Goal: Task Accomplishment & Management: Use online tool/utility

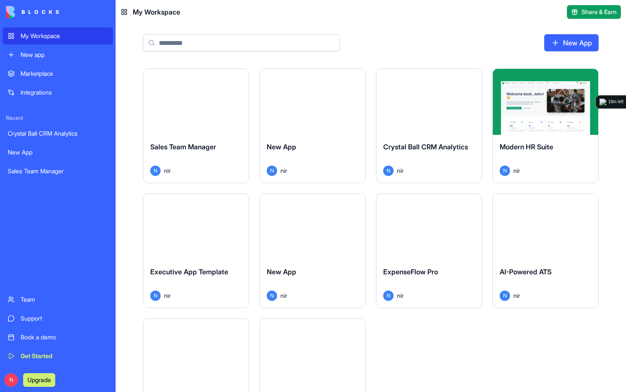
click at [163, 125] on div "Launch" at bounding box center [195, 102] width 105 height 66
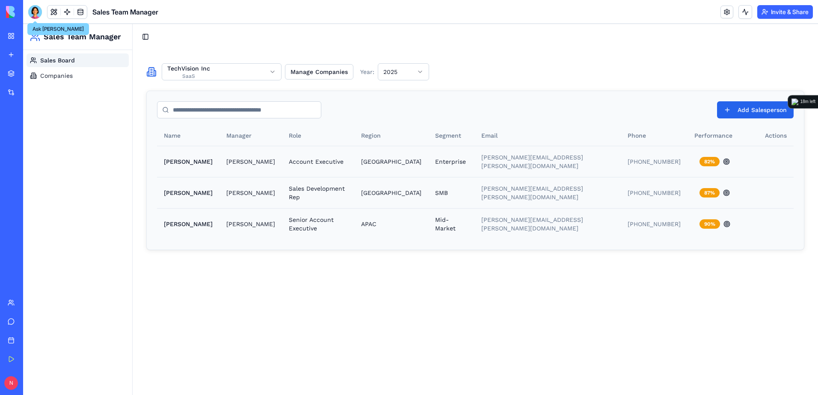
click at [33, 10] on div at bounding box center [35, 12] width 14 height 14
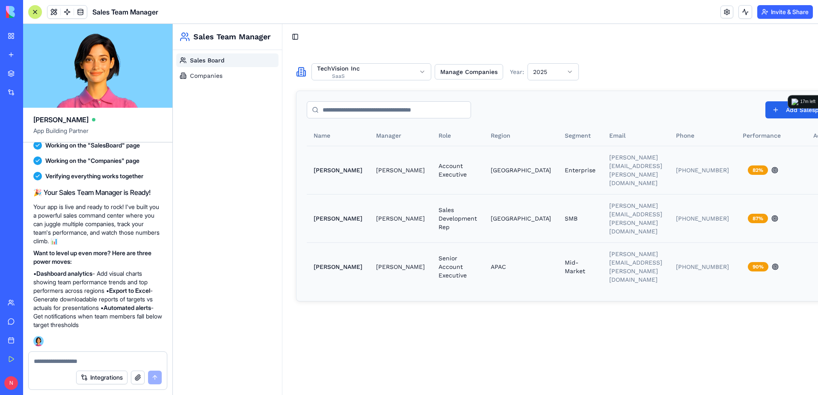
click at [114, 361] on textarea at bounding box center [98, 361] width 128 height 9
click at [97, 359] on textarea at bounding box center [98, 361] width 128 height 9
type textarea "**********"
click at [625, 163] on button at bounding box center [806, 170] width 17 height 15
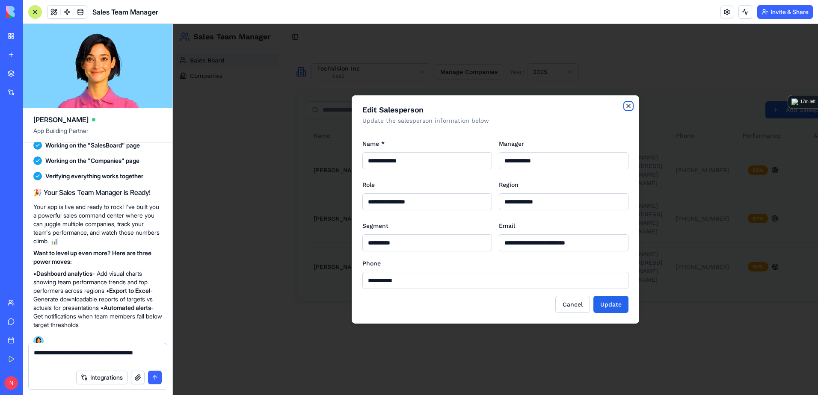
click at [625, 104] on icon "button" at bounding box center [628, 106] width 7 height 7
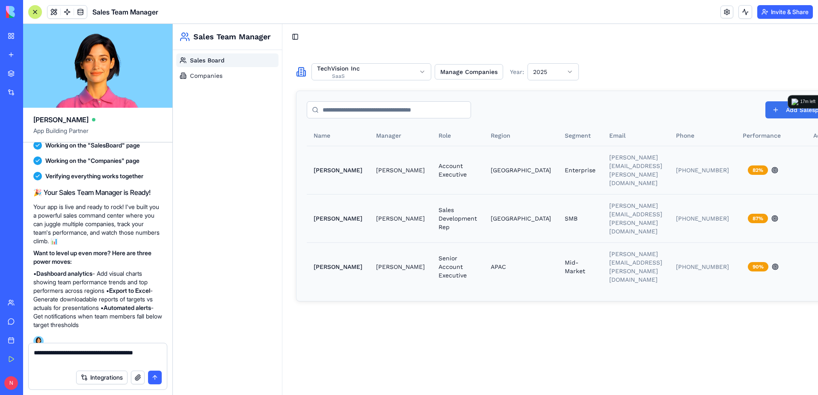
click at [625, 113] on button "Add Salesperson" at bounding box center [804, 109] width 77 height 17
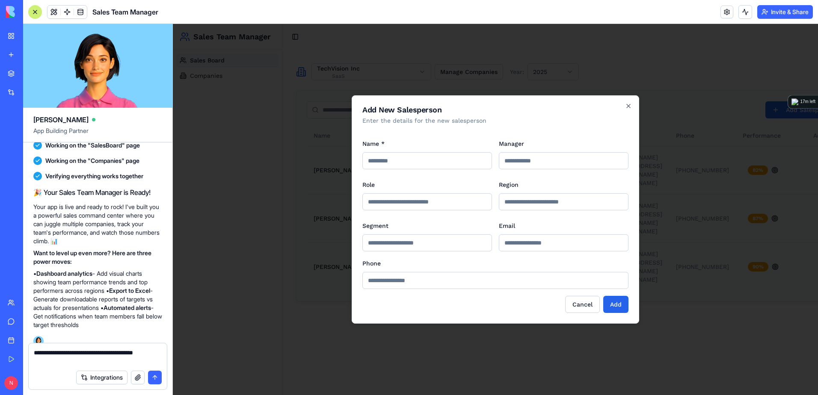
click at [625, 108] on h2 "Add New Salesperson" at bounding box center [495, 110] width 266 height 8
click at [625, 108] on icon "button" at bounding box center [628, 106] width 7 height 7
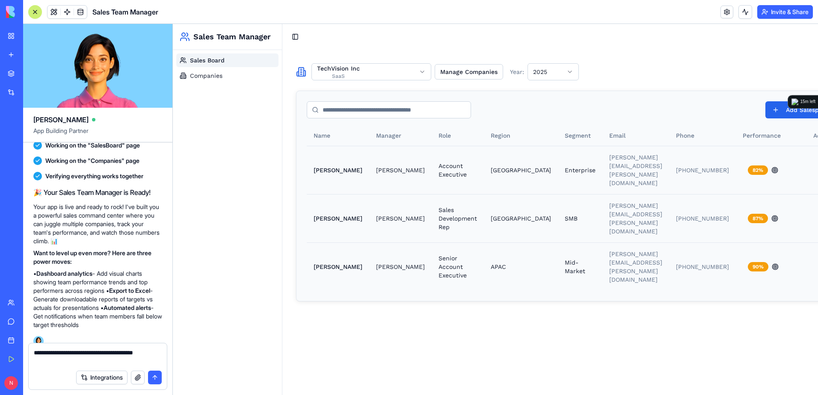
click at [23, 39] on div "My Workspace" at bounding box center [26, 36] width 11 height 9
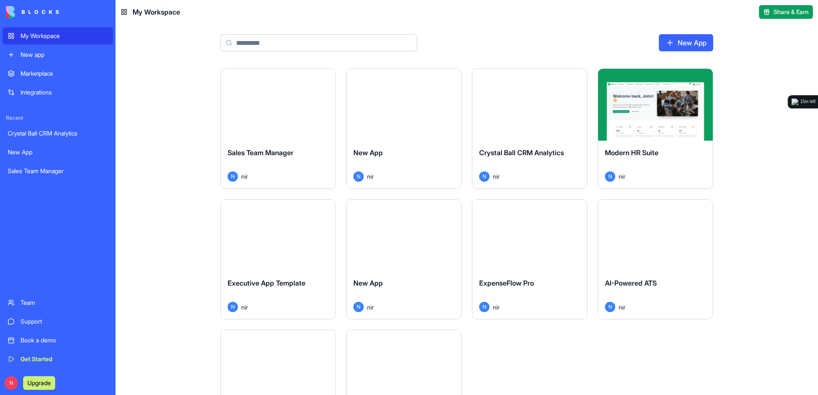
click at [521, 131] on div "Launch" at bounding box center [529, 105] width 115 height 72
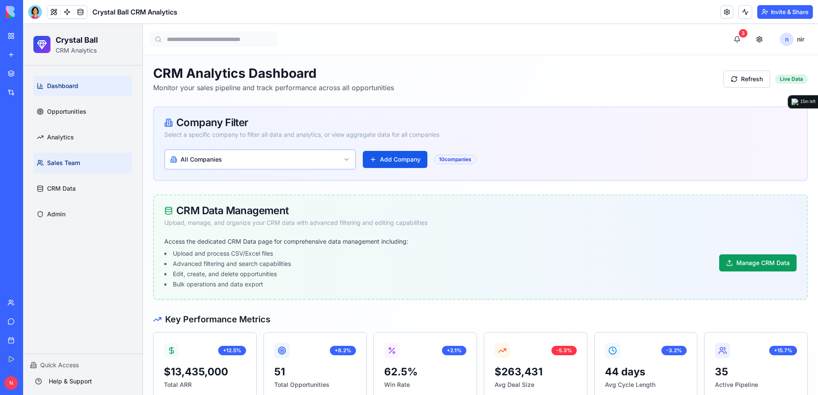
click at [89, 166] on link "Sales Team" at bounding box center [82, 163] width 99 height 21
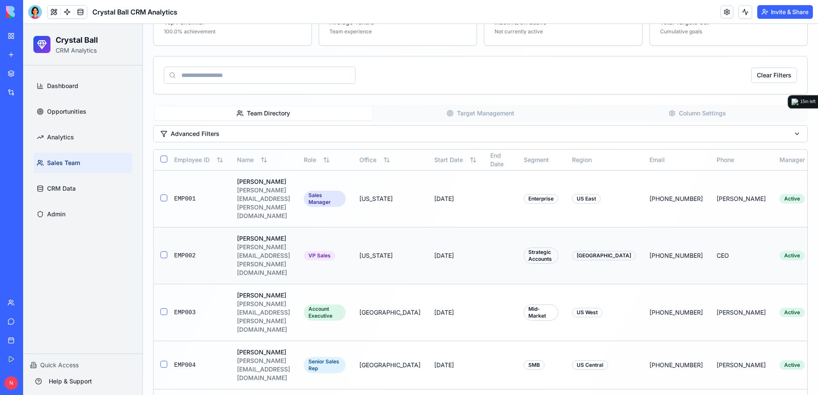
scroll to position [300, 0]
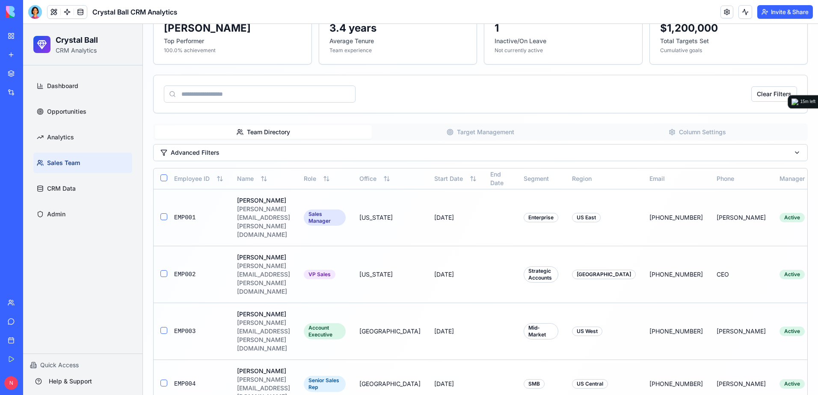
click at [478, 135] on button "Target Management" at bounding box center [480, 132] width 217 height 14
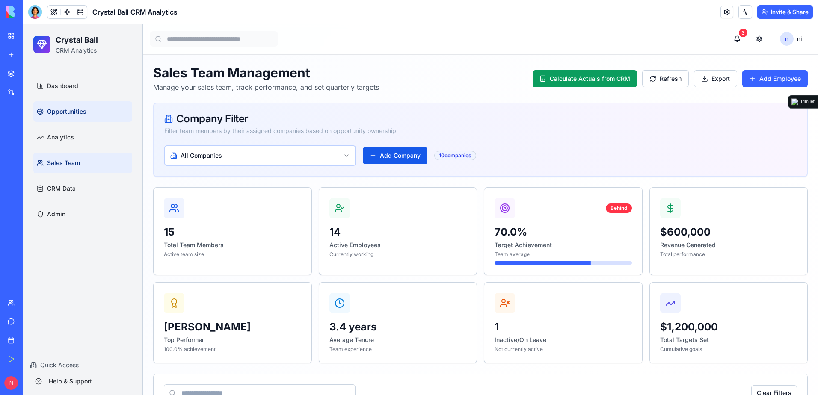
scroll to position [0, 0]
click at [63, 87] on span "Dashboard" at bounding box center [62, 86] width 31 height 9
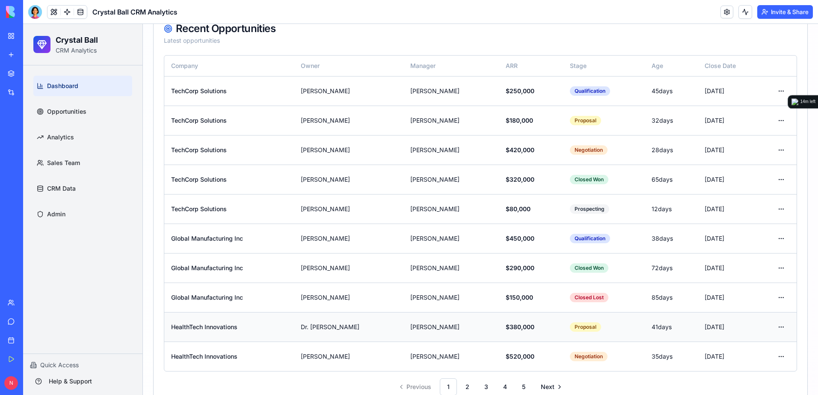
scroll to position [562, 0]
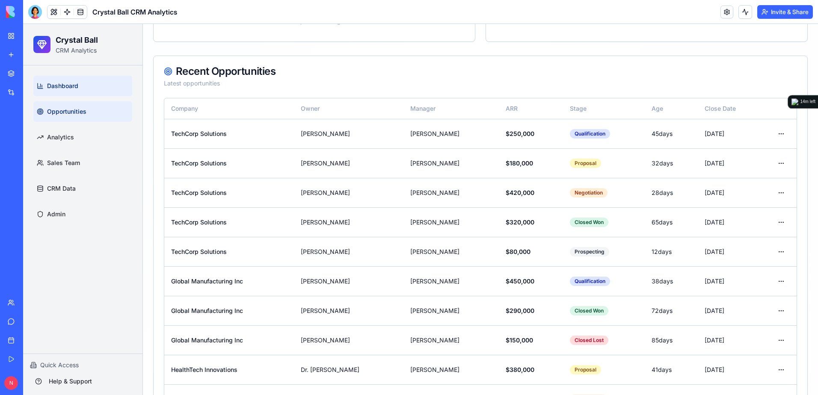
click at [65, 114] on span "Opportunities" at bounding box center [66, 111] width 39 height 9
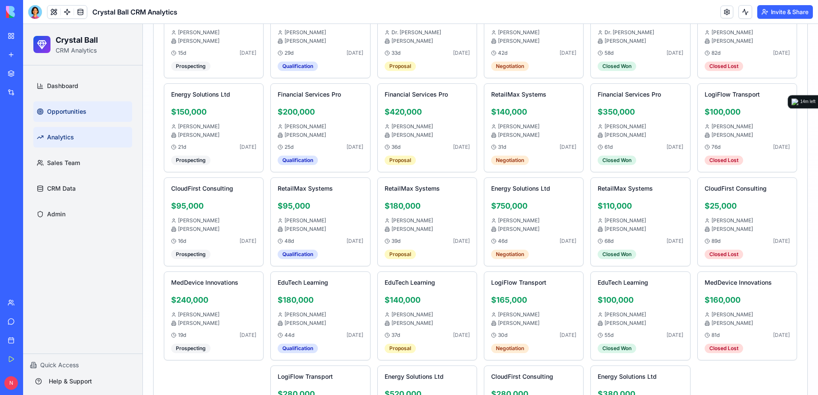
click at [71, 135] on span "Analytics" at bounding box center [60, 137] width 27 height 9
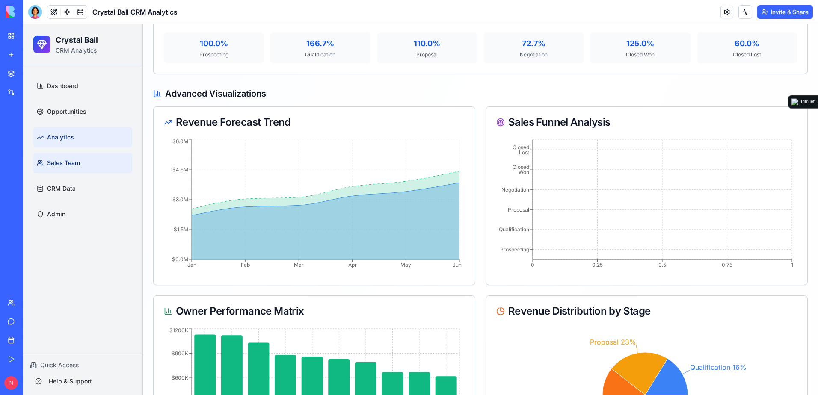
click at [80, 163] on link "Sales Team" at bounding box center [82, 163] width 99 height 21
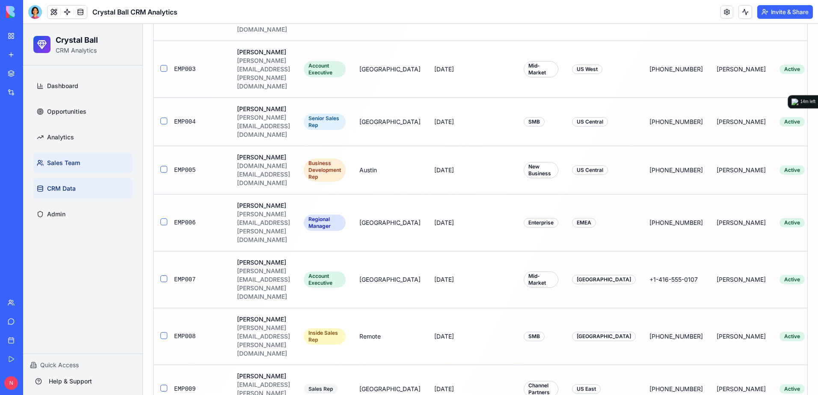
click at [83, 182] on link "CRM Data" at bounding box center [82, 188] width 99 height 21
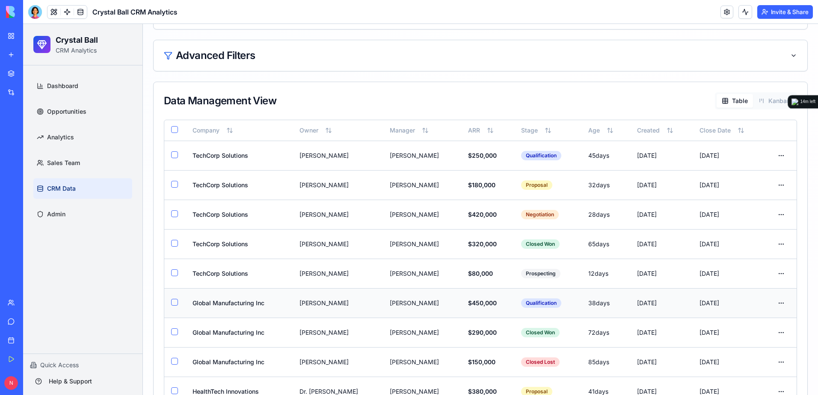
scroll to position [476, 0]
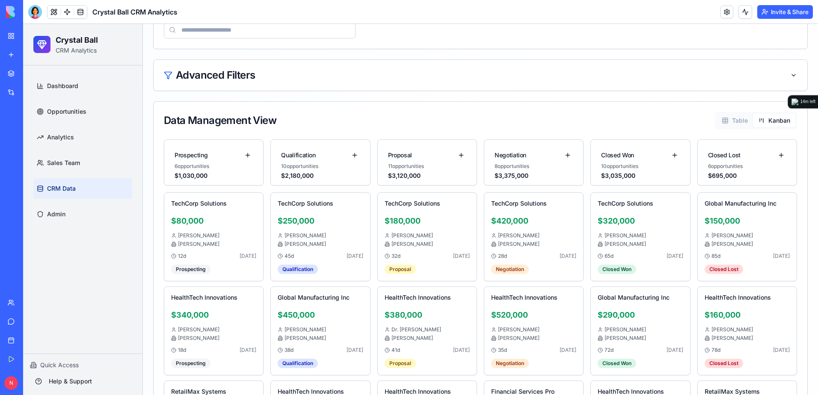
click at [625, 120] on button "Kanban" at bounding box center [774, 121] width 42 height 14
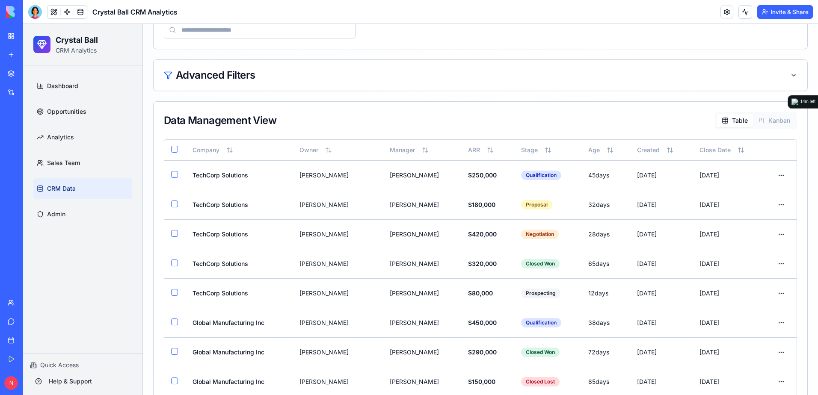
click at [625, 121] on button "Table" at bounding box center [735, 121] width 36 height 14
click at [90, 216] on link "Admin" at bounding box center [82, 214] width 99 height 21
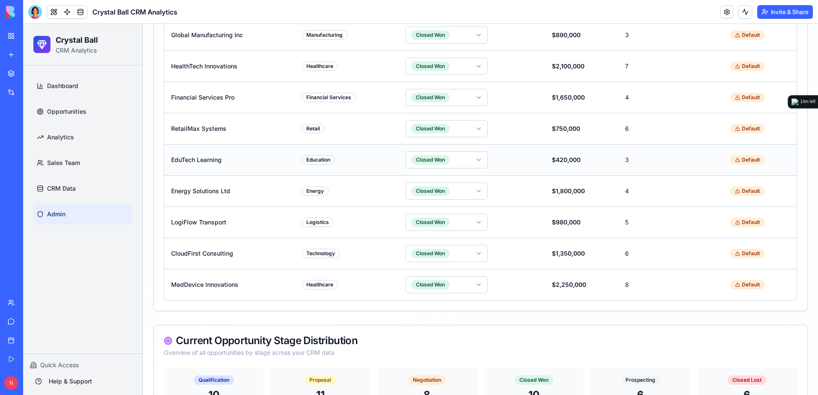
scroll to position [357, 0]
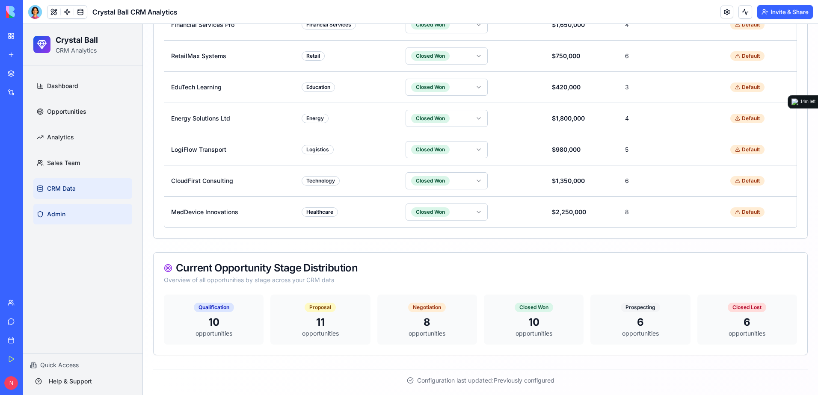
click at [82, 192] on link "CRM Data" at bounding box center [82, 188] width 99 height 21
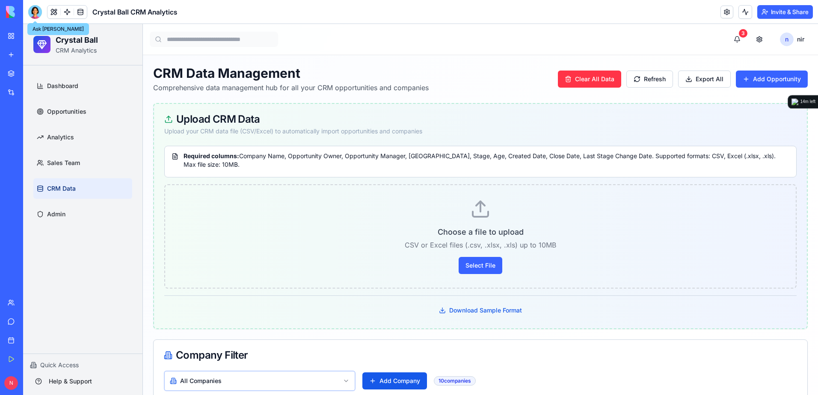
drag, startPoint x: 36, startPoint y: 12, endPoint x: 40, endPoint y: 19, distance: 8.7
click at [36, 12] on div at bounding box center [35, 12] width 14 height 14
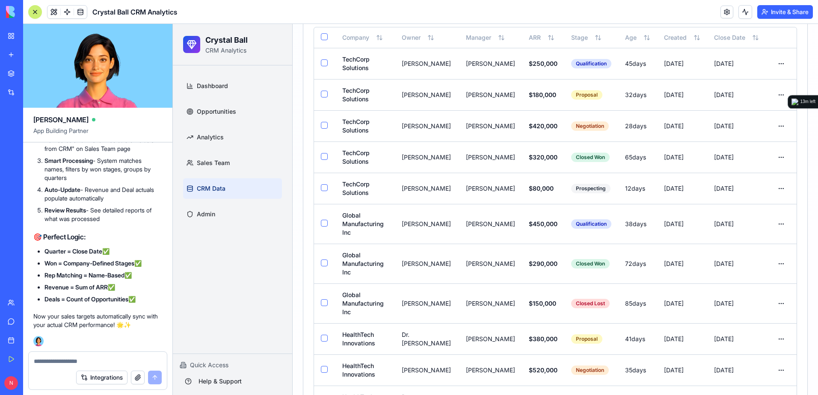
scroll to position [11613, 0]
click at [36, 13] on div at bounding box center [35, 12] width 7 height 7
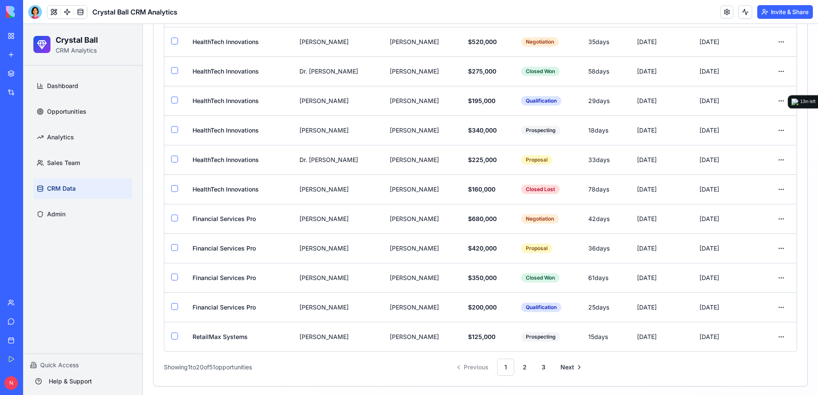
scroll to position [877, 0]
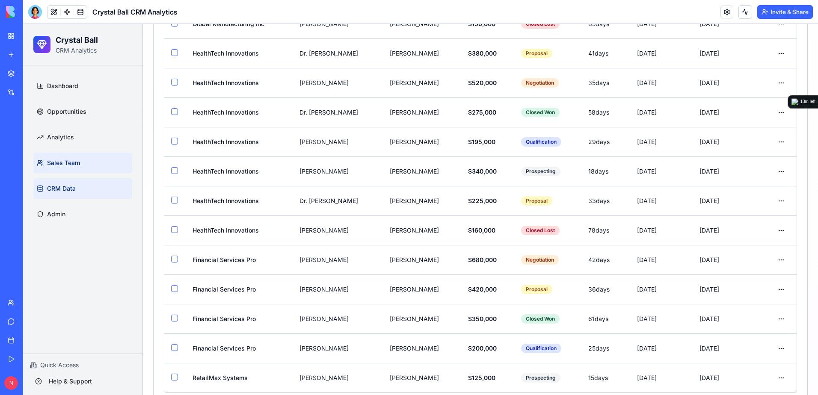
click at [65, 165] on span "Sales Team" at bounding box center [63, 163] width 33 height 9
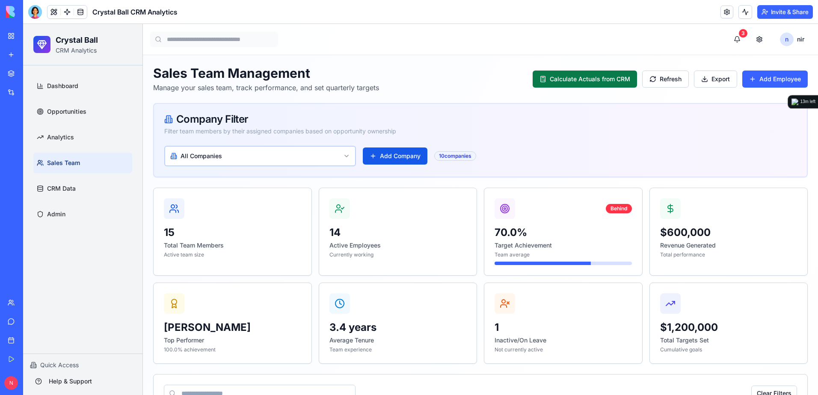
click at [536, 80] on button "Calculate Actuals from CRM" at bounding box center [585, 79] width 104 height 17
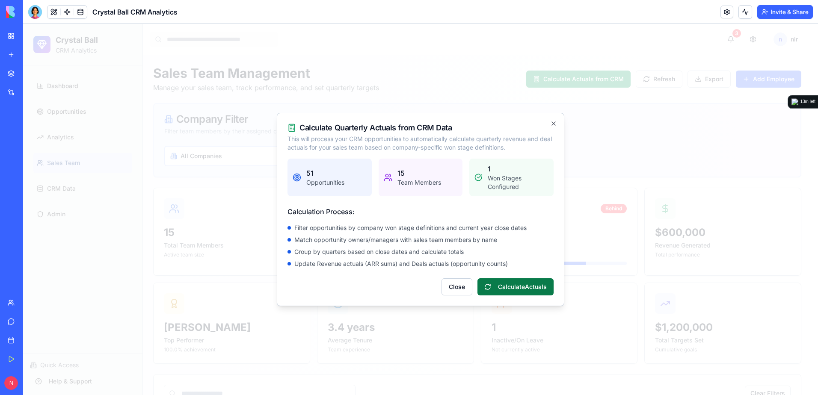
click at [525, 289] on button "Calculate Actuals" at bounding box center [516, 287] width 76 height 17
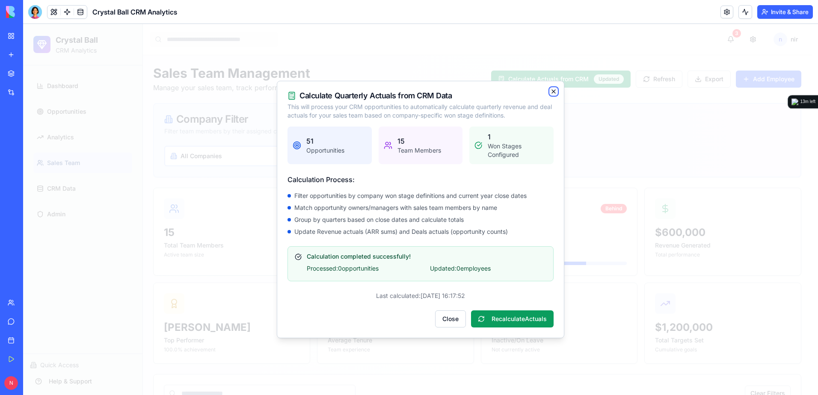
click at [552, 94] on icon "button" at bounding box center [553, 91] width 7 height 7
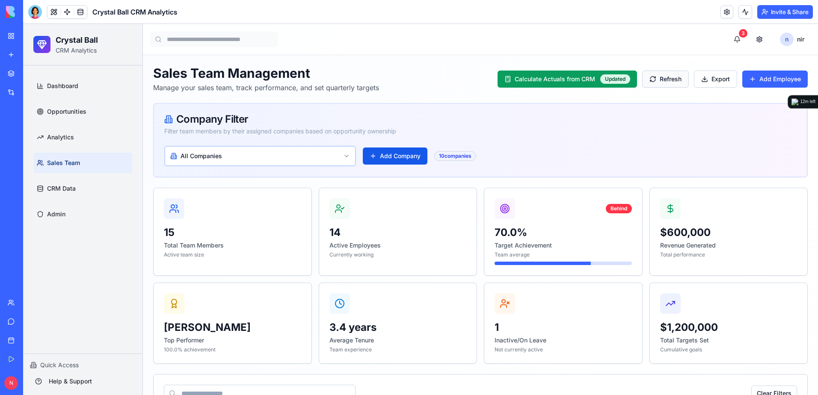
click at [625, 79] on button "Refresh" at bounding box center [665, 79] width 47 height 17
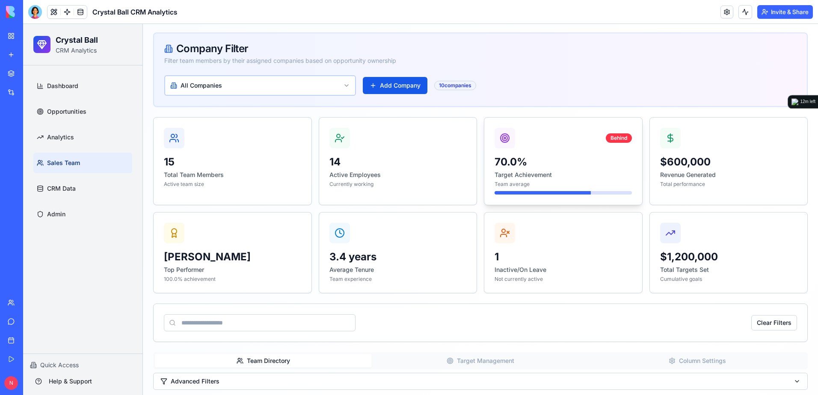
scroll to position [86, 0]
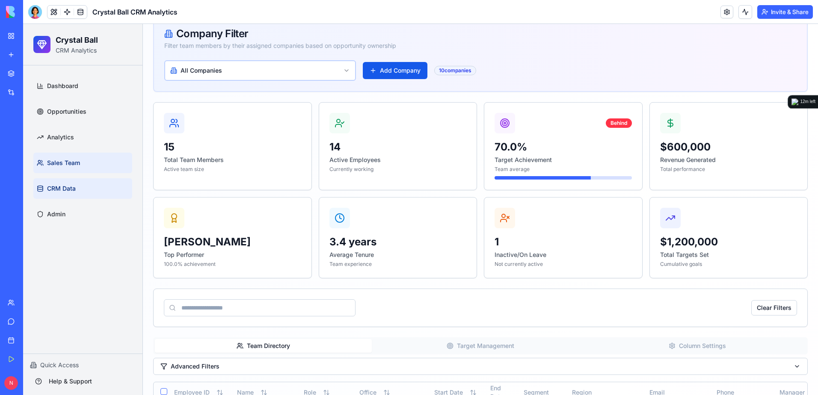
click at [83, 189] on link "CRM Data" at bounding box center [82, 188] width 99 height 21
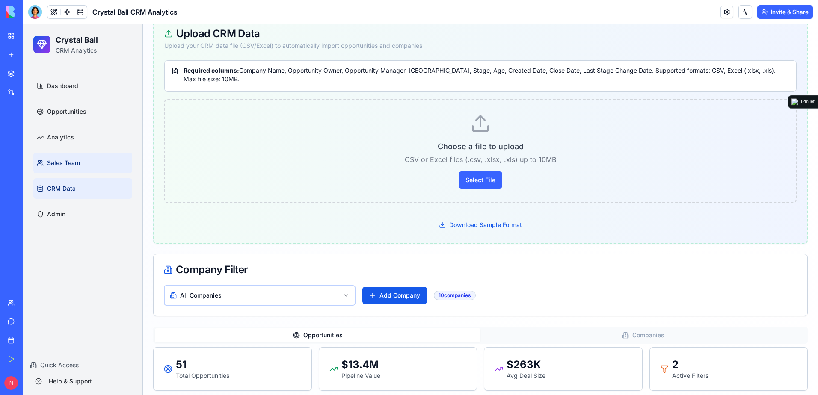
click at [68, 166] on span "Sales Team" at bounding box center [63, 163] width 33 height 9
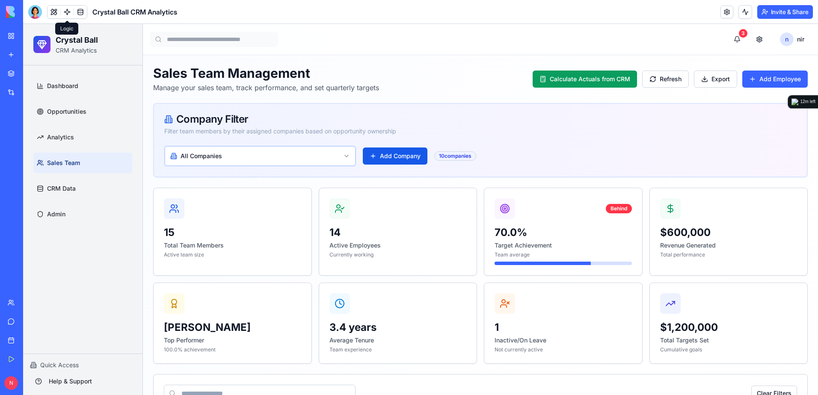
click at [67, 12] on link at bounding box center [67, 12] width 13 height 13
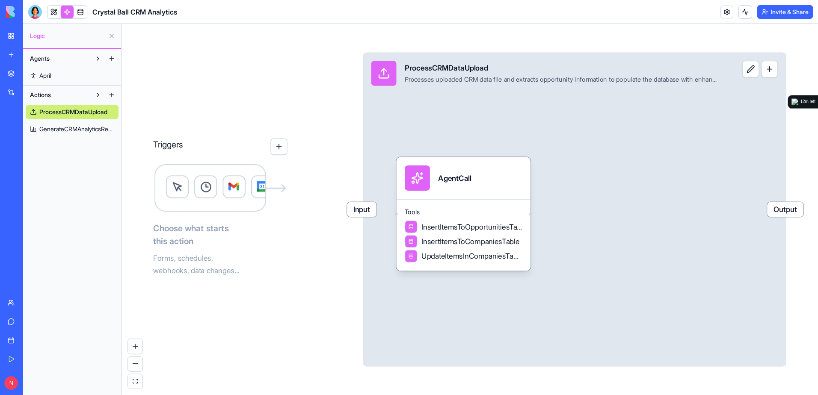
click at [273, 150] on button "button" at bounding box center [278, 146] width 17 height 17
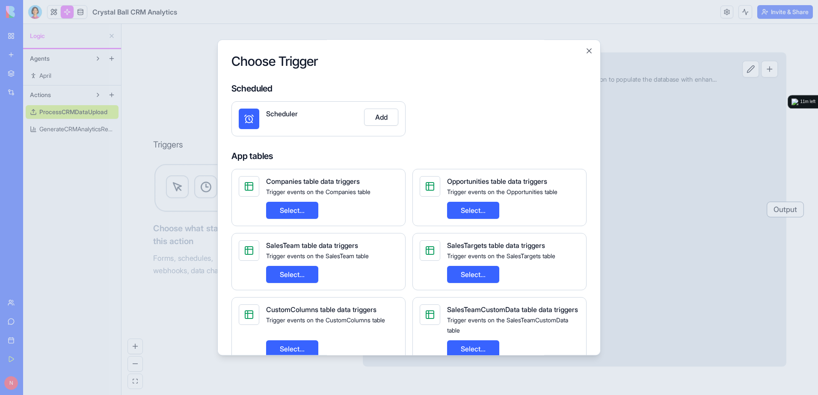
click at [294, 279] on button "Select..." at bounding box center [292, 274] width 52 height 17
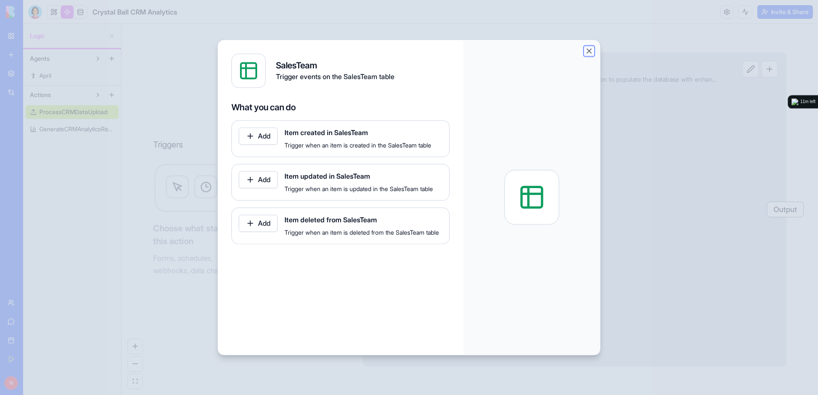
click at [593, 48] on button "Close" at bounding box center [589, 51] width 9 height 9
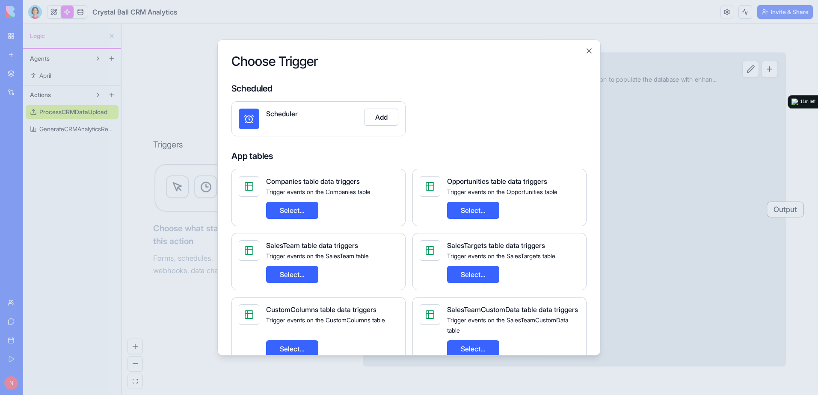
click at [586, 56] on h2 "Choose Trigger" at bounding box center [409, 60] width 355 height 15
click at [593, 48] on button "Close" at bounding box center [589, 51] width 9 height 9
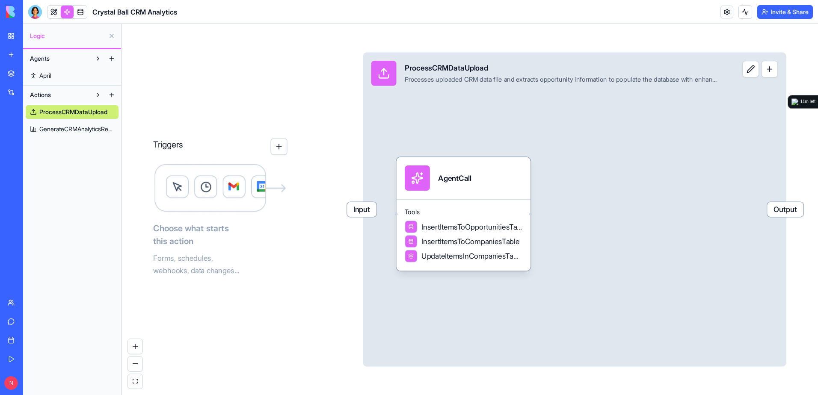
click at [359, 213] on span "Input" at bounding box center [362, 209] width 30 height 15
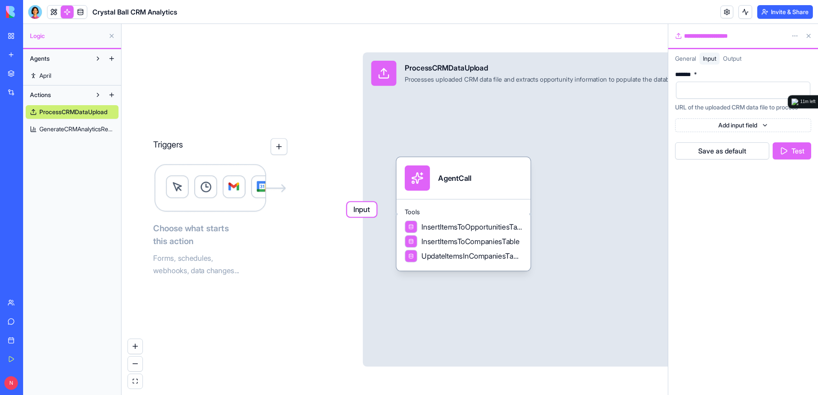
click at [625, 59] on span "General" at bounding box center [685, 58] width 21 height 7
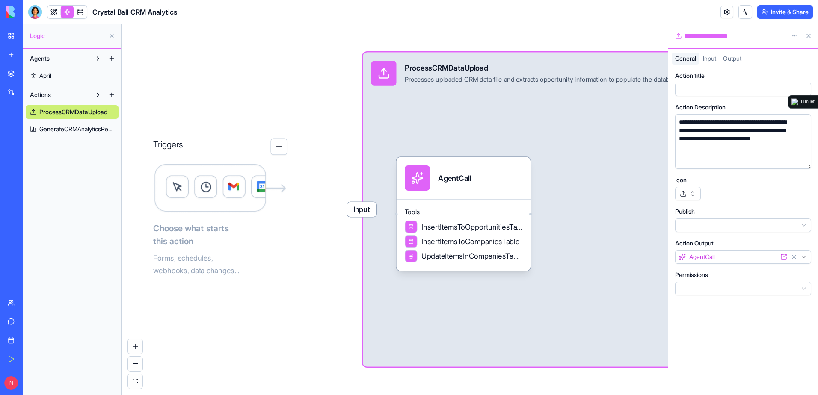
click at [625, 59] on span "Input" at bounding box center [709, 58] width 13 height 7
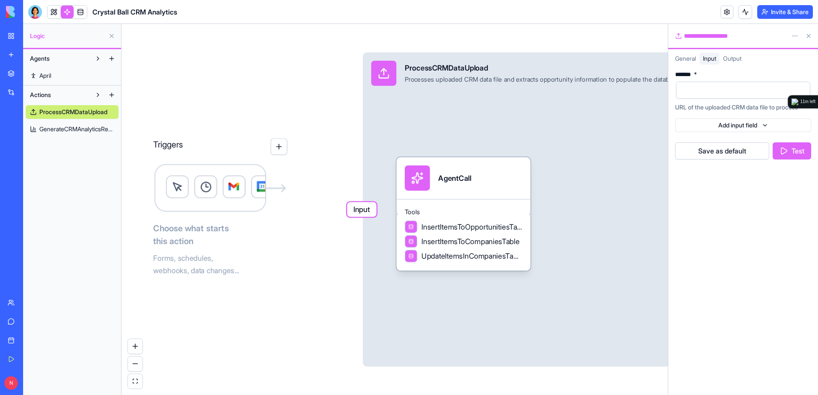
click at [625, 57] on span "Output" at bounding box center [732, 58] width 18 height 7
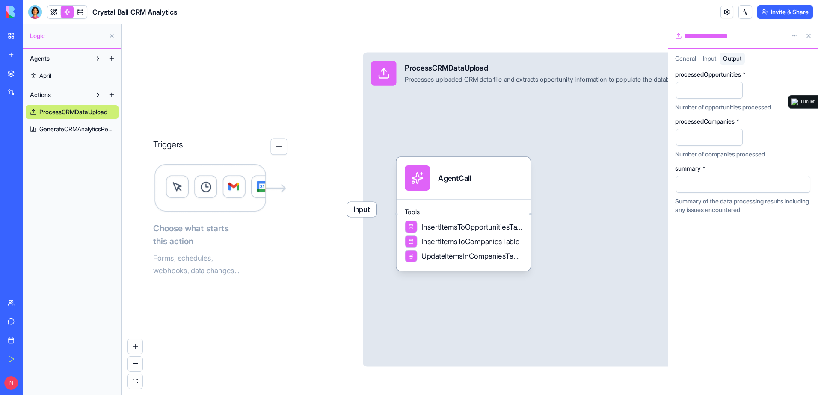
click at [625, 36] on button at bounding box center [809, 36] width 14 height 14
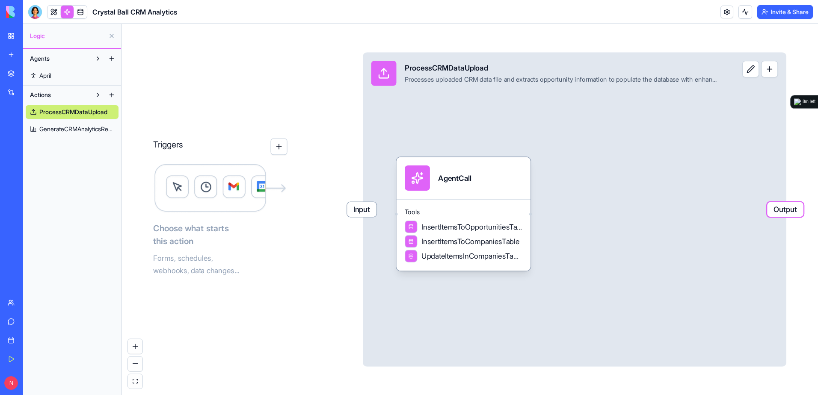
click at [110, 95] on button at bounding box center [112, 95] width 14 height 14
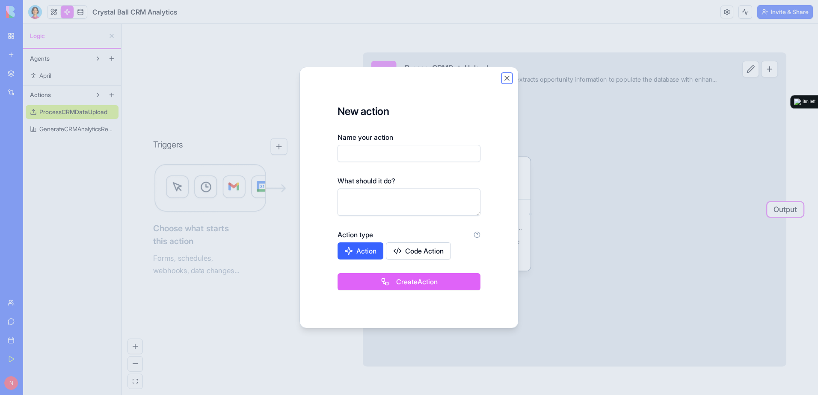
click at [507, 77] on button "Close" at bounding box center [507, 78] width 9 height 9
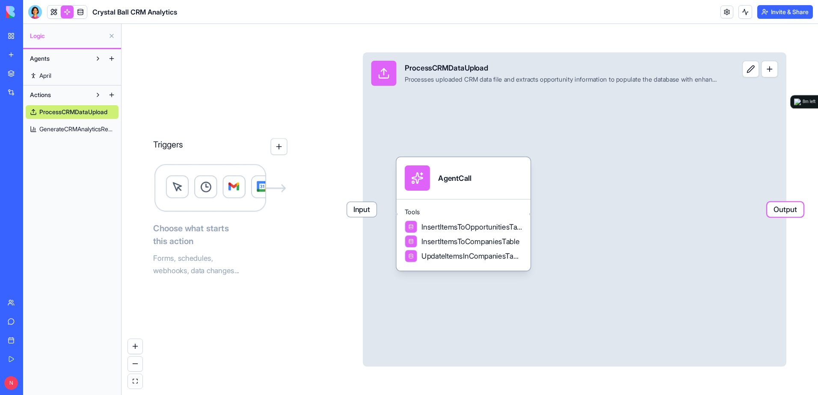
click at [67, 130] on span "GenerateCRMAnalyticsReport" at bounding box center [76, 129] width 75 height 9
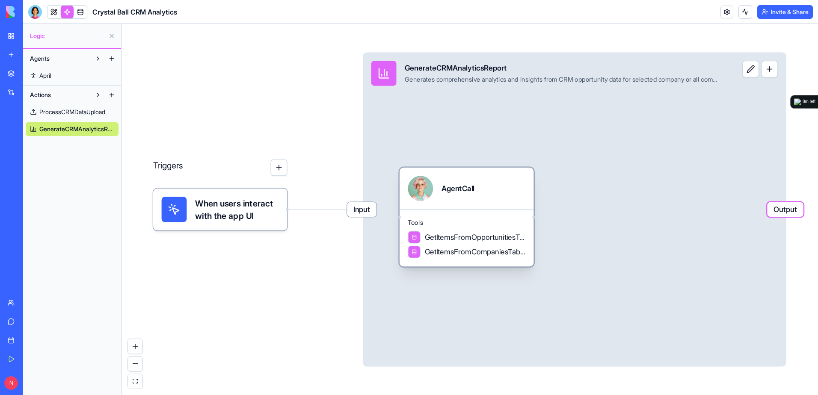
click at [501, 239] on span "GetItemsFromOpportunitiesTable" at bounding box center [475, 237] width 101 height 11
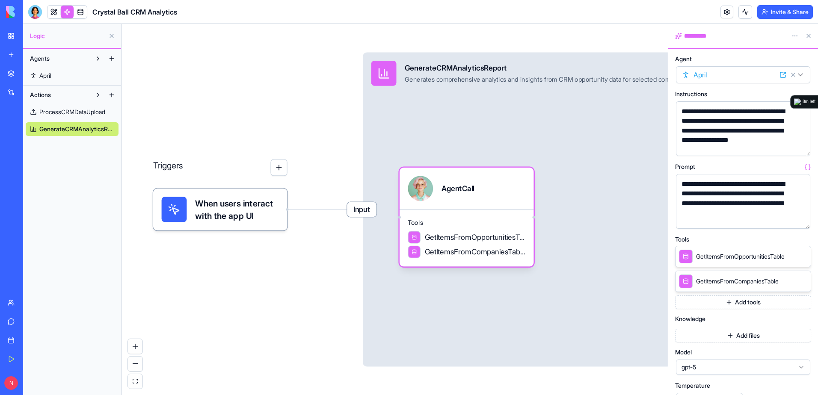
click at [110, 34] on button at bounding box center [112, 36] width 14 height 14
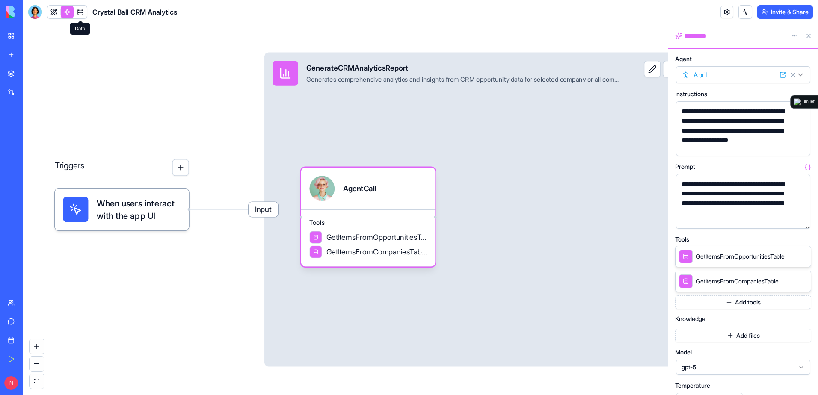
click at [83, 15] on span at bounding box center [80, 12] width 24 height 24
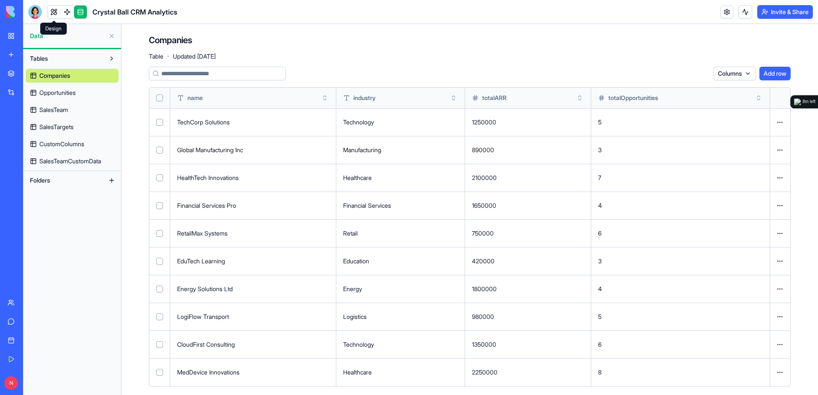
click at [52, 14] on link at bounding box center [54, 12] width 13 height 13
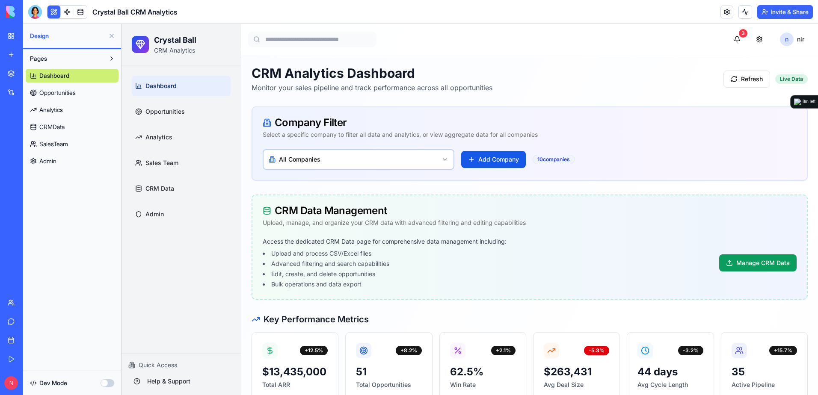
click at [113, 37] on button at bounding box center [112, 36] width 14 height 14
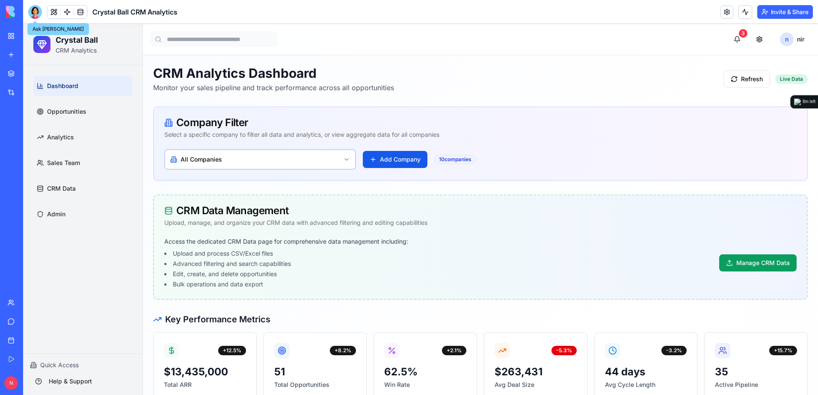
click at [37, 12] on div at bounding box center [35, 12] width 14 height 14
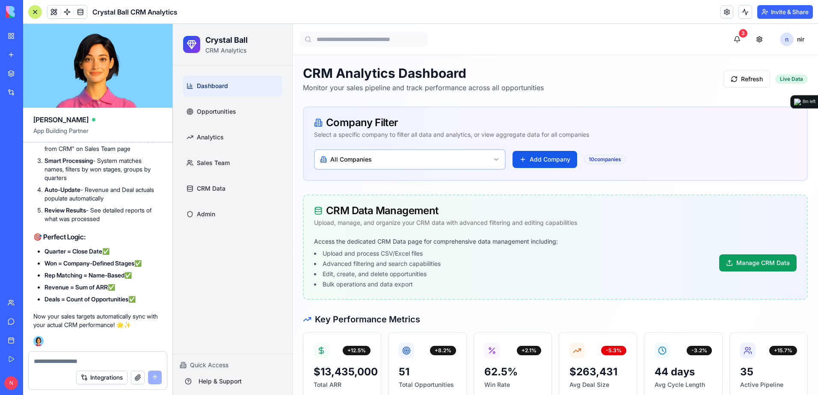
click at [88, 358] on textarea at bounding box center [98, 361] width 128 height 9
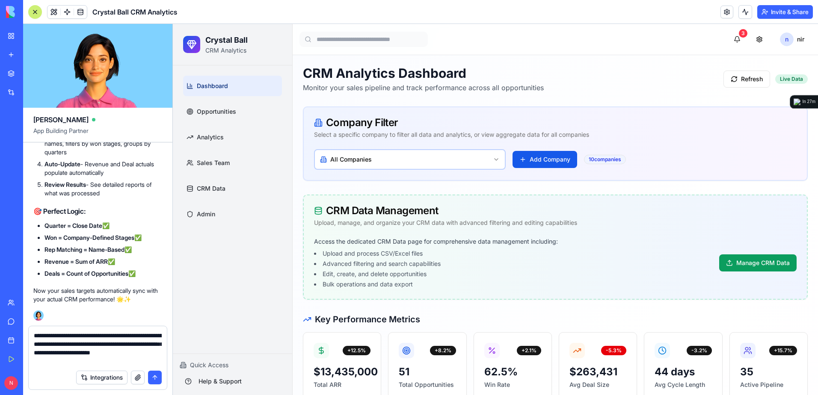
type textarea "**********"
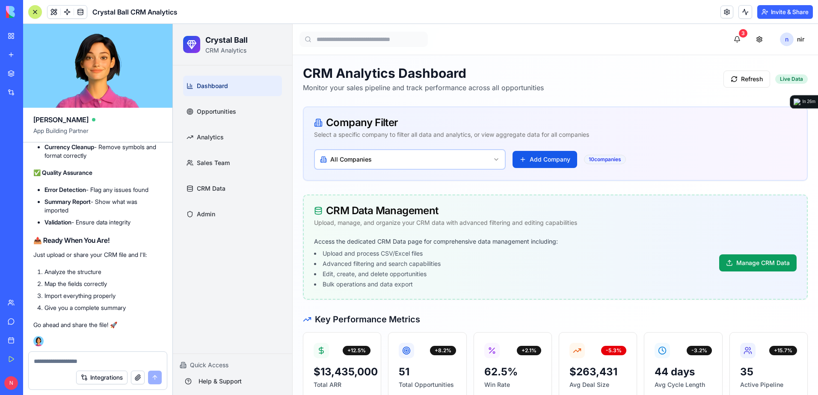
scroll to position [12234, 0]
click at [127, 356] on div at bounding box center [98, 359] width 138 height 14
click at [126, 362] on textarea at bounding box center [98, 361] width 128 height 9
click at [128, 361] on textarea at bounding box center [98, 361] width 128 height 9
type textarea "**********"
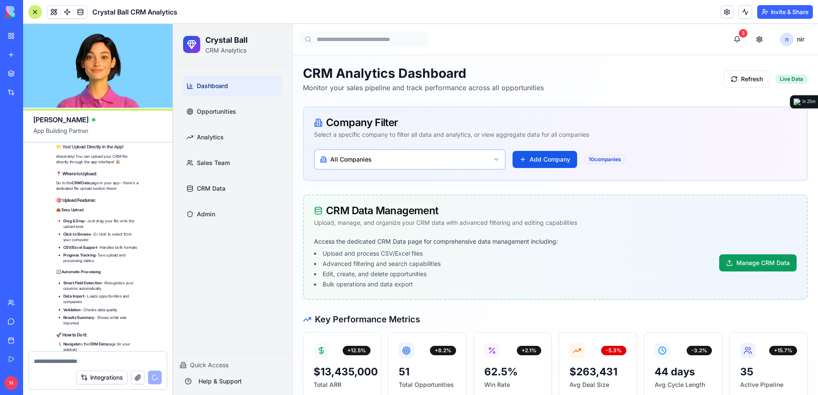
scroll to position [12712, 0]
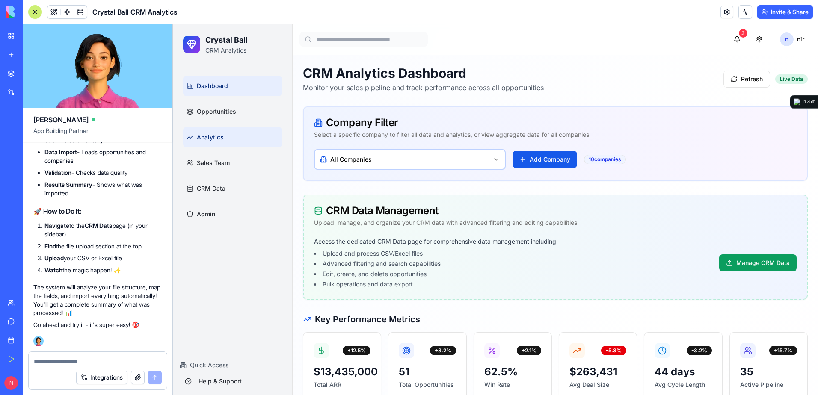
click at [223, 140] on link "Analytics" at bounding box center [232, 137] width 99 height 21
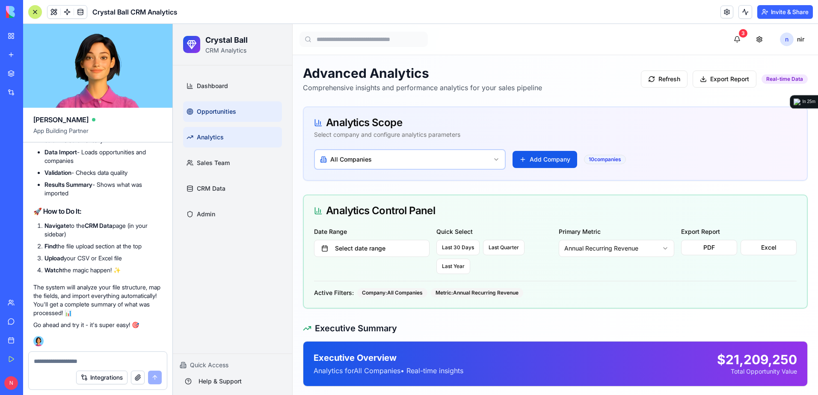
click at [218, 105] on link "Opportunities" at bounding box center [232, 111] width 99 height 21
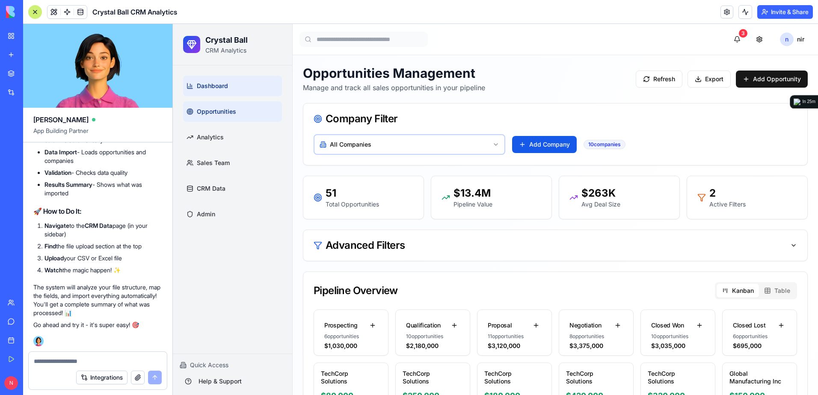
click at [228, 88] on span "Dashboard" at bounding box center [212, 86] width 31 height 9
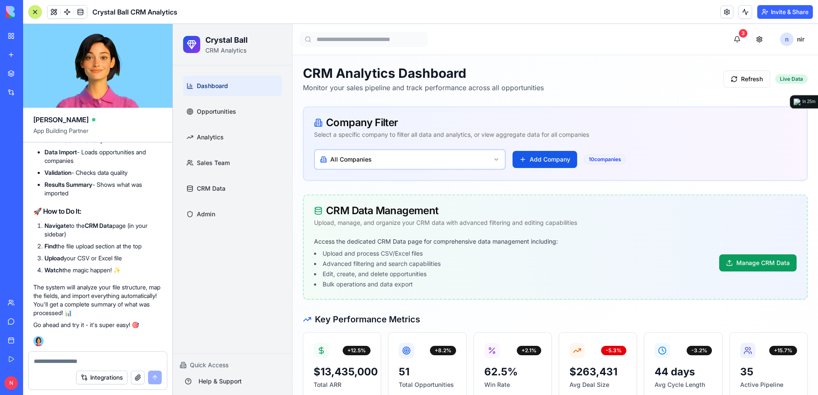
click at [220, 123] on ul "Dashboard Opportunities Analytics Sales Team CRM Data Admin" at bounding box center [232, 150] width 99 height 149
click at [215, 112] on span "Opportunities" at bounding box center [216, 111] width 39 height 9
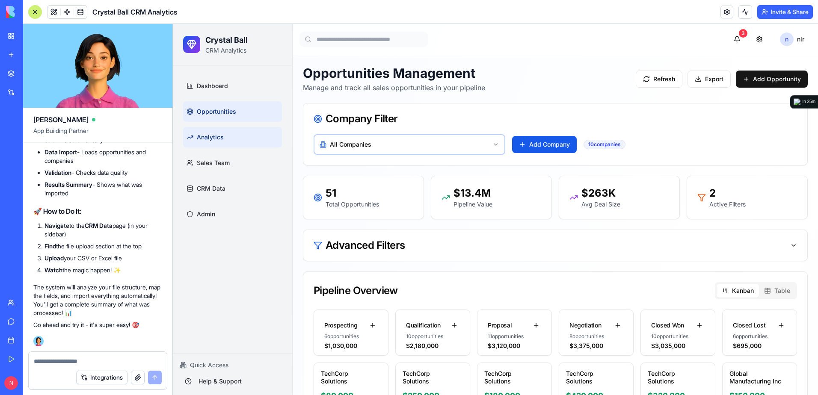
click at [210, 136] on span "Analytics" at bounding box center [210, 137] width 27 height 9
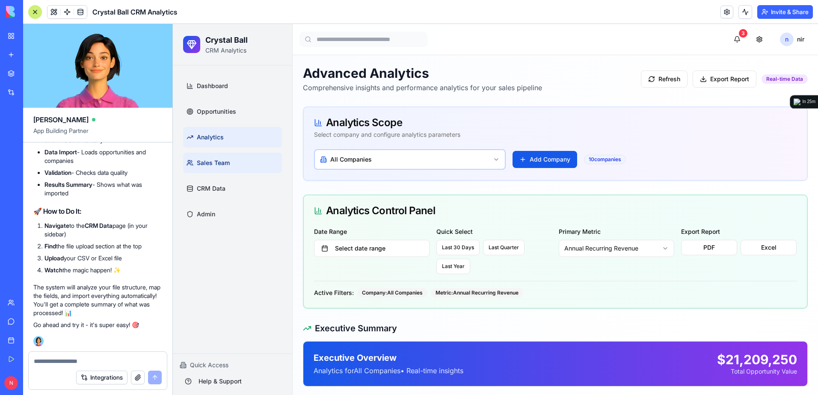
click at [205, 161] on span "Sales Team" at bounding box center [213, 163] width 33 height 9
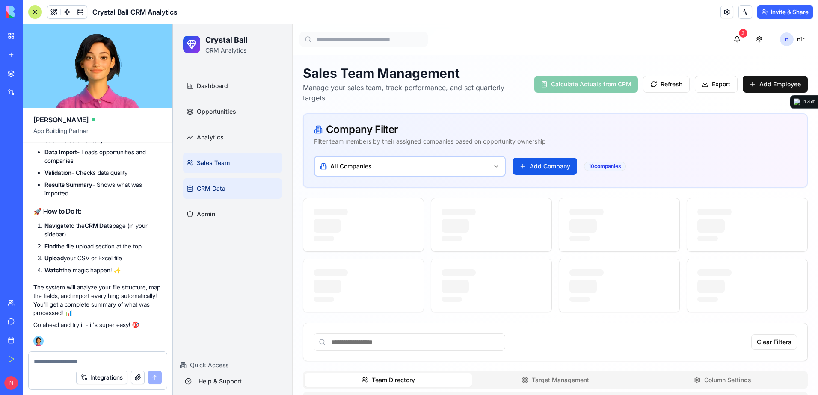
click at [206, 186] on span "CRM Data" at bounding box center [211, 188] width 29 height 9
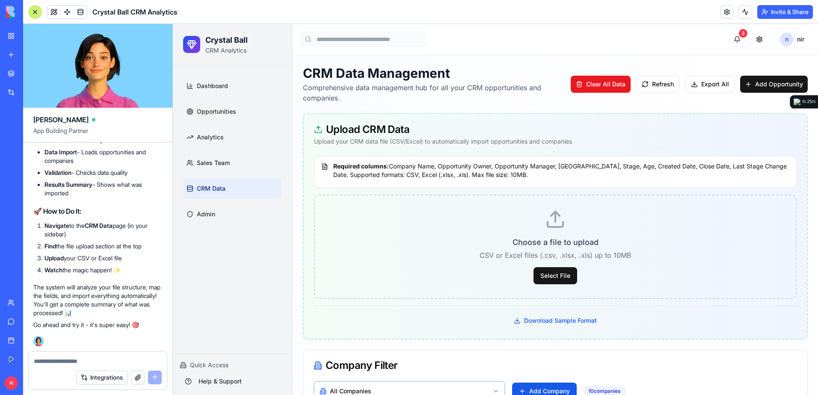
click at [594, 86] on button "Clear All Data" at bounding box center [601, 84] width 60 height 17
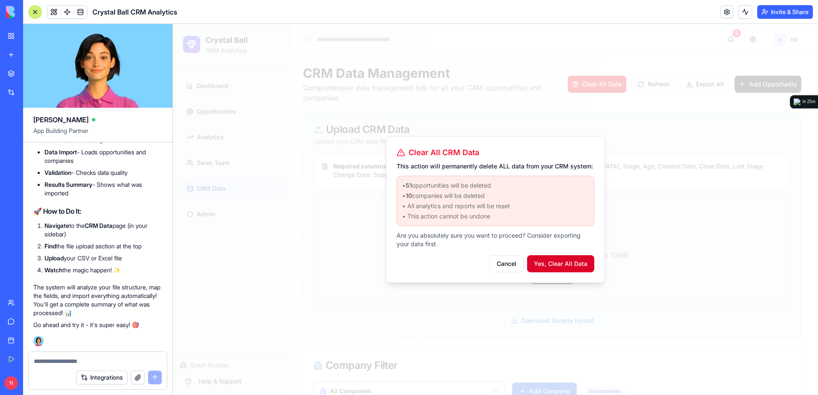
click at [561, 269] on button "Yes, Clear All Data" at bounding box center [560, 263] width 67 height 17
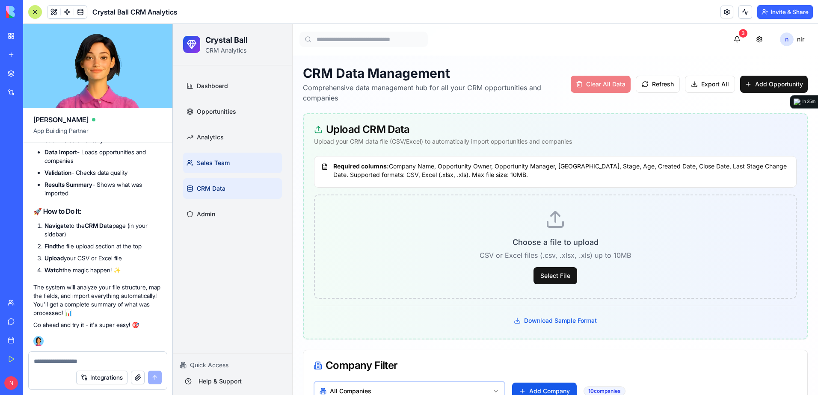
click at [214, 166] on span "Sales Team" at bounding box center [213, 163] width 33 height 9
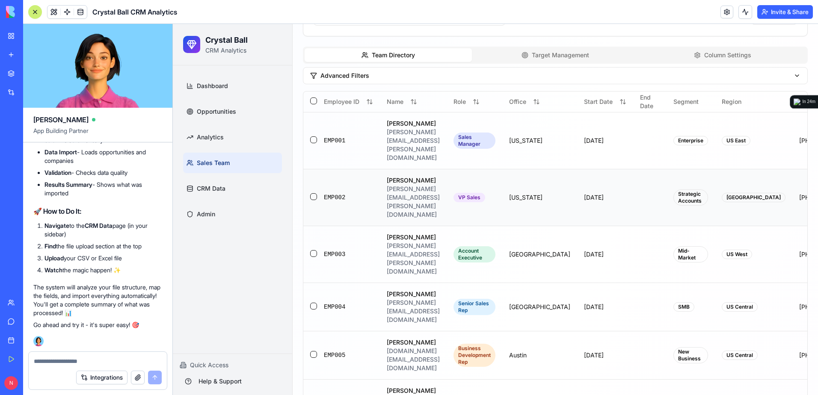
scroll to position [385, 0]
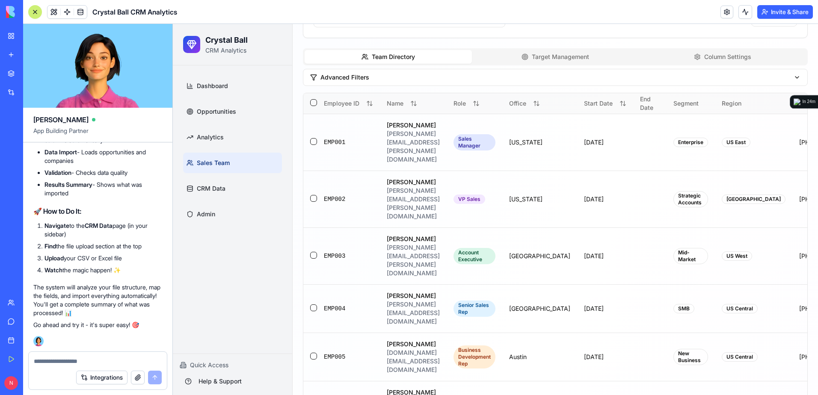
click at [311, 104] on button "button" at bounding box center [313, 102] width 7 height 7
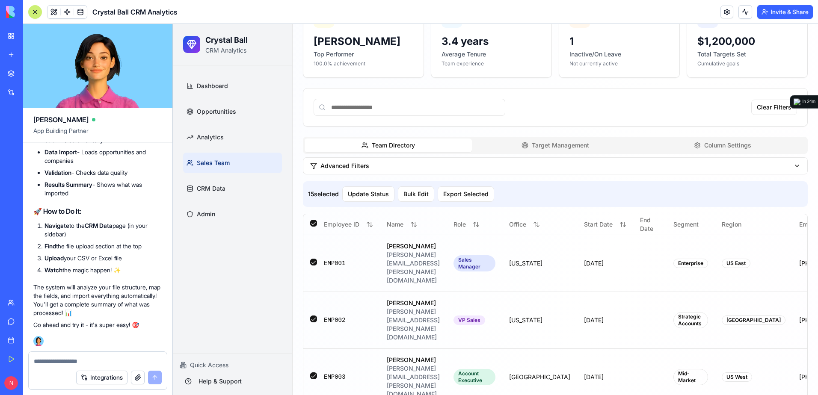
scroll to position [339, 0]
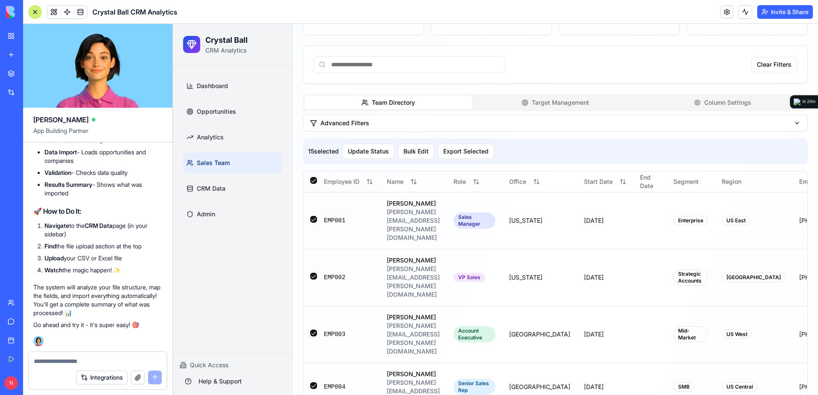
click at [36, 11] on div at bounding box center [35, 12] width 7 height 7
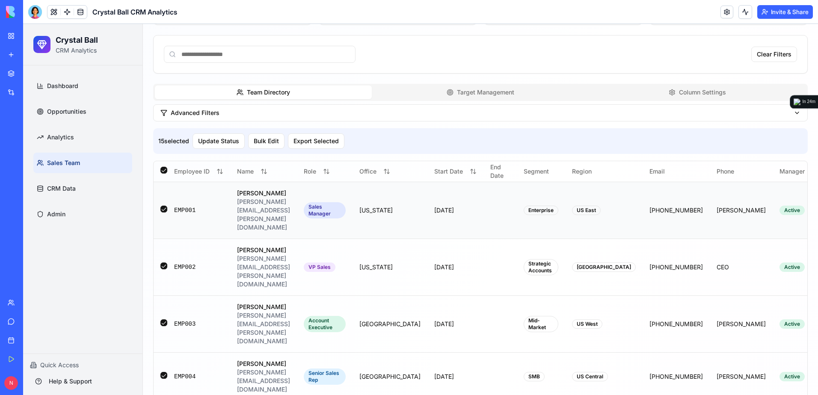
click at [625, 202] on html "Crystal Ball CRM Analytics Dashboard Opportunities Analytics Sales Team CRM Dat…" at bounding box center [420, 353] width 795 height 1336
click at [625, 233] on div "Delete" at bounding box center [781, 234] width 50 height 14
click at [625, 203] on html "Crystal Ball CRM Analytics Dashboard Opportunities Analytics Sales Team CRM Dat…" at bounding box center [420, 353] width 795 height 1336
click at [625, 231] on div "Delete" at bounding box center [781, 234] width 50 height 14
click at [625, 202] on html "Crystal Ball CRM Analytics Dashboard Opportunities Analytics Sales Team CRM Dat…" at bounding box center [420, 353] width 795 height 1336
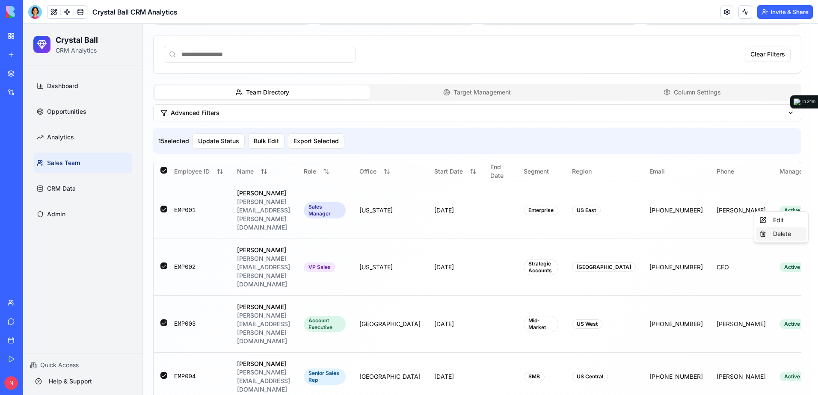
click at [625, 236] on div "Delete" at bounding box center [781, 234] width 50 height 14
click at [414, 138] on div "15 selected Update Status Bulk Edit Export Selected" at bounding box center [480, 141] width 655 height 26
click at [28, 8] on header "Crystal Ball CRM Analytics Invite & Share" at bounding box center [420, 12] width 795 height 24
click at [33, 11] on div at bounding box center [35, 12] width 14 height 14
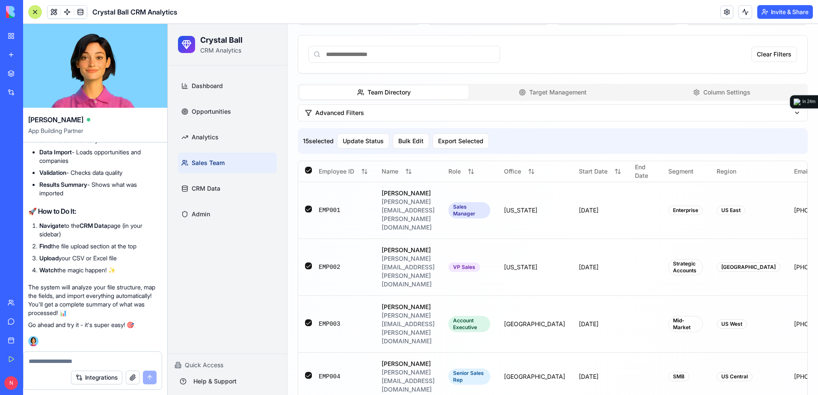
scroll to position [0, 0]
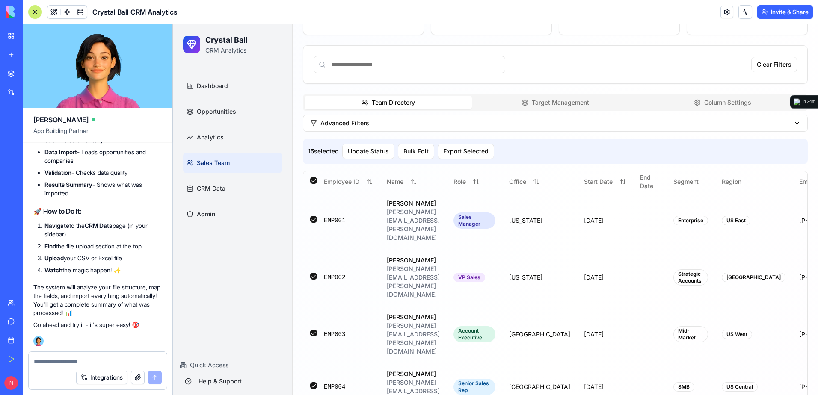
click at [67, 359] on textarea at bounding box center [98, 361] width 128 height 9
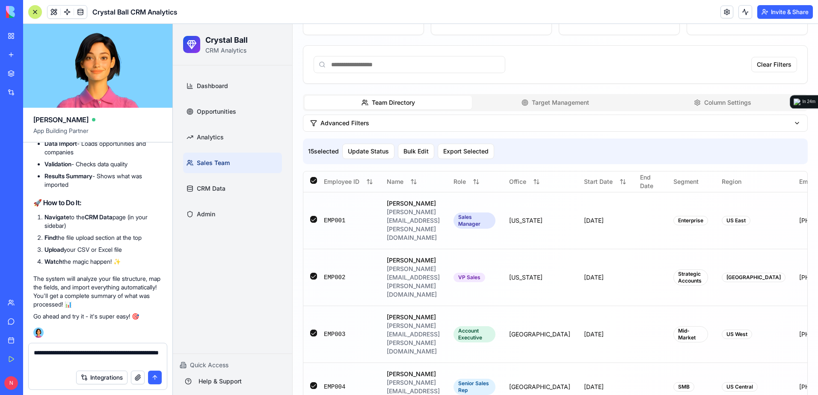
type textarea "**********"
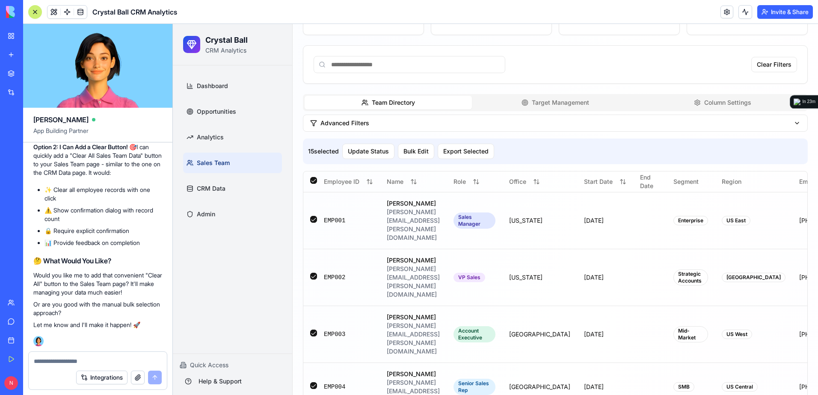
scroll to position [13016, 0]
click at [110, 364] on textarea at bounding box center [98, 361] width 128 height 9
type textarea "**********"
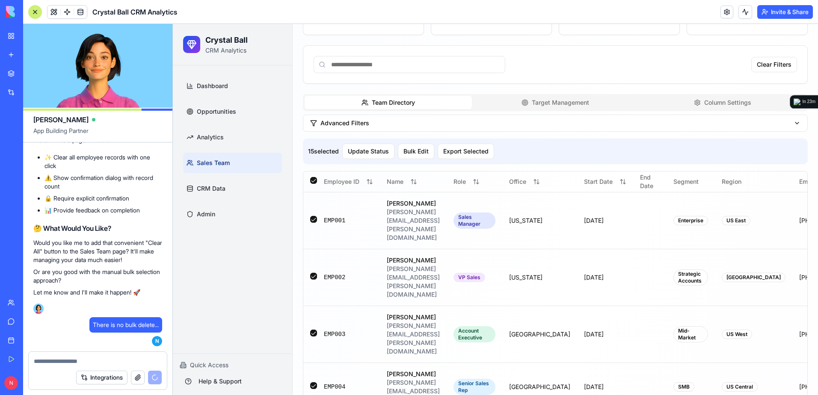
scroll to position [13443, 0]
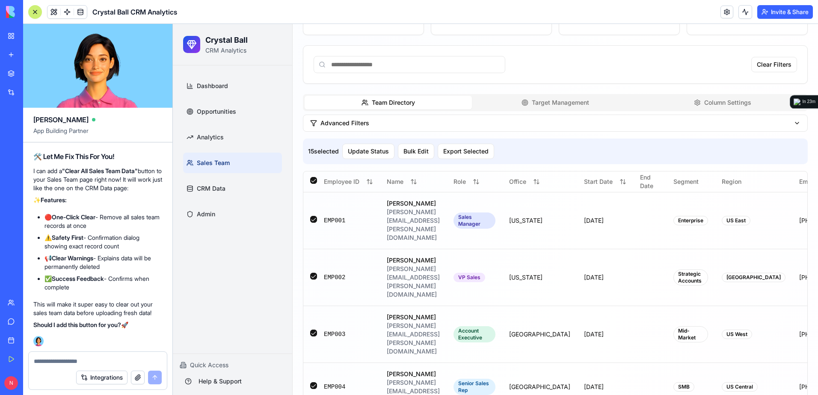
click at [96, 362] on textarea at bounding box center [98, 361] width 128 height 9
type textarea "***"
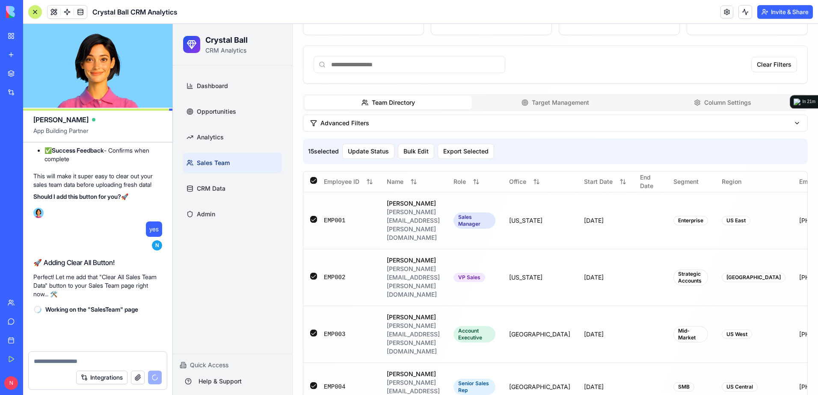
scroll to position [13571, 0]
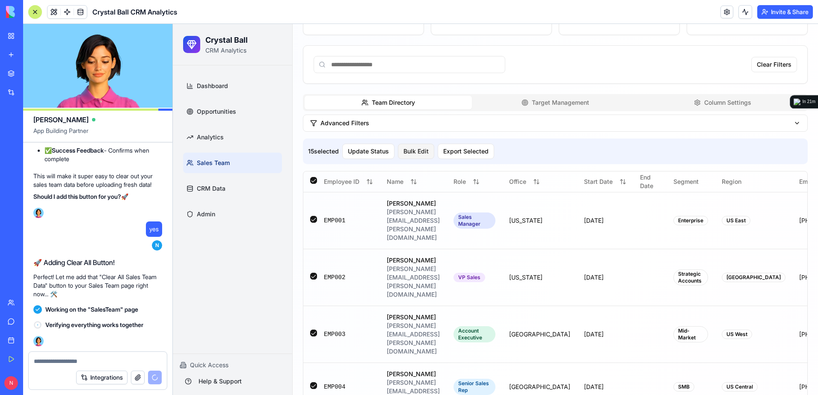
click at [413, 147] on button "Bulk Edit" at bounding box center [416, 151] width 36 height 15
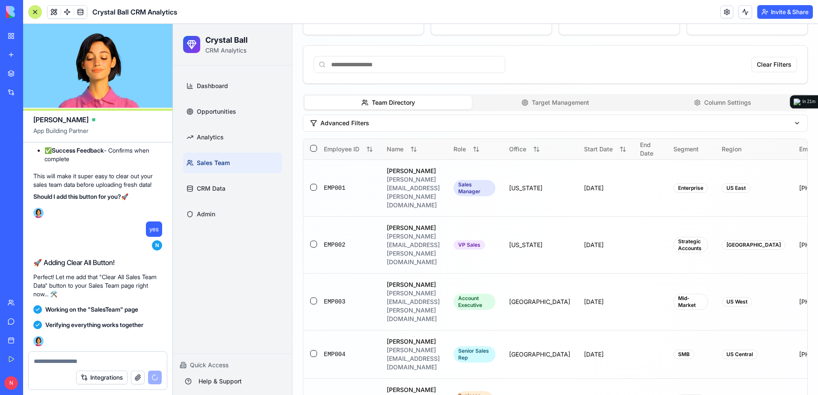
click at [314, 149] on button "button" at bounding box center [313, 148] width 7 height 7
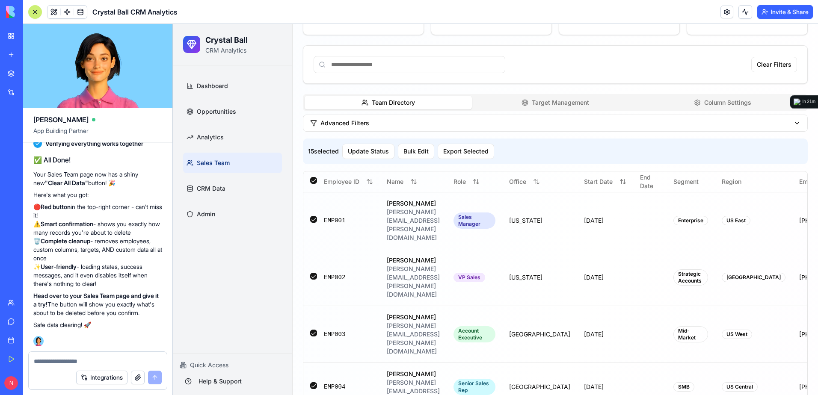
scroll to position [13761, 0]
click at [35, 17] on button at bounding box center [35, 12] width 14 height 14
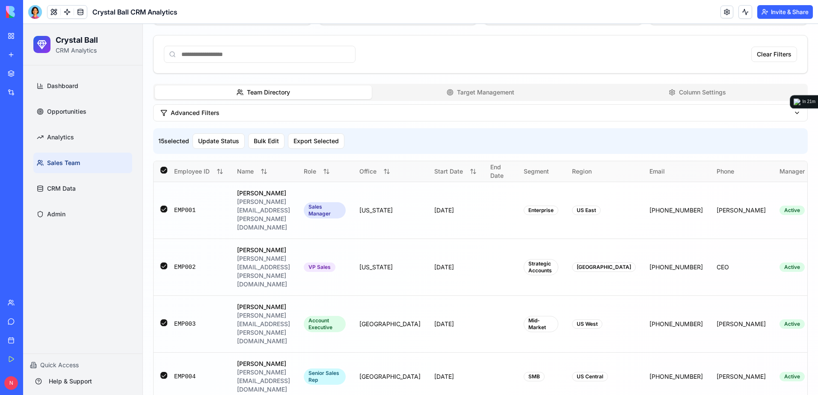
click at [165, 171] on button "button" at bounding box center [163, 170] width 7 height 7
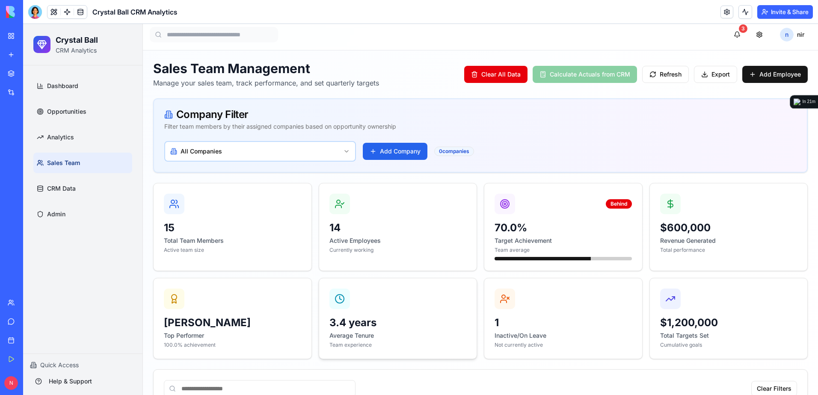
scroll to position [0, 0]
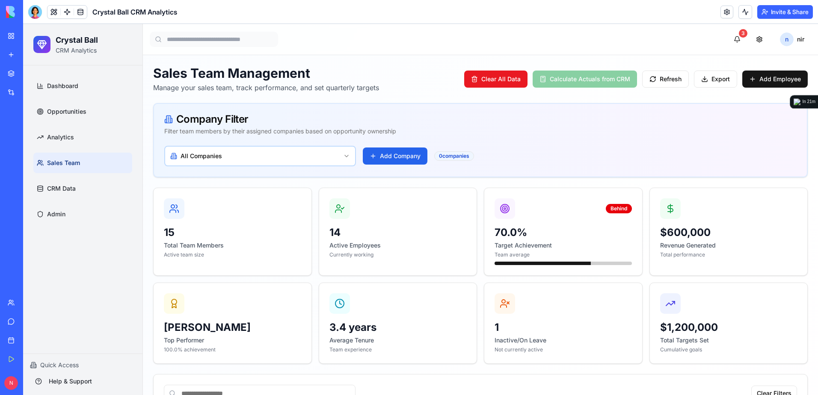
click at [482, 85] on button "Clear All Data" at bounding box center [495, 79] width 63 height 17
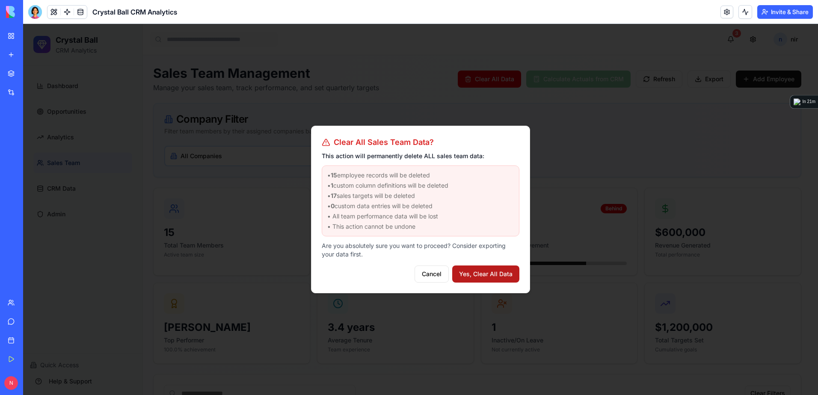
click at [492, 273] on button "Yes, Clear All Data" at bounding box center [485, 274] width 67 height 17
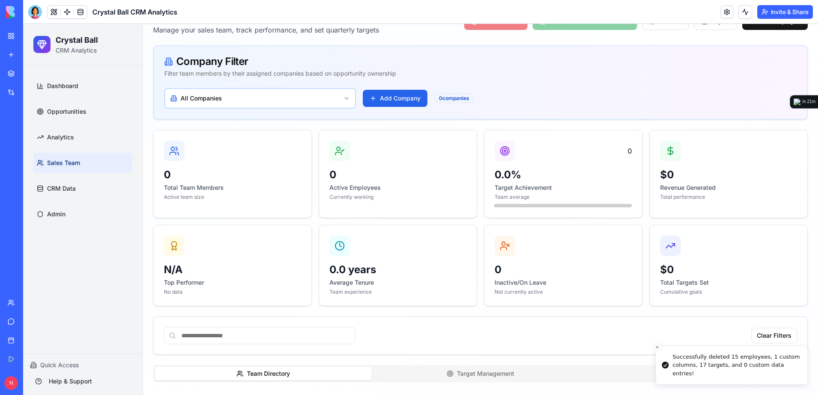
scroll to position [137, 0]
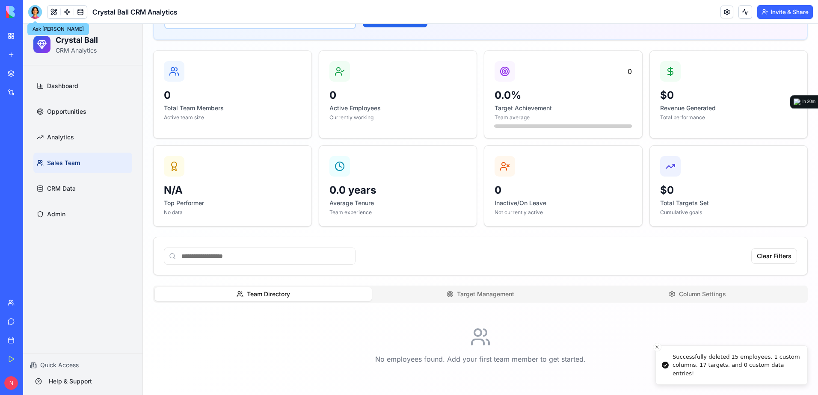
click at [35, 13] on div at bounding box center [35, 12] width 14 height 14
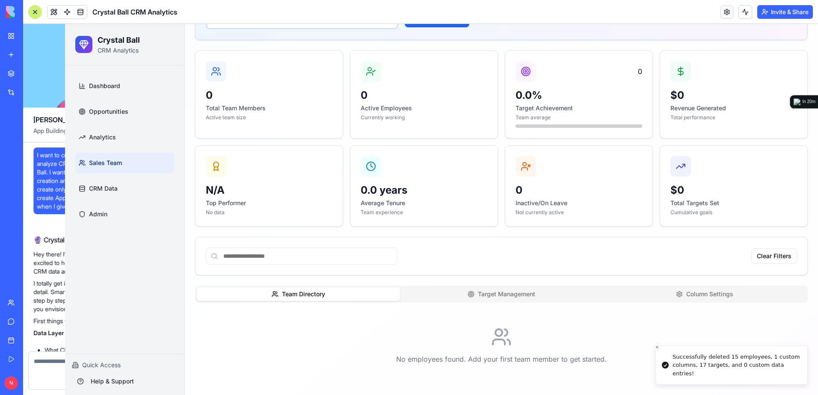
scroll to position [13761, 0]
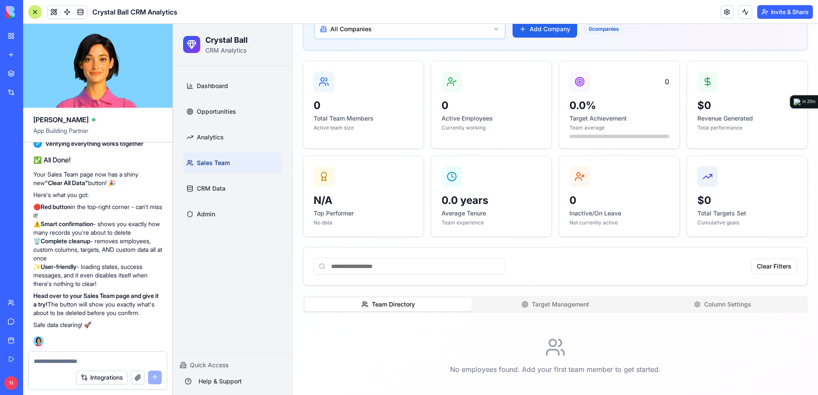
click at [147, 358] on textarea at bounding box center [98, 361] width 128 height 9
type textarea "*"
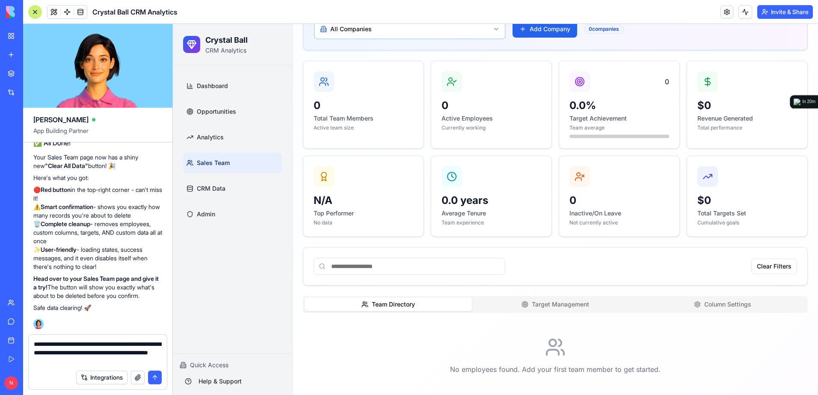
type textarea "**********"
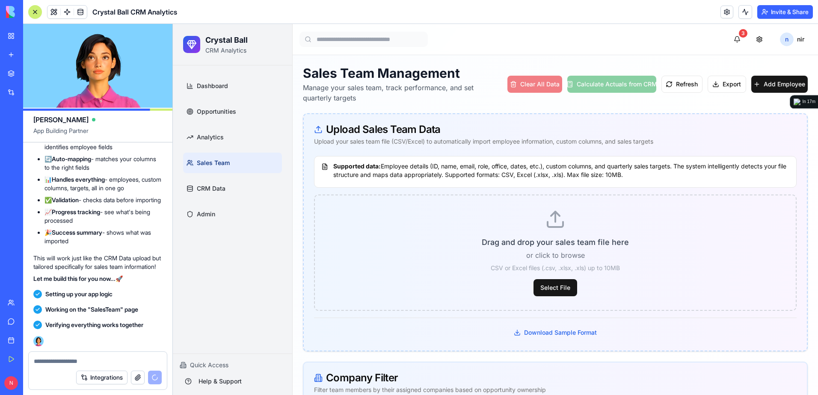
scroll to position [14449, 0]
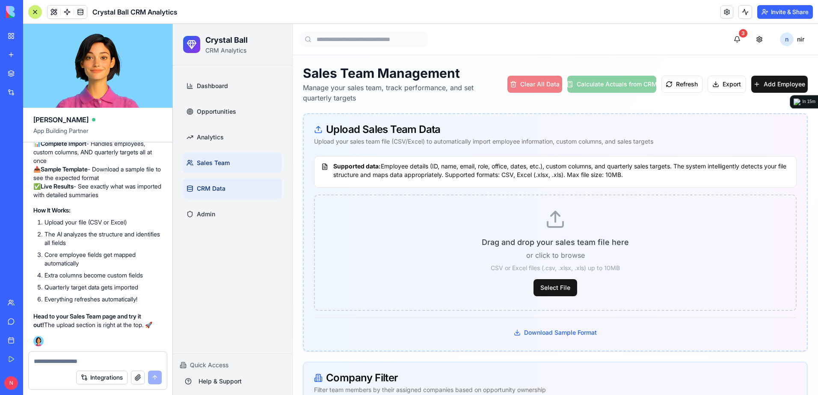
click at [212, 196] on link "CRM Data" at bounding box center [232, 188] width 99 height 21
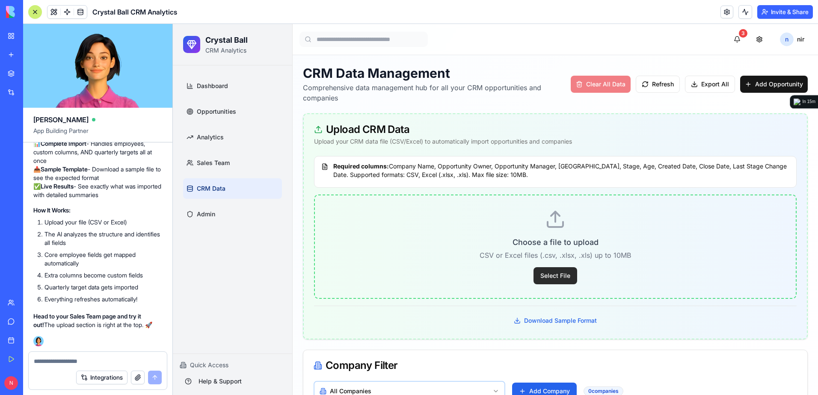
click at [558, 270] on button "Select File" at bounding box center [556, 275] width 44 height 17
click at [558, 271] on button "Select File" at bounding box center [556, 275] width 44 height 17
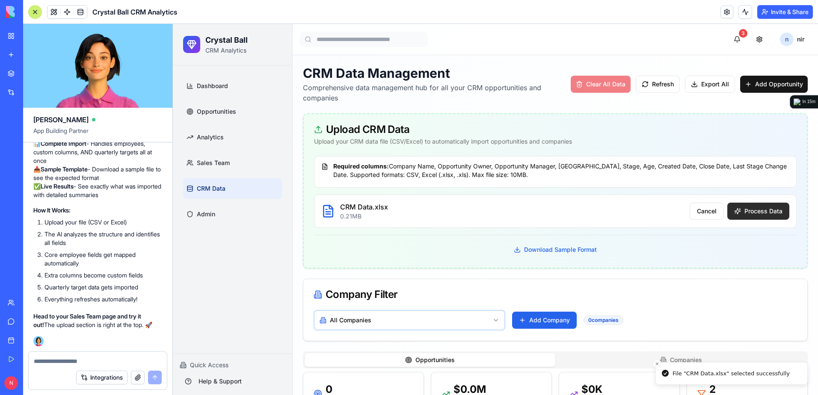
click at [625, 210] on button "Process Data" at bounding box center [759, 211] width 62 height 17
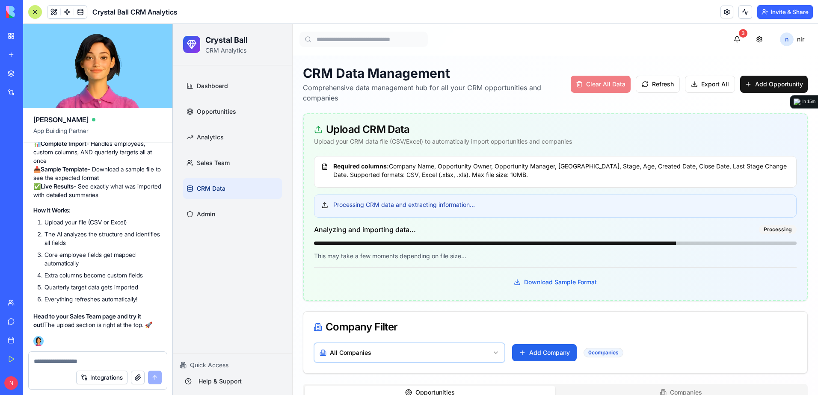
click at [33, 11] on div at bounding box center [35, 12] width 7 height 7
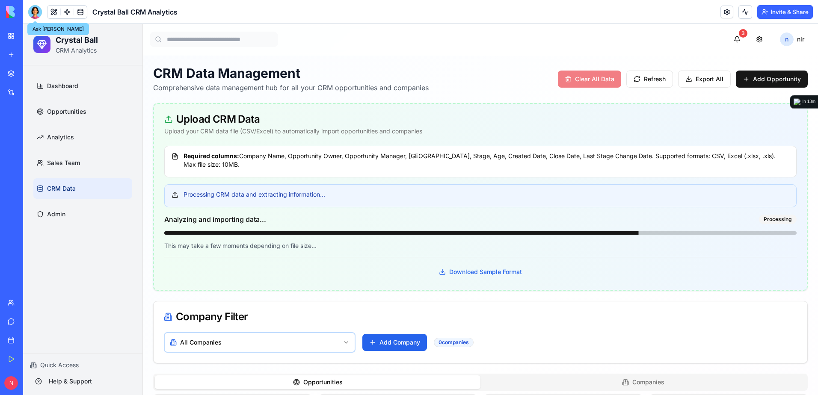
click at [34, 14] on div at bounding box center [35, 12] width 14 height 14
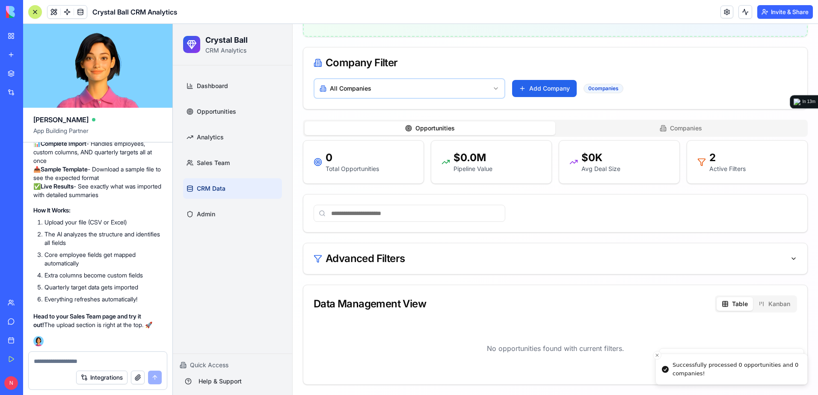
scroll to position [420, 0]
click at [36, 14] on div at bounding box center [35, 12] width 7 height 7
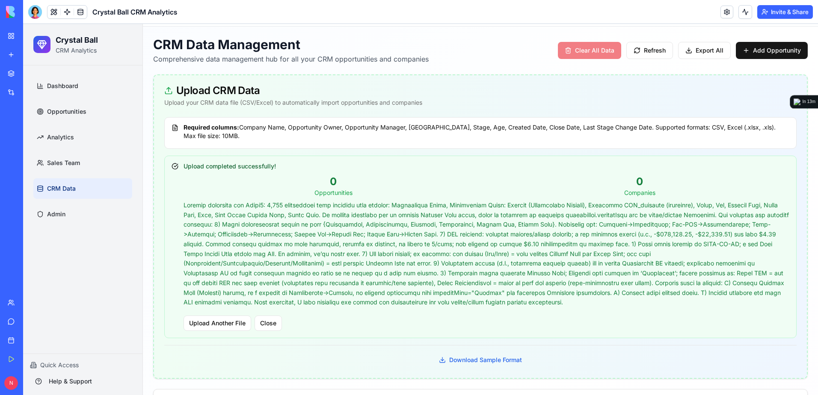
scroll to position [71, 0]
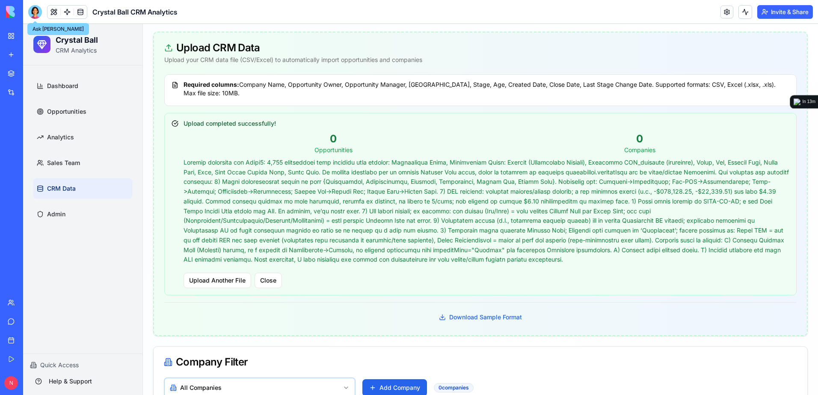
click at [35, 12] on div at bounding box center [35, 12] width 14 height 14
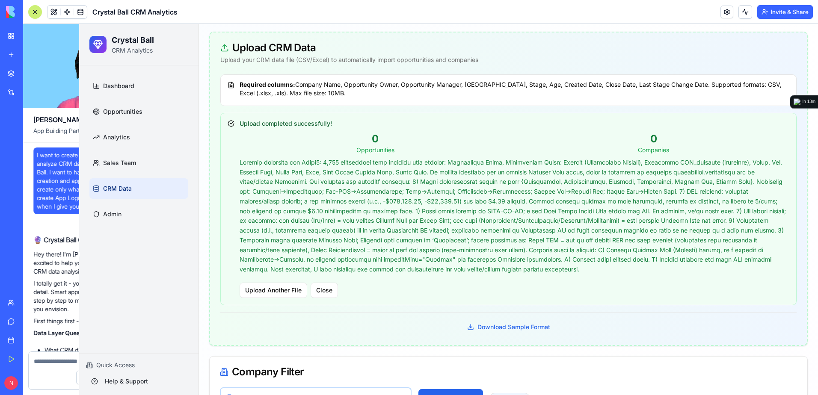
scroll to position [14449, 0]
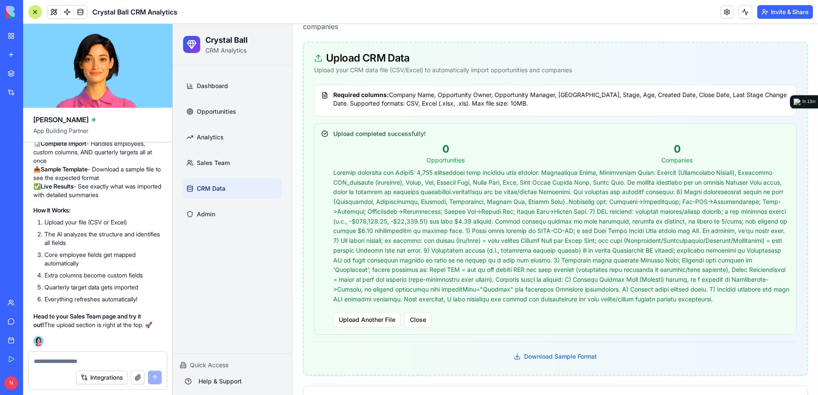
click at [100, 356] on div at bounding box center [98, 359] width 138 height 14
click at [98, 361] on textarea at bounding box center [98, 361] width 128 height 9
paste textarea "*"
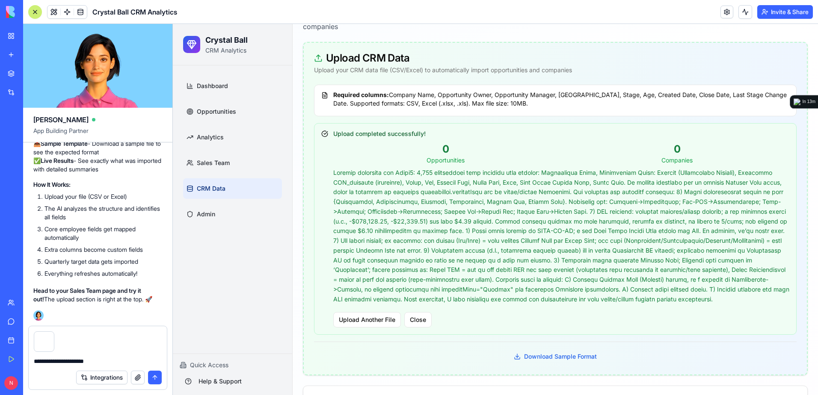
type textarea "**********"
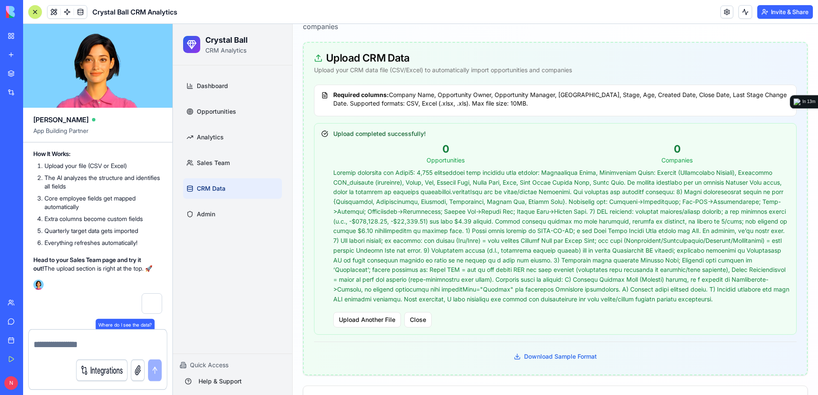
scroll to position [14506, 0]
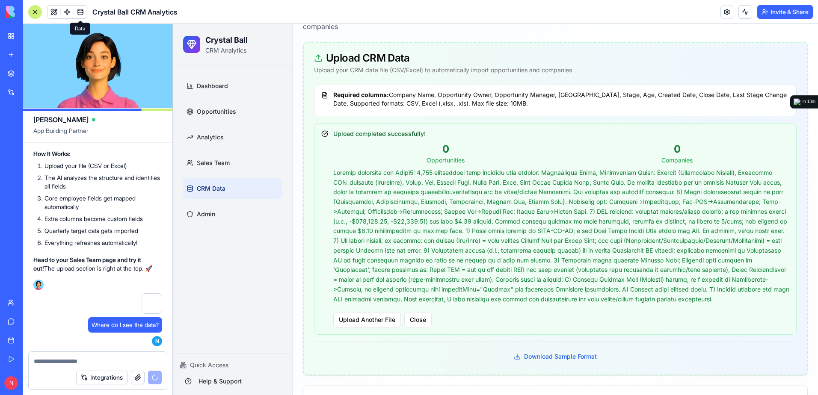
click at [78, 9] on span at bounding box center [80, 12] width 24 height 24
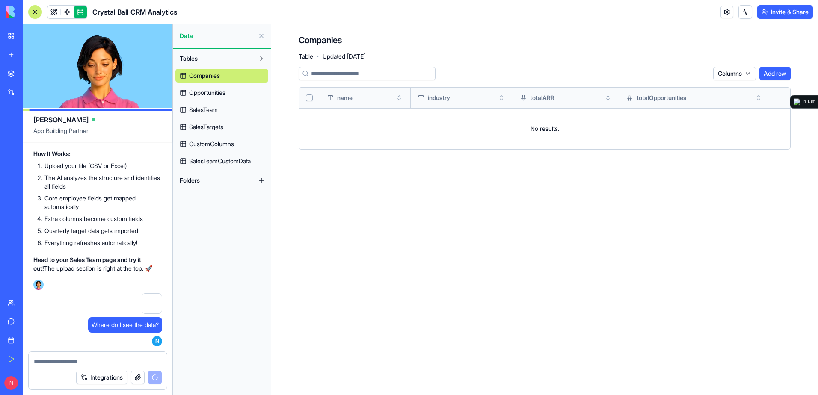
click at [214, 91] on span "Opportunities" at bounding box center [207, 93] width 36 height 9
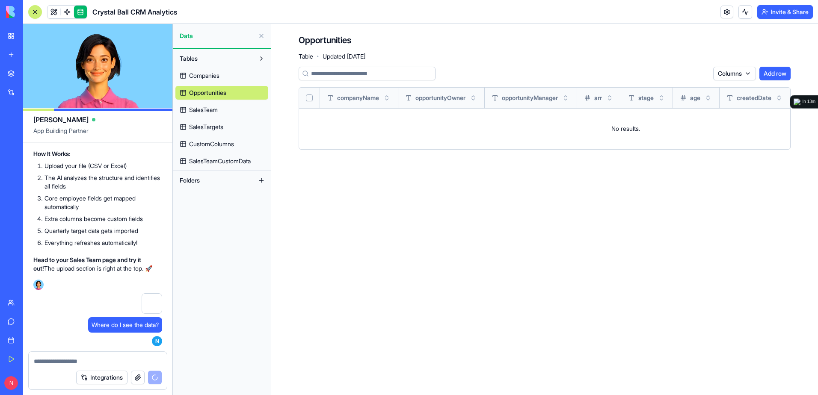
click at [208, 71] on link "Companies" at bounding box center [221, 76] width 93 height 14
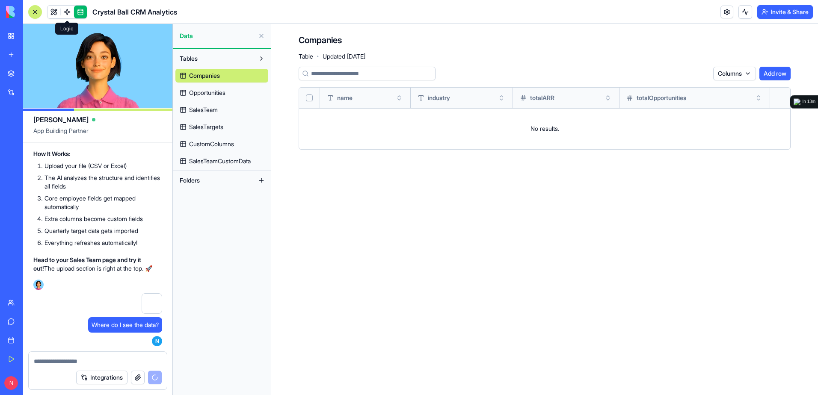
click at [69, 12] on span at bounding box center [67, 12] width 24 height 24
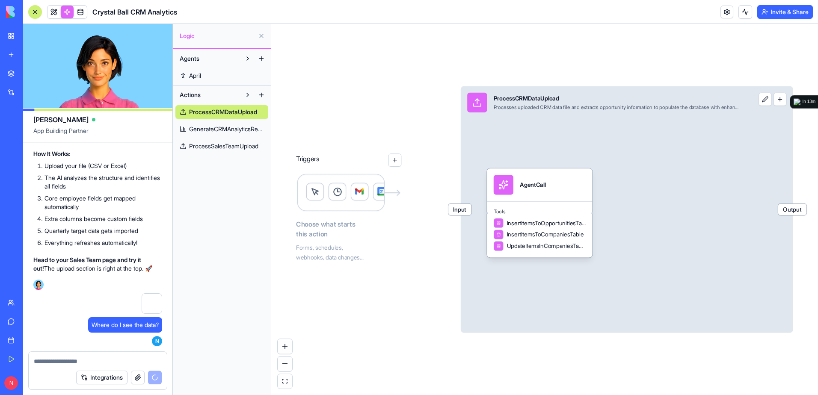
click at [236, 149] on span "ProcessSalesTeamUpload" at bounding box center [223, 146] width 69 height 9
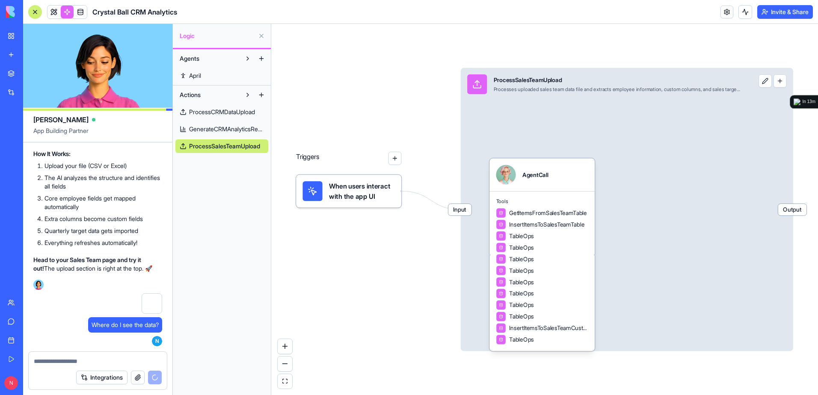
click at [236, 130] on span "GenerateCRMAnalyticsReport" at bounding box center [226, 129] width 75 height 9
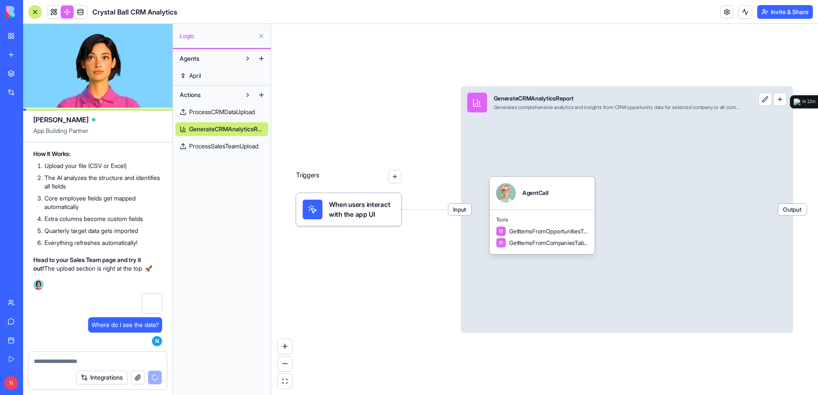
click at [237, 110] on span "ProcessCRMDataUpload" at bounding box center [222, 112] width 66 height 9
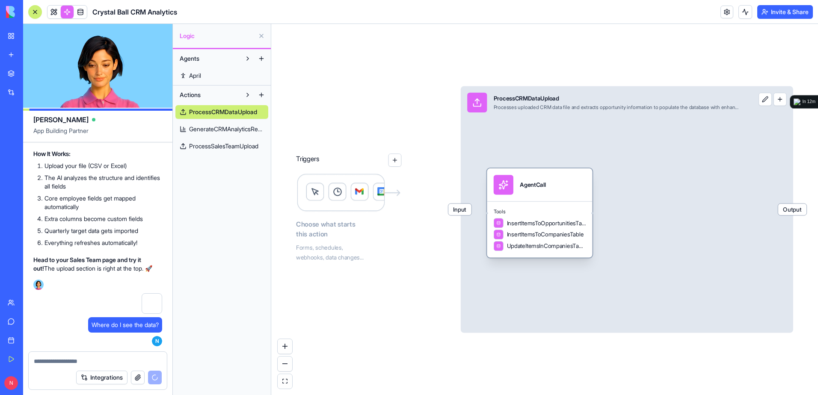
click at [555, 219] on span "InsertItemsToOpportunitiesTable" at bounding box center [546, 223] width 79 height 8
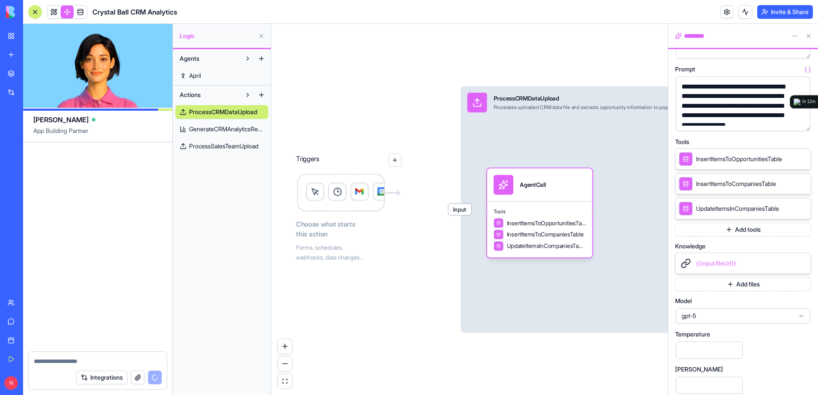
scroll to position [137, 0]
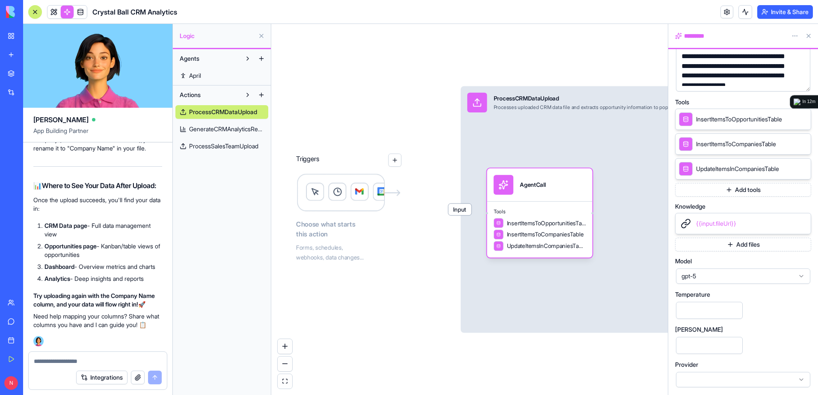
click at [106, 362] on textarea at bounding box center [98, 361] width 128 height 9
click at [98, 359] on textarea at bounding box center [98, 361] width 128 height 9
click at [118, 359] on textarea at bounding box center [98, 361] width 128 height 9
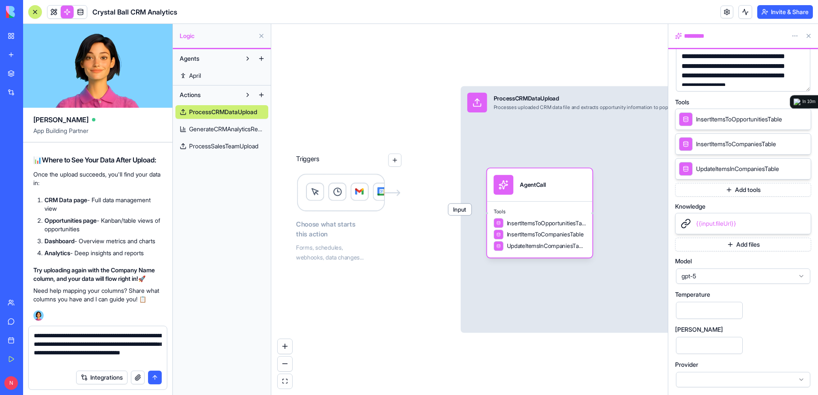
type textarea "**********"
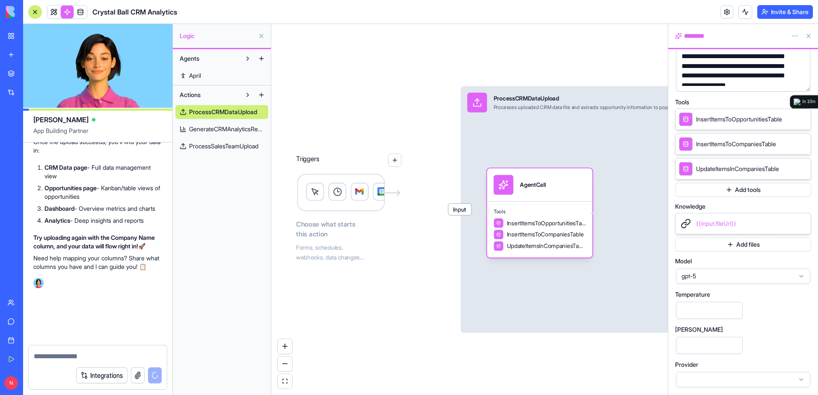
scroll to position [15088, 0]
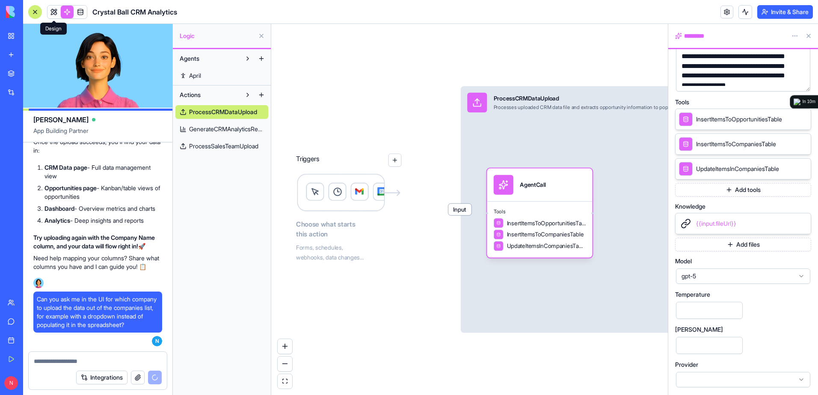
click at [52, 12] on link at bounding box center [54, 12] width 13 height 13
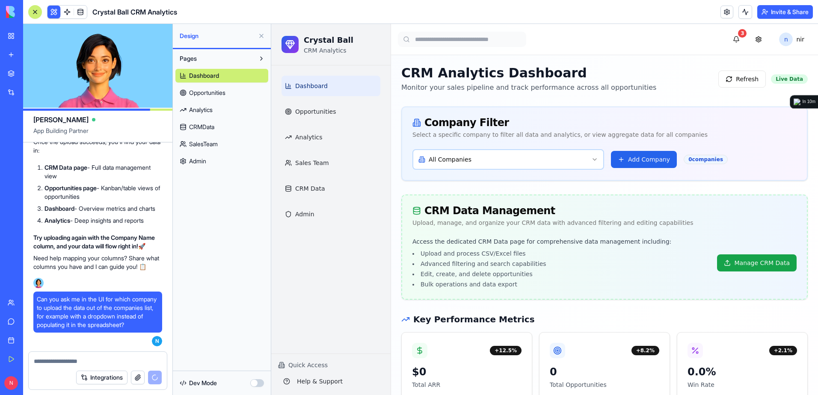
click at [208, 125] on span "CRMData" at bounding box center [201, 127] width 25 height 9
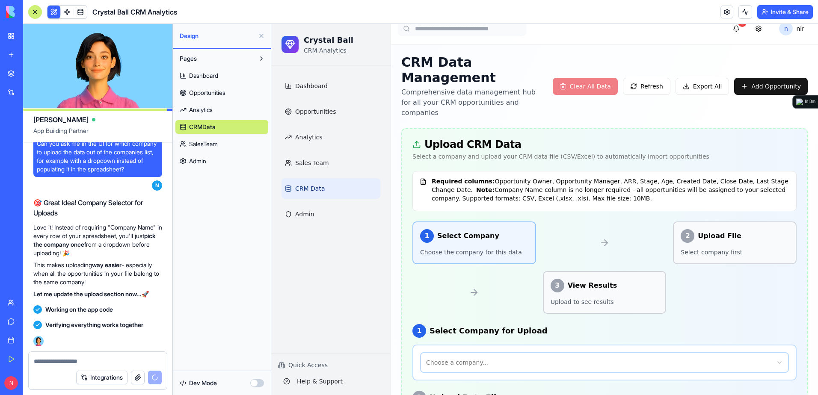
scroll to position [43, 0]
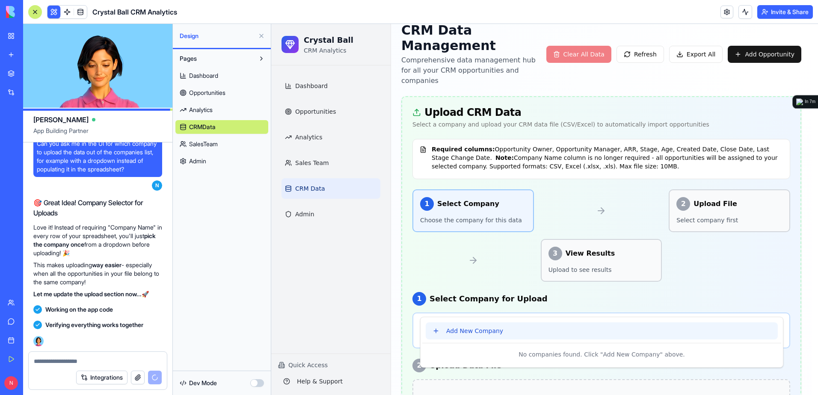
click at [505, 331] on button "Add New Company" at bounding box center [602, 331] width 352 height 17
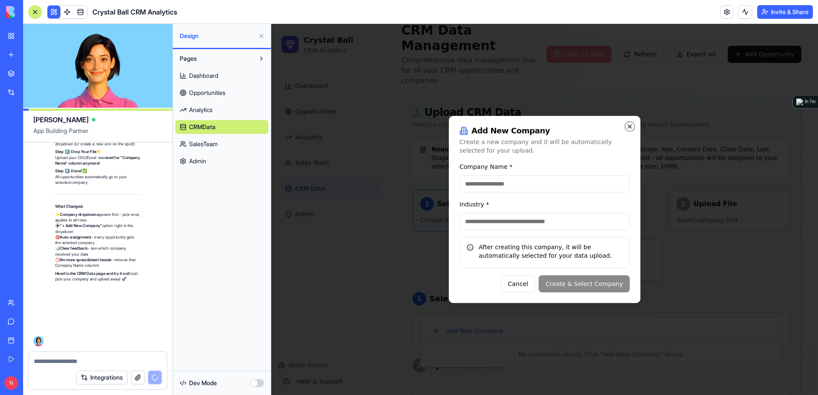
scroll to position [15540, 0]
click at [625, 126] on icon "button" at bounding box center [630, 126] width 7 height 7
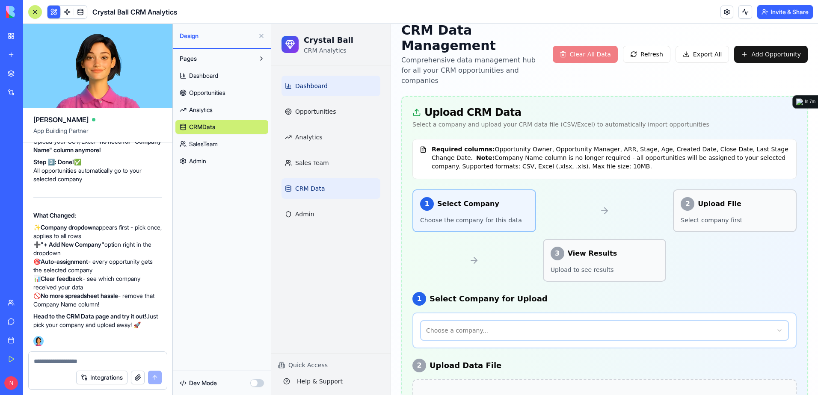
click at [327, 89] on link "Dashboard" at bounding box center [331, 86] width 99 height 21
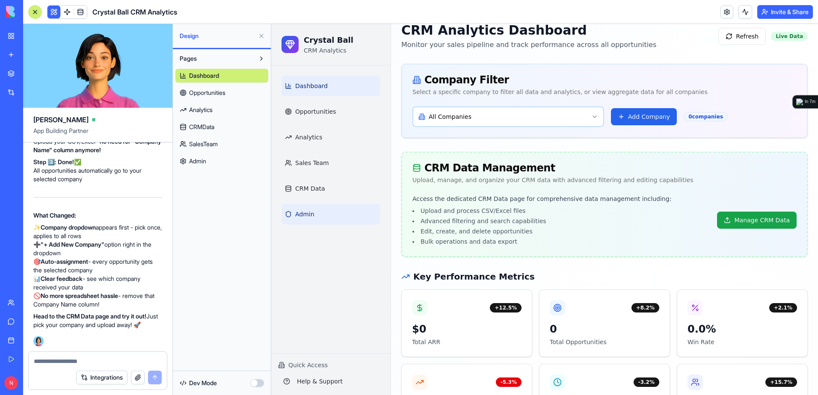
click at [318, 211] on link "Admin" at bounding box center [331, 214] width 99 height 21
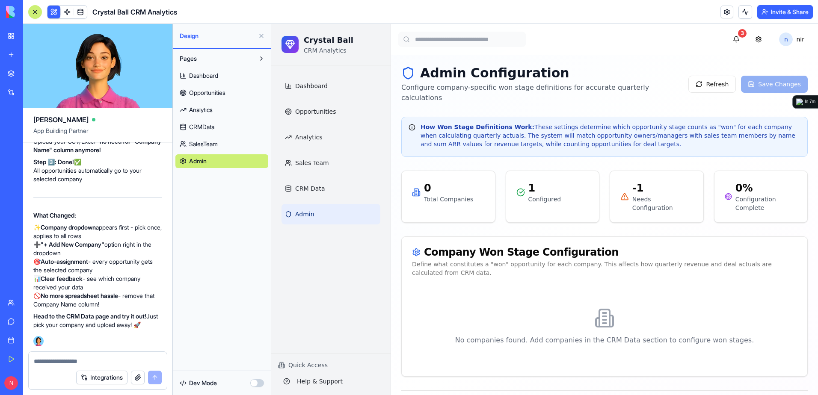
click at [35, 17] on button at bounding box center [35, 12] width 14 height 14
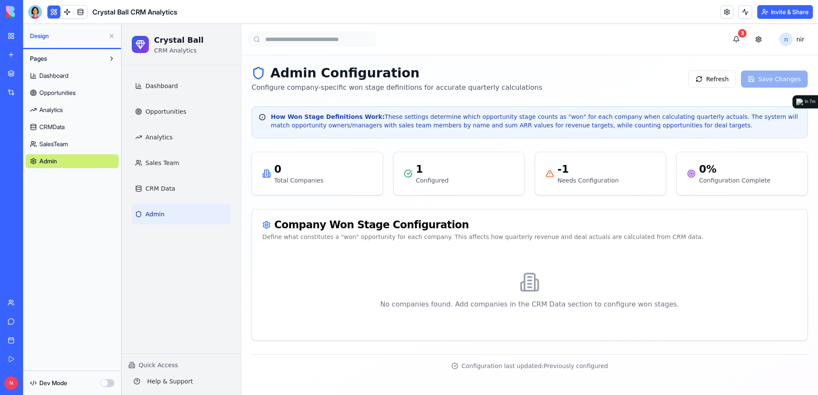
click at [517, 293] on div "No companies found. Add companies in the CRM Data section to configure won stag…" at bounding box center [529, 291] width 535 height 79
click at [154, 87] on span "Dashboard" at bounding box center [162, 86] width 33 height 9
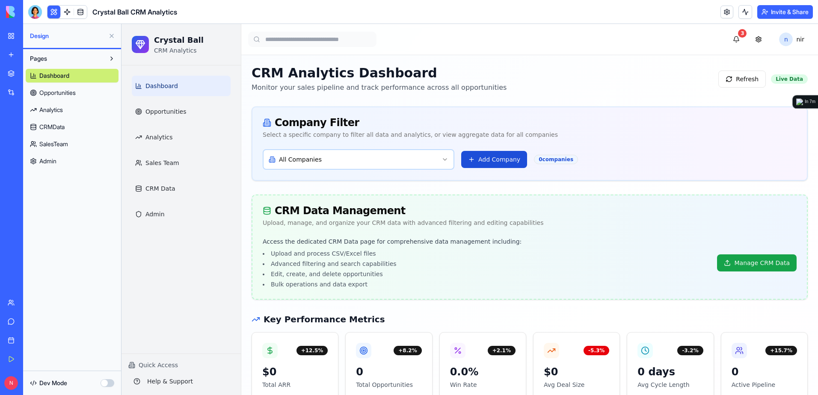
click at [481, 163] on button "Add Company" at bounding box center [494, 159] width 66 height 17
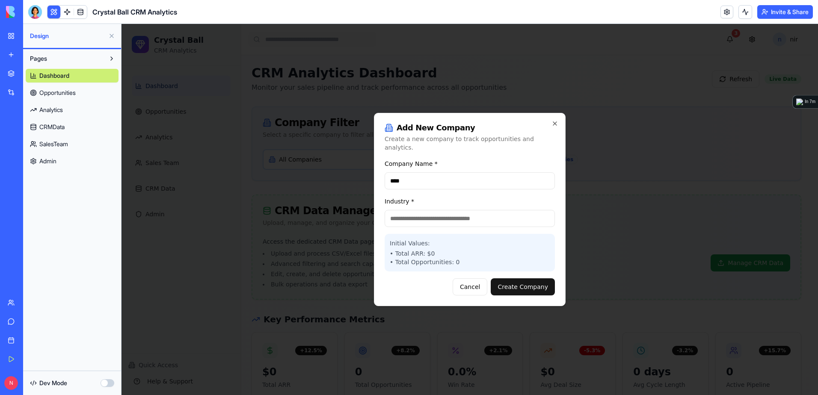
type input "****"
click at [440, 216] on input "Industry *" at bounding box center [470, 218] width 170 height 17
type input "**********"
click at [537, 289] on button "Create Company" at bounding box center [523, 287] width 64 height 17
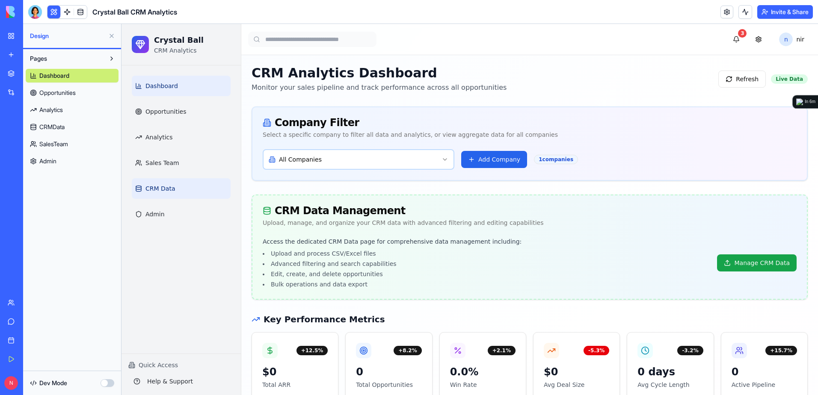
click at [192, 187] on link "CRM Data" at bounding box center [181, 188] width 99 height 21
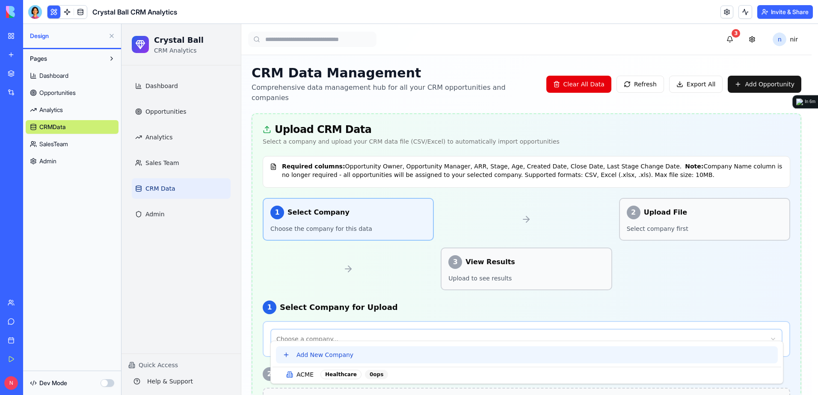
click at [400, 350] on button "Add New Company" at bounding box center [527, 355] width 502 height 17
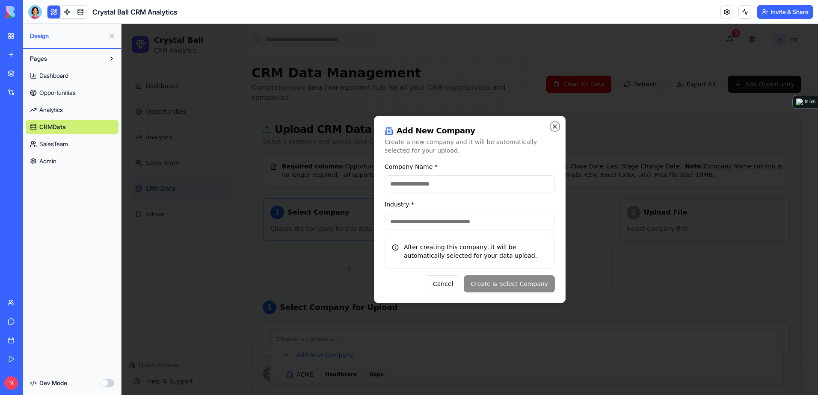
click at [552, 124] on icon "button" at bounding box center [555, 126] width 7 height 7
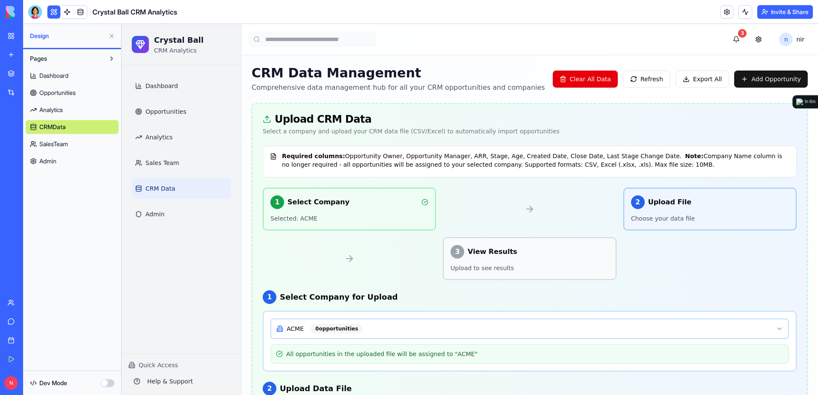
click at [458, 257] on div "3" at bounding box center [458, 252] width 14 height 14
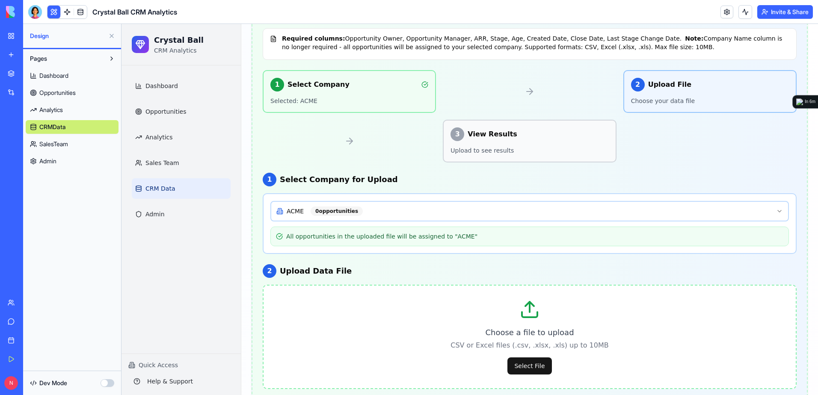
scroll to position [128, 0]
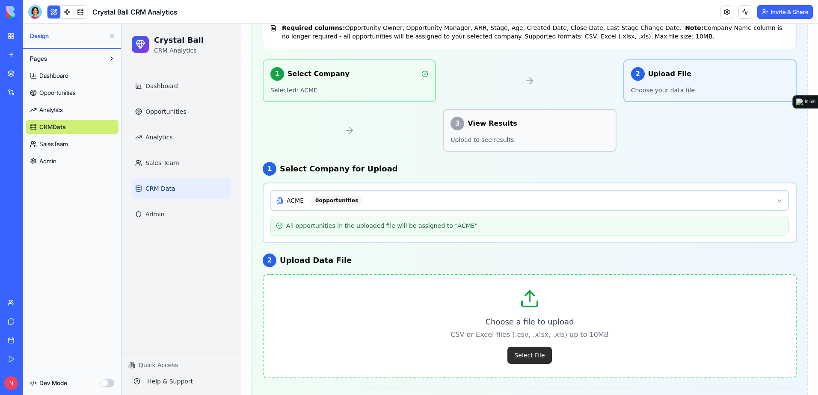
click at [529, 358] on button "Select File" at bounding box center [530, 355] width 44 height 17
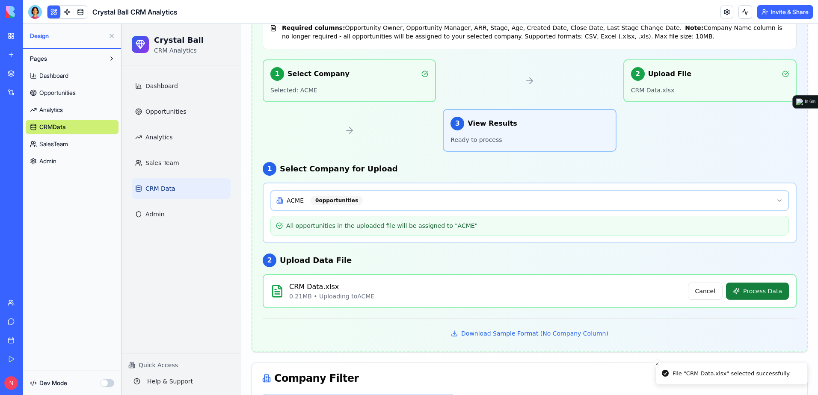
click at [625, 291] on button "Process Data" at bounding box center [757, 291] width 63 height 17
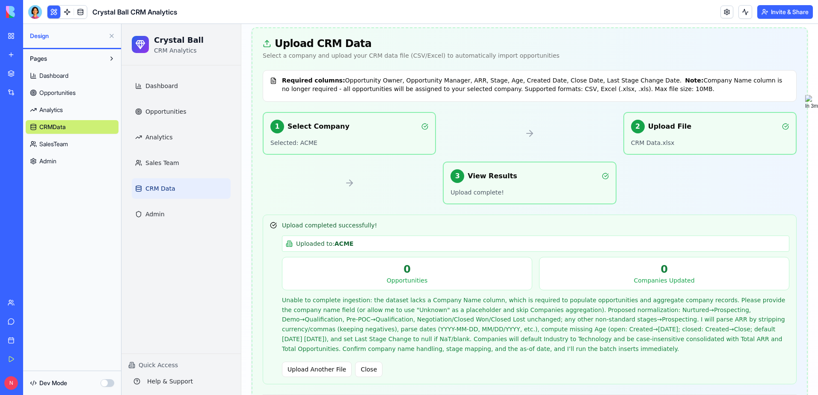
scroll to position [43, 0]
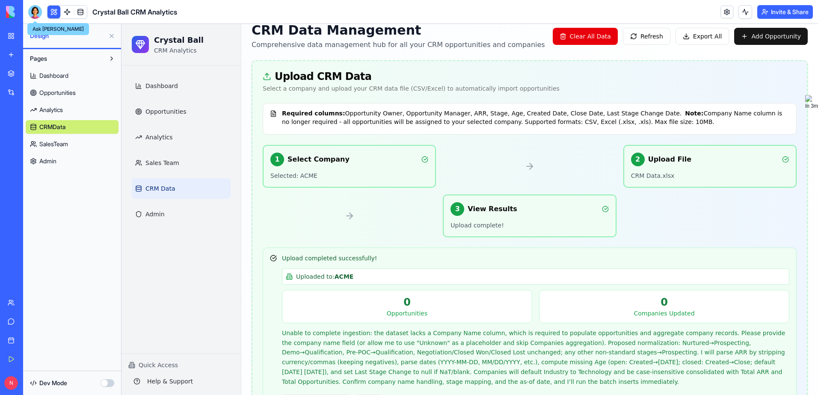
click at [34, 12] on div at bounding box center [35, 12] width 14 height 14
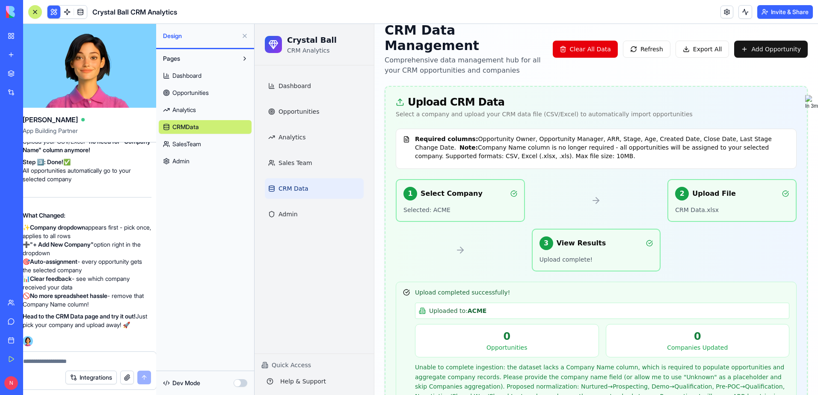
scroll to position [0, 0]
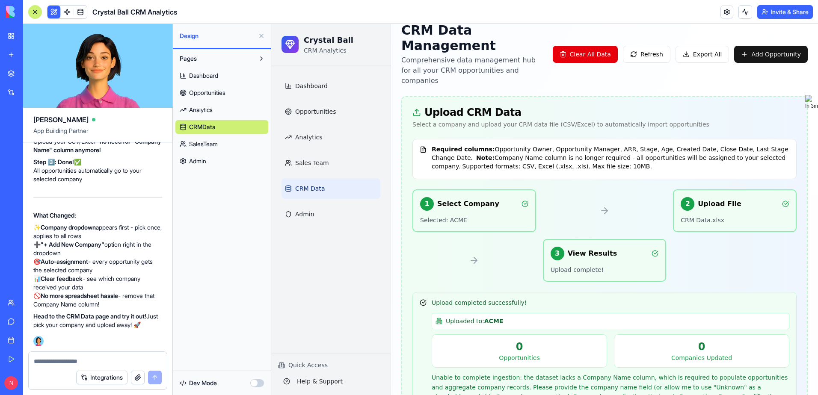
click at [121, 365] on form "Integrations" at bounding box center [97, 371] width 139 height 39
click at [120, 362] on textarea at bounding box center [98, 361] width 128 height 9
drag, startPoint x: 121, startPoint y: 360, endPoint x: 30, endPoint y: 353, distance: 91.0
click at [30, 353] on div at bounding box center [98, 359] width 138 height 14
paste textarea "*"
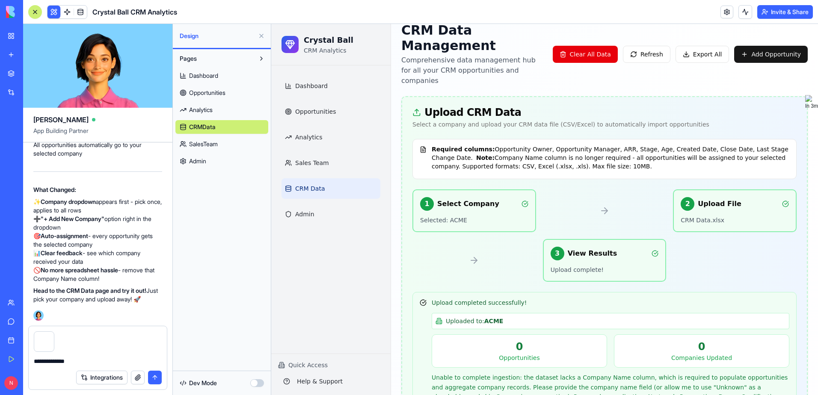
type textarea "**********"
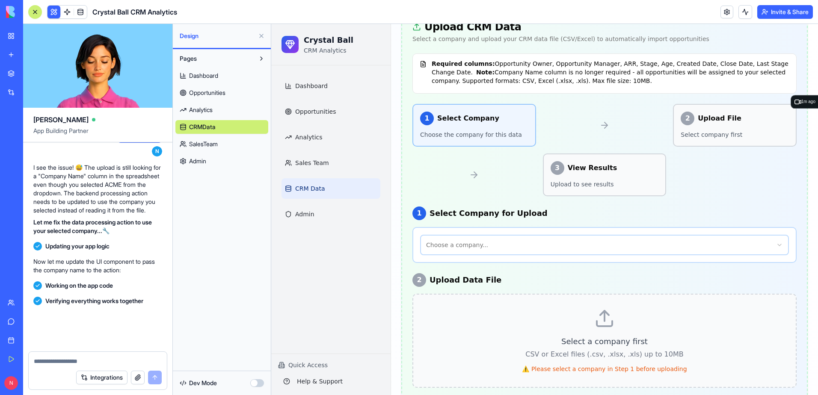
scroll to position [15796, 0]
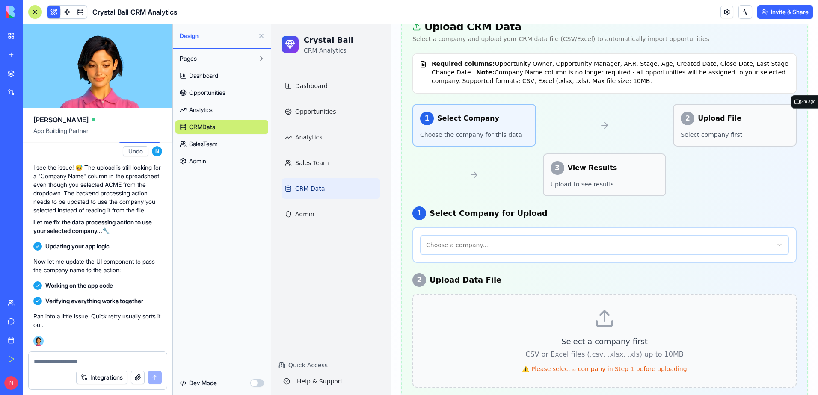
click at [600, 226] on html "Crystal Ball CRM Analytics Dashboard Opportunities Analytics Sales Team CRM Dat…" at bounding box center [544, 343] width 547 height 895
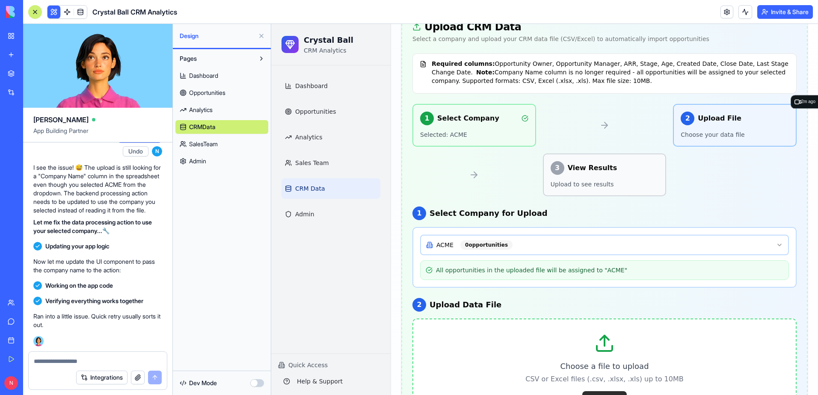
click at [598, 392] on button "Select File" at bounding box center [604, 400] width 44 height 17
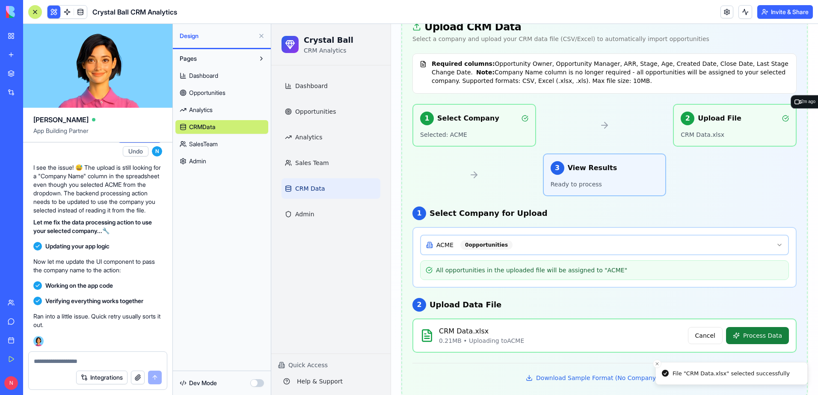
click at [625, 327] on button "Process Data" at bounding box center [757, 335] width 63 height 17
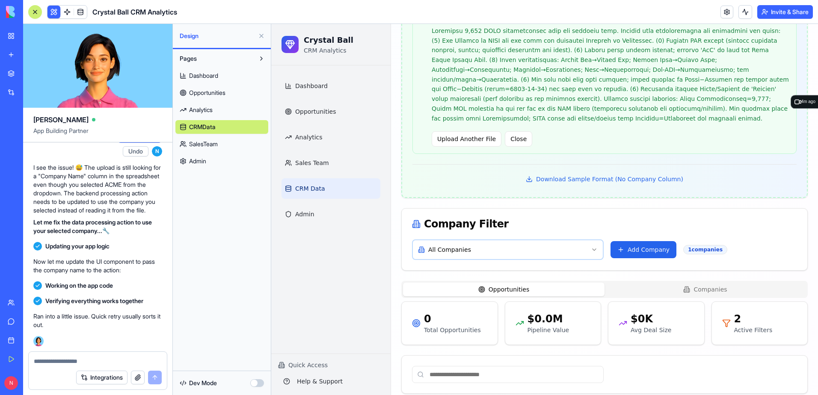
scroll to position [388, 0]
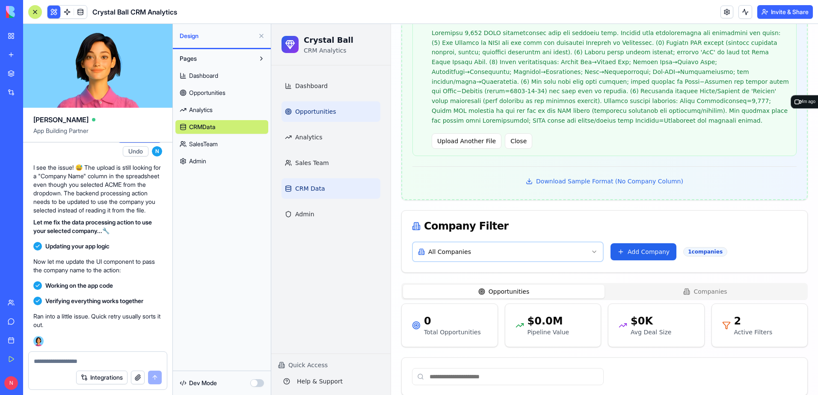
click at [312, 113] on span "Opportunities" at bounding box center [315, 111] width 41 height 9
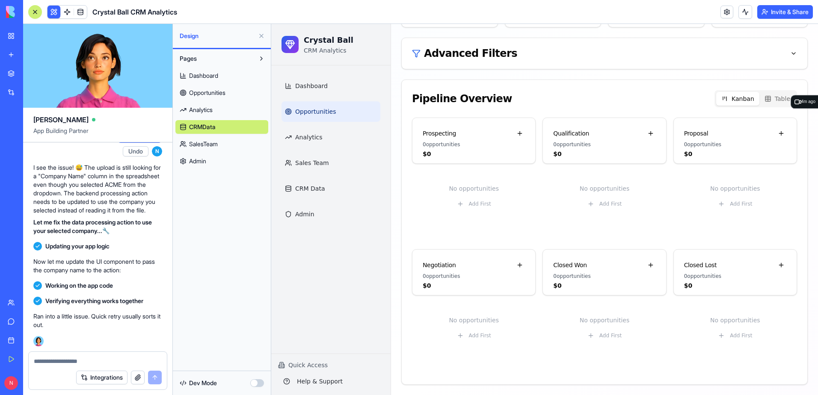
scroll to position [192, 0]
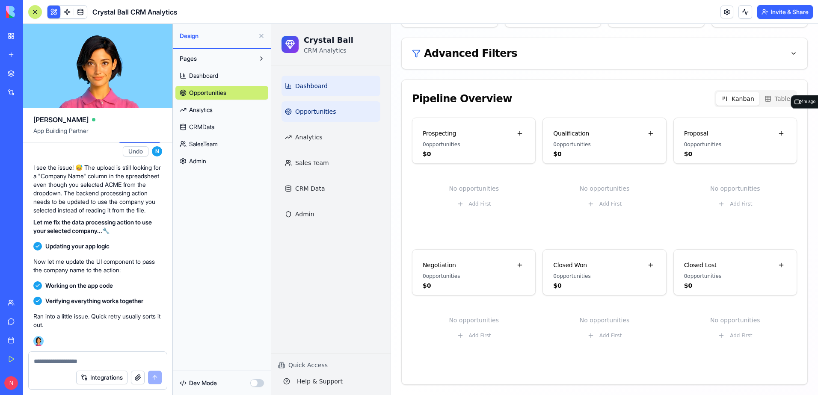
click at [317, 84] on span "Dashboard" at bounding box center [311, 86] width 33 height 9
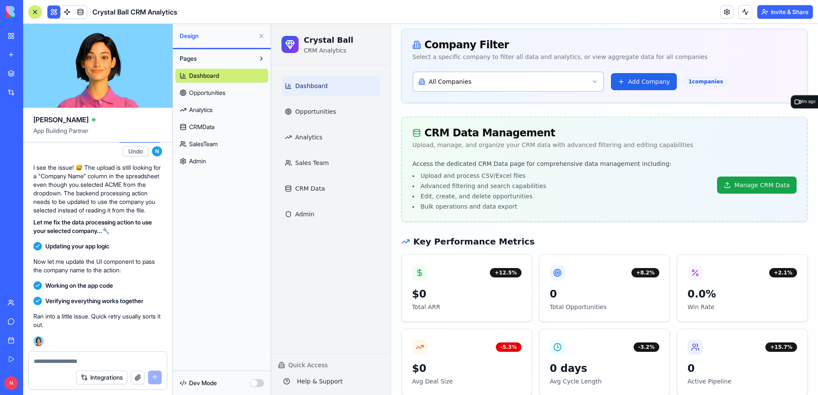
scroll to position [64, 0]
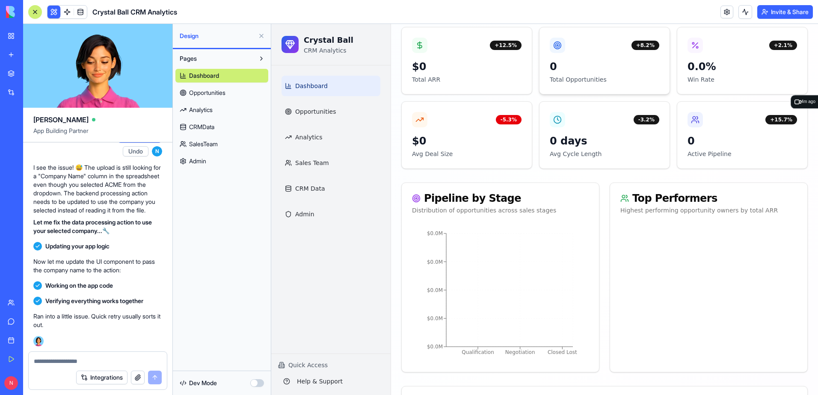
scroll to position [321, 0]
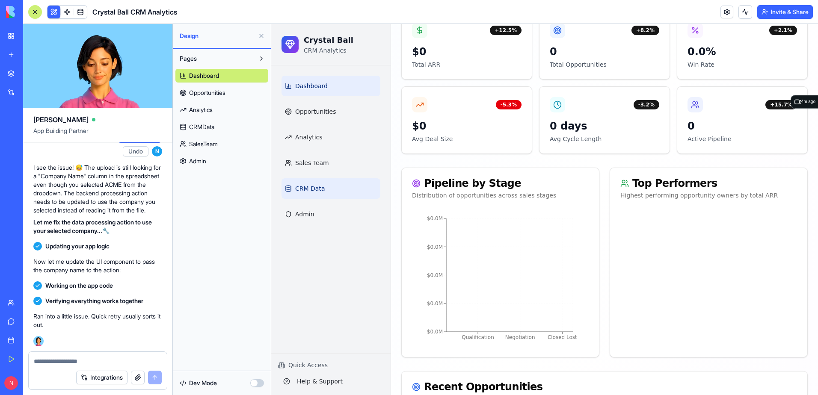
click at [311, 191] on span "CRM Data" at bounding box center [310, 188] width 30 height 9
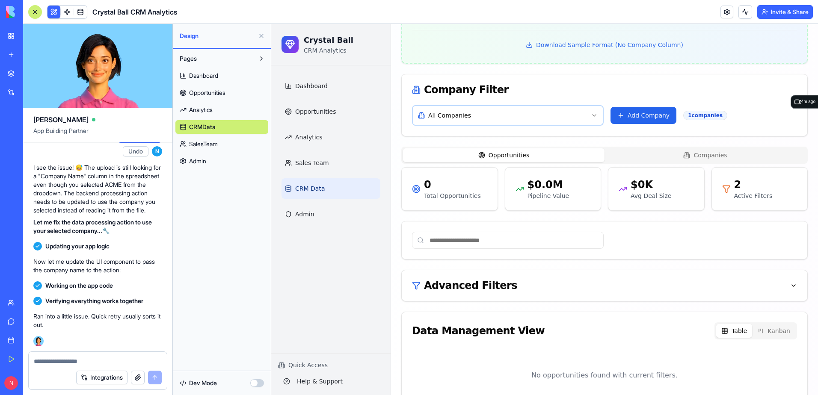
scroll to position [498, 0]
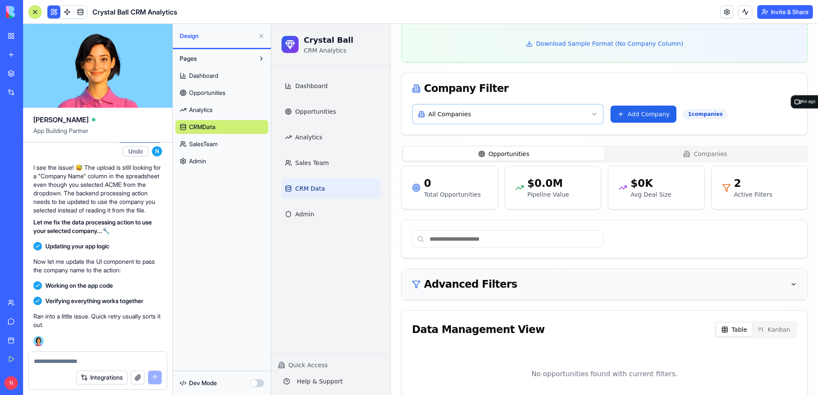
click at [571, 279] on div "Advanced Filters" at bounding box center [604, 284] width 385 height 10
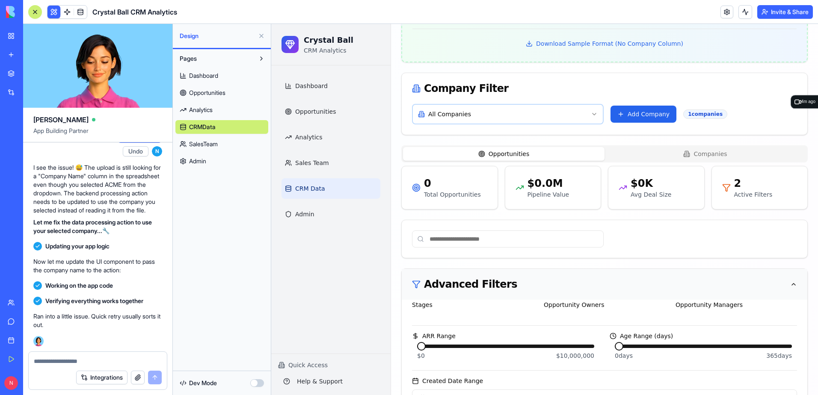
click at [571, 279] on div "Advanced Filters" at bounding box center [604, 284] width 385 height 10
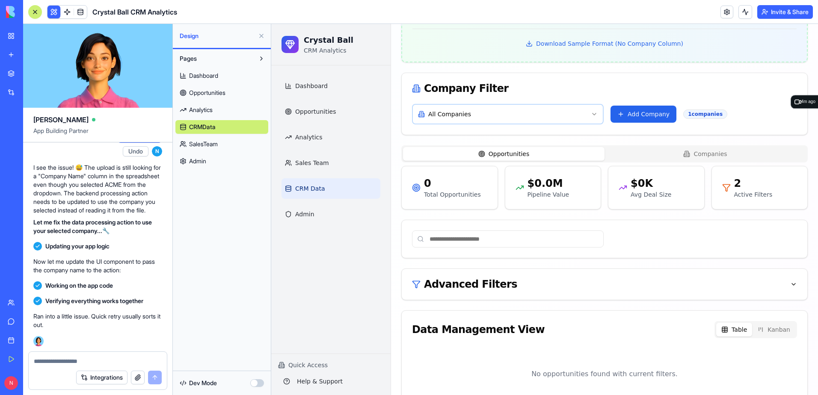
click at [36, 14] on div at bounding box center [35, 12] width 7 height 7
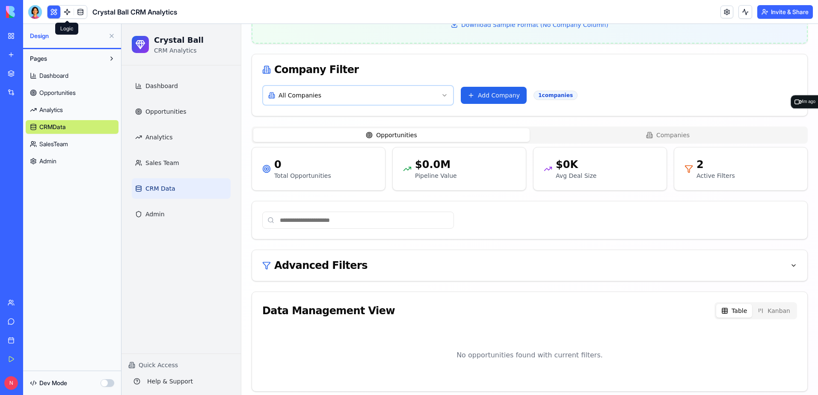
scroll to position [479, 0]
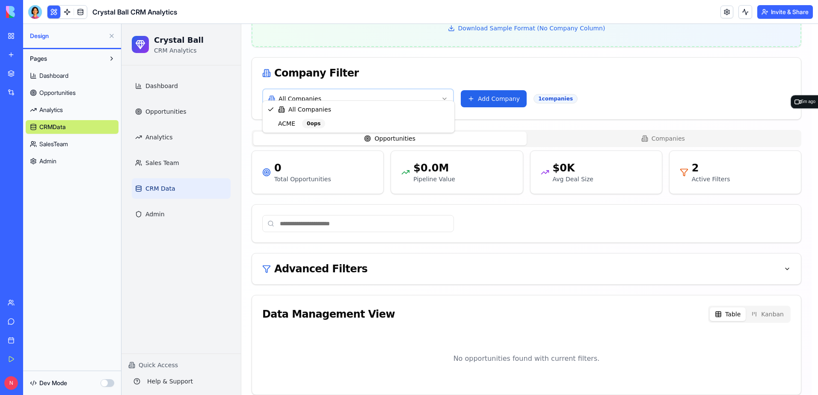
scroll to position [476, 0]
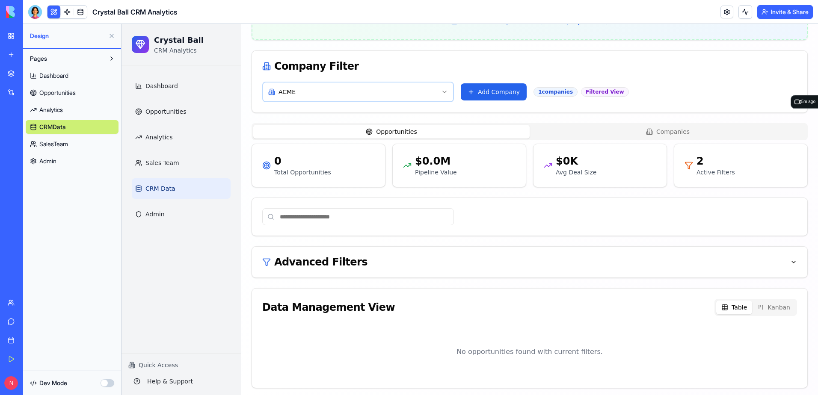
click at [30, 10] on div at bounding box center [35, 12] width 14 height 14
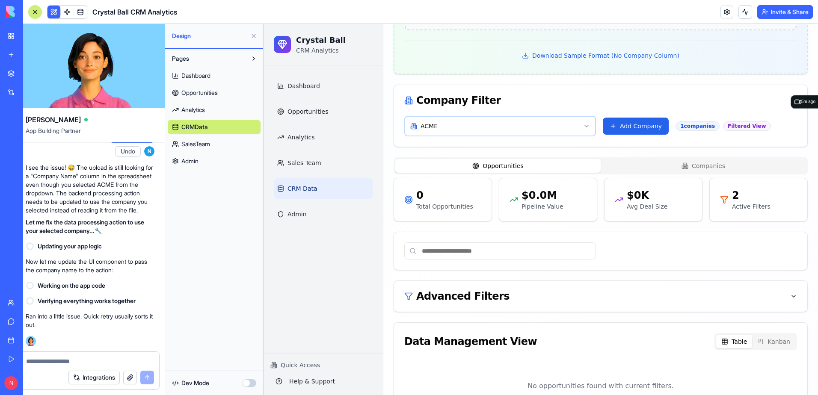
scroll to position [0, 0]
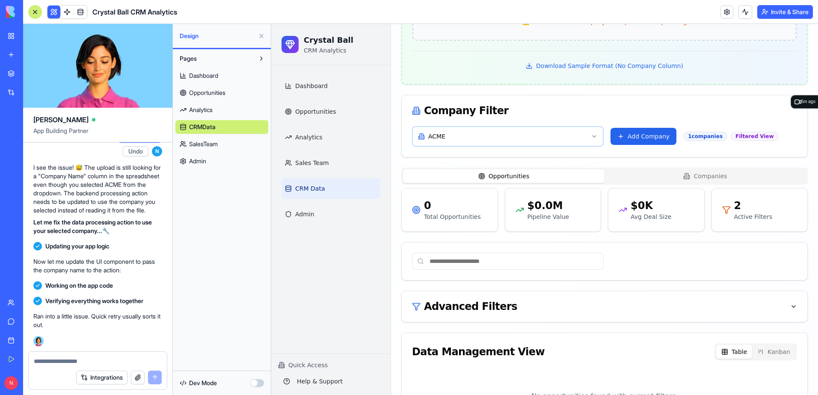
click at [133, 361] on textarea at bounding box center [98, 361] width 128 height 9
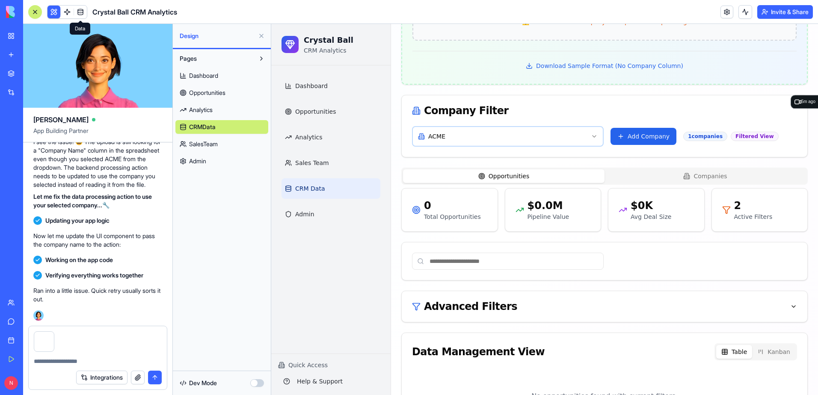
click at [83, 10] on span at bounding box center [80, 12] width 24 height 24
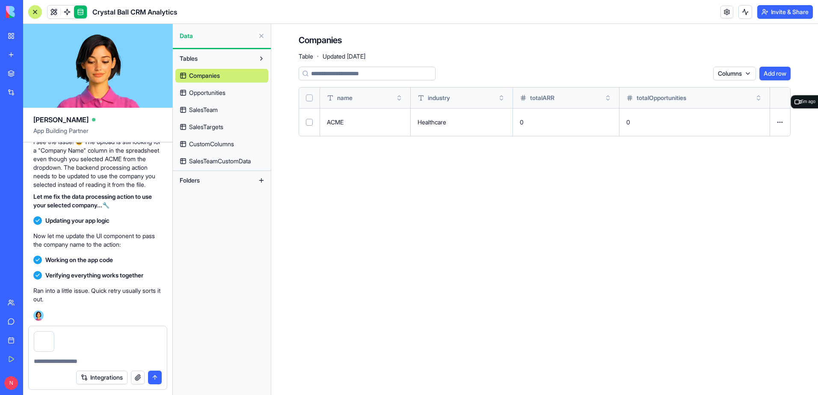
click at [222, 90] on span "Opportunities" at bounding box center [207, 93] width 36 height 9
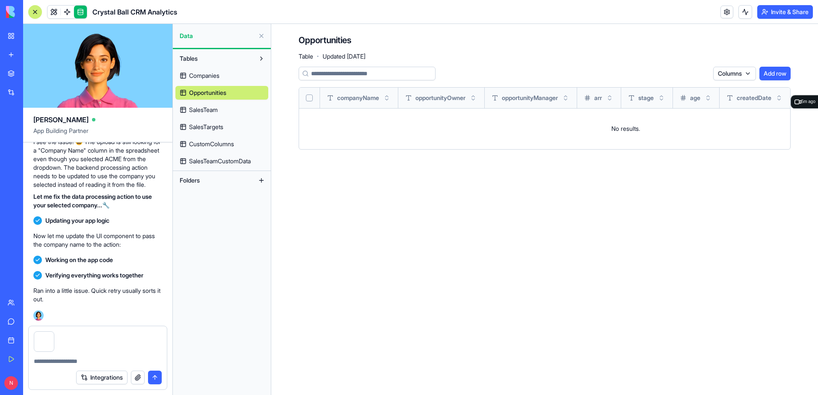
click at [214, 106] on span "SalesTeam" at bounding box center [203, 110] width 29 height 9
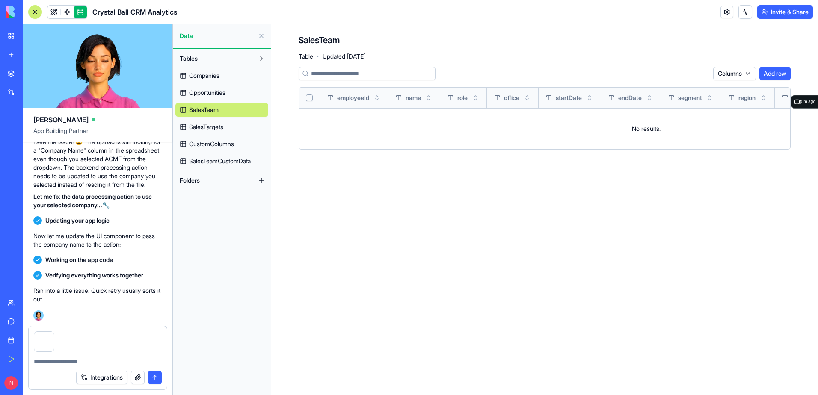
click at [214, 82] on link "Companies" at bounding box center [221, 76] width 93 height 14
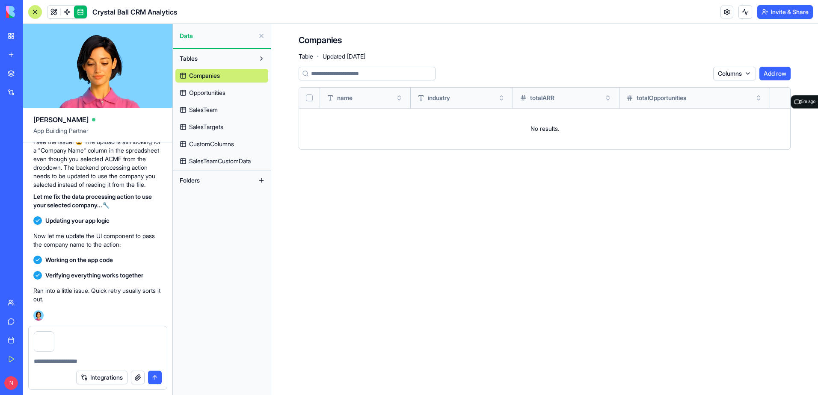
click at [211, 89] on link "Opportunities" at bounding box center [221, 93] width 93 height 14
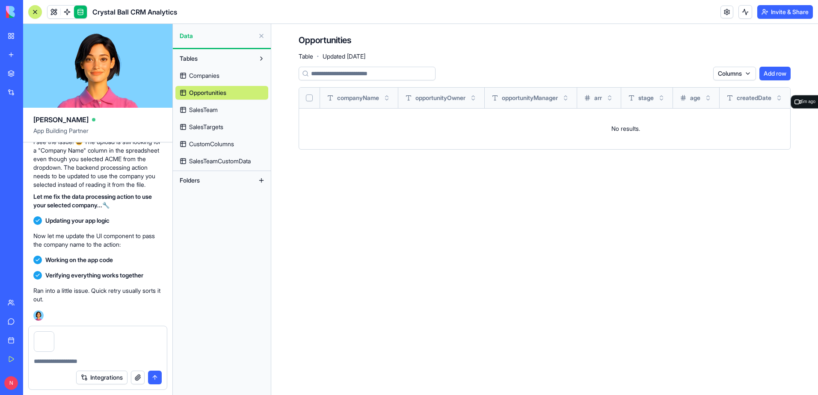
click at [98, 358] on textarea at bounding box center [98, 361] width 128 height 9
click at [95, 363] on textarea "**********" at bounding box center [98, 361] width 128 height 9
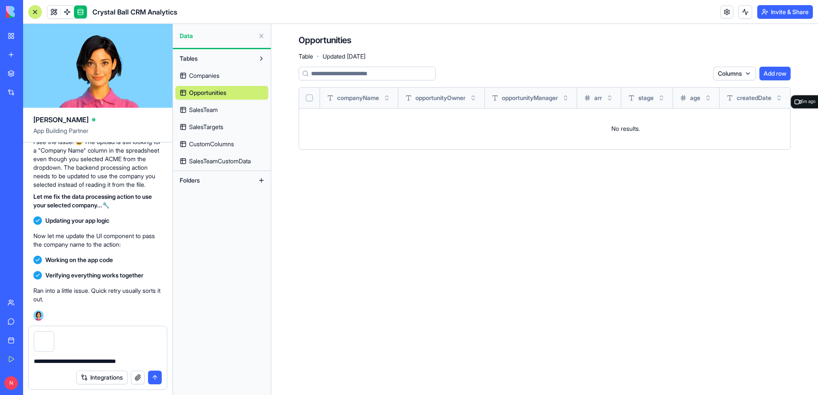
type textarea "**********"
click at [155, 378] on button "submit" at bounding box center [155, 378] width 14 height 14
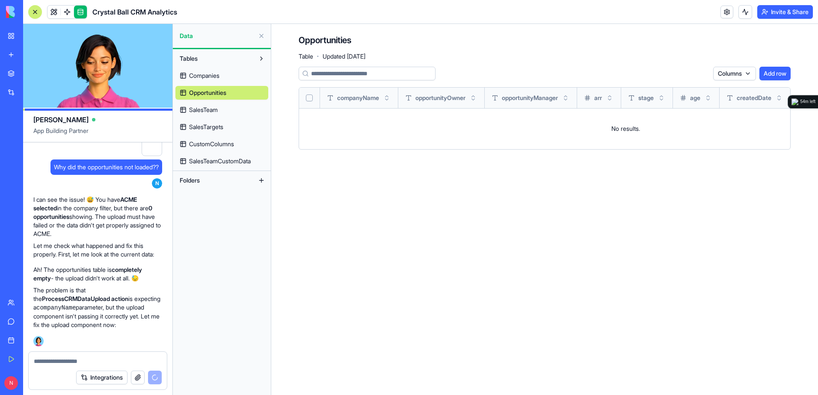
scroll to position [16034, 0]
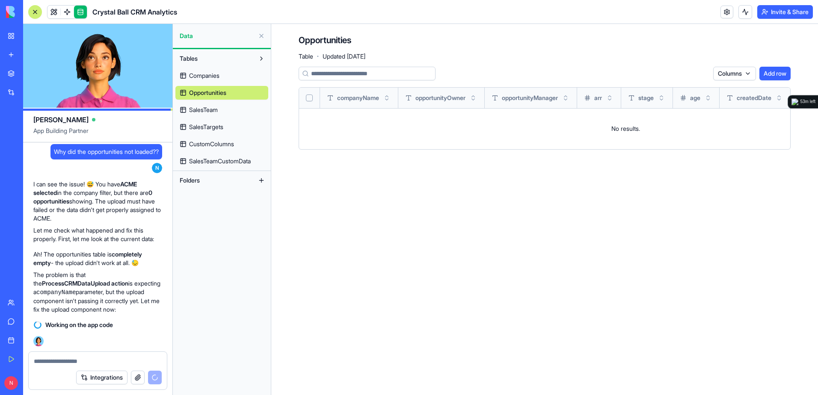
click at [37, 15] on button at bounding box center [35, 12] width 14 height 14
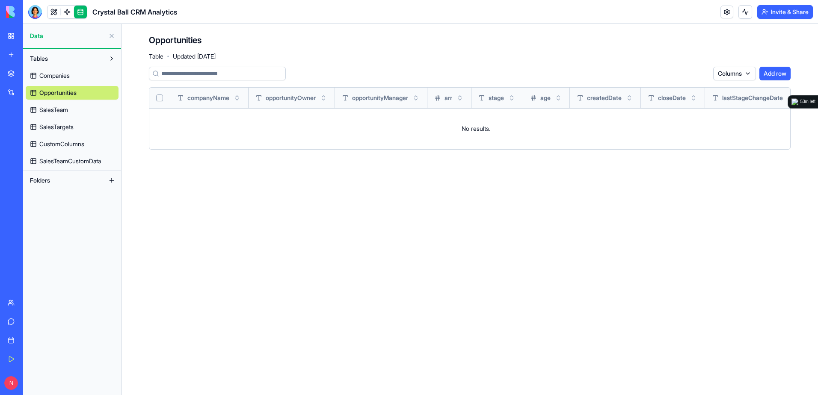
click at [6, 13] on img at bounding box center [32, 12] width 53 height 12
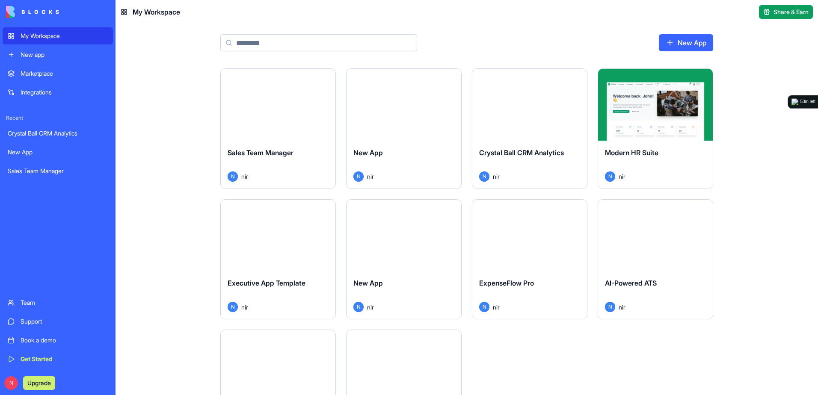
click at [17, 35] on link "My Workspace" at bounding box center [58, 35] width 110 height 17
click at [625, 42] on link "New App" at bounding box center [686, 42] width 54 height 17
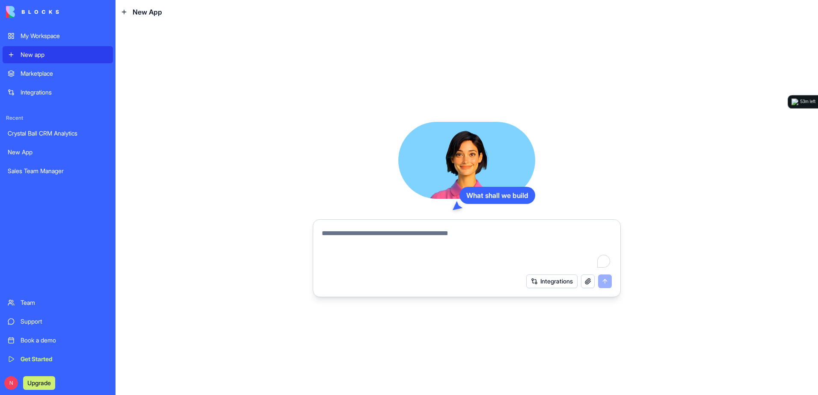
click at [485, 238] on textarea "To enrich screen reader interactions, please activate Accessibility in Grammarl…" at bounding box center [467, 249] width 290 height 41
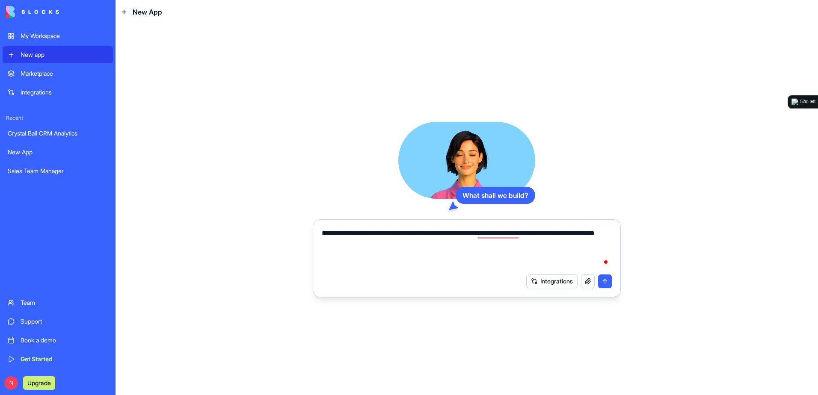
type textarea "**********"
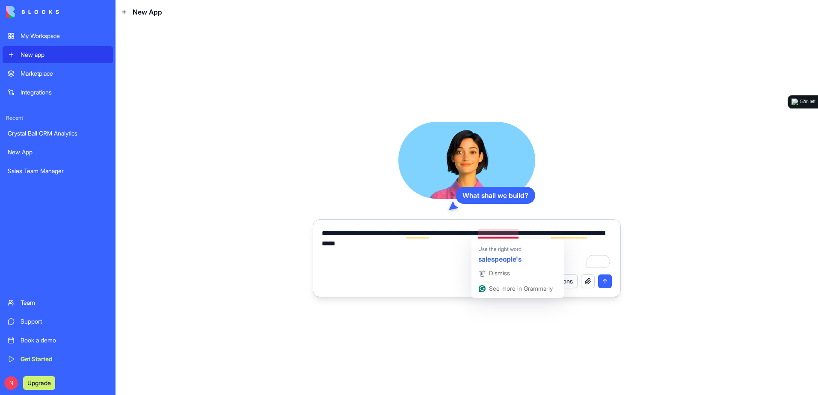
click at [482, 232] on textarea "**********" at bounding box center [467, 249] width 290 height 41
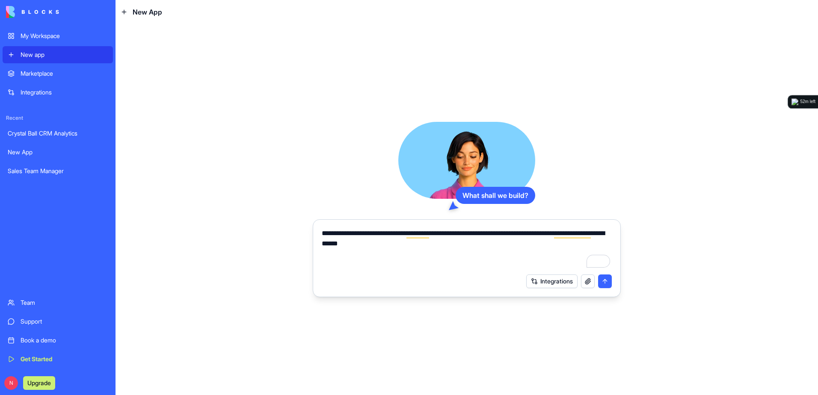
click at [443, 250] on textarea "**********" at bounding box center [467, 249] width 290 height 41
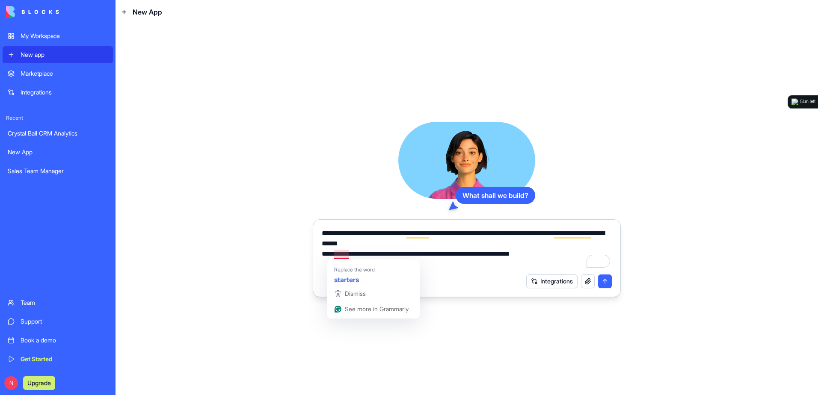
click at [350, 254] on textarea "**********" at bounding box center [467, 249] width 290 height 41
click at [359, 279] on div "Integrations" at bounding box center [467, 282] width 300 height 24
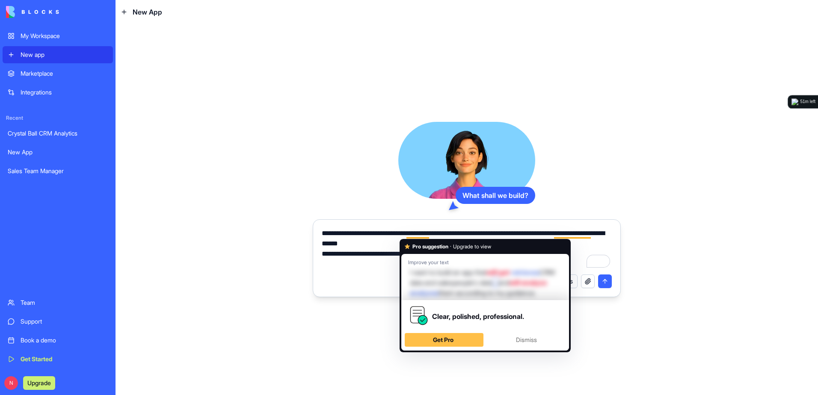
click at [570, 235] on textarea "**********" at bounding box center [467, 249] width 290 height 41
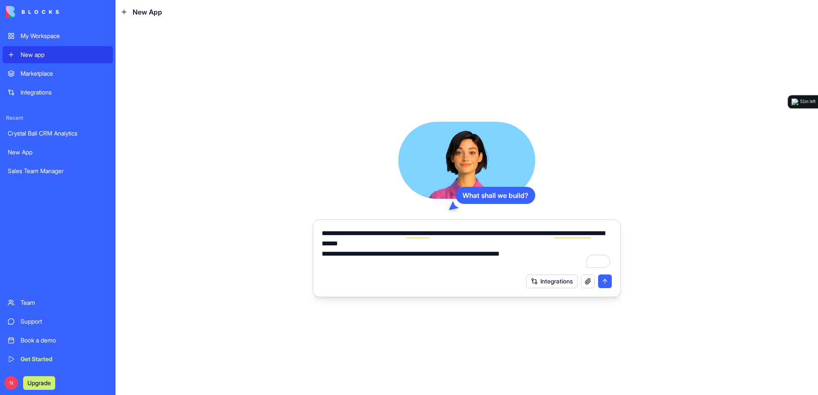
click at [585, 249] on textarea "**********" at bounding box center [467, 249] width 290 height 41
drag, startPoint x: 546, startPoint y: 260, endPoint x: 259, endPoint y: 196, distance: 293.9
click at [260, 196] on div "**********" at bounding box center [467, 209] width 703 height 371
paste textarea "**********"
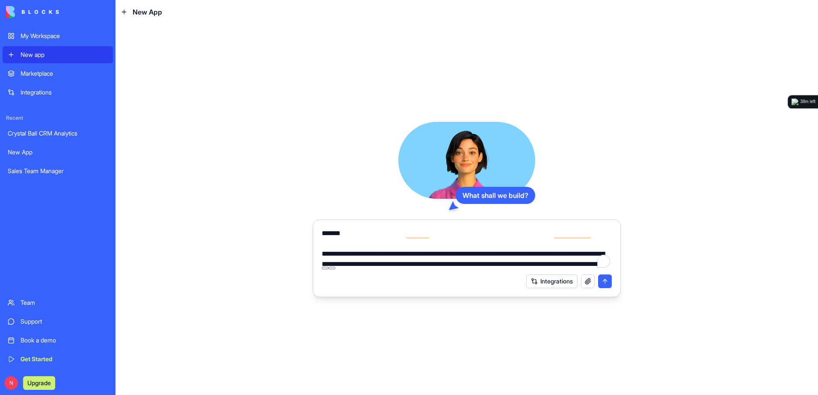
scroll to position [1304, 0]
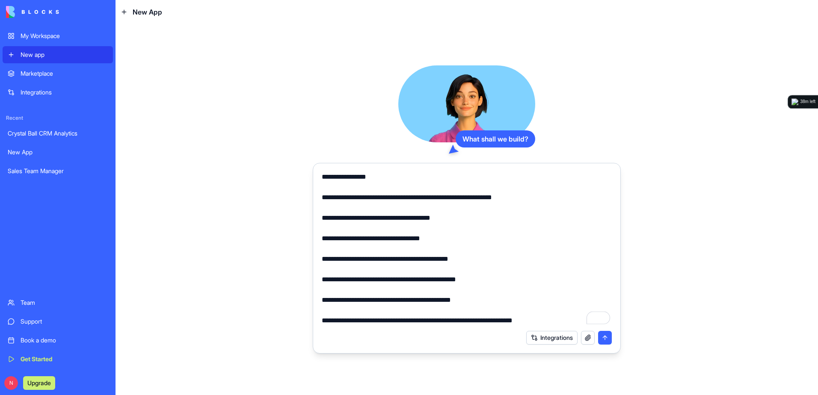
type textarea "**********"
click at [607, 338] on button "submit" at bounding box center [605, 338] width 14 height 14
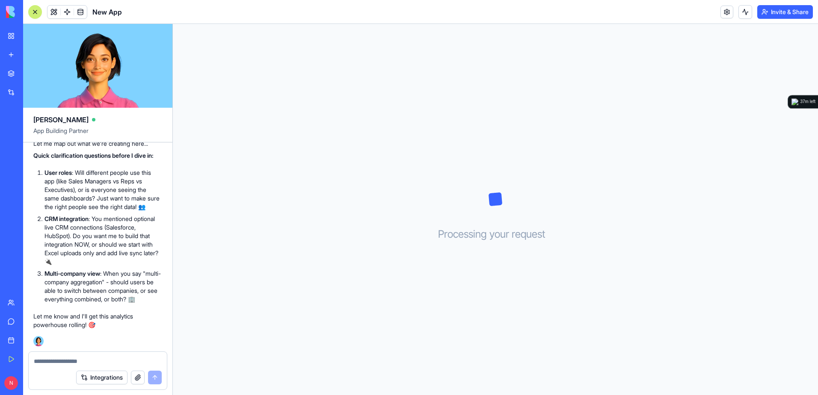
scroll to position [912, 0]
click at [99, 364] on textarea at bounding box center [98, 361] width 128 height 9
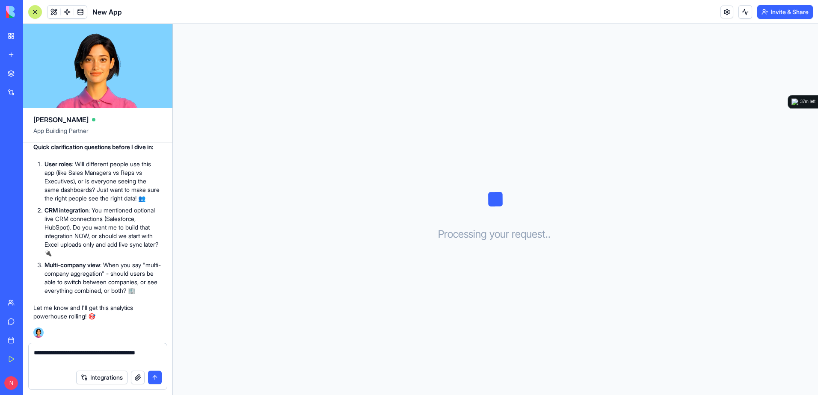
type textarea "**********"
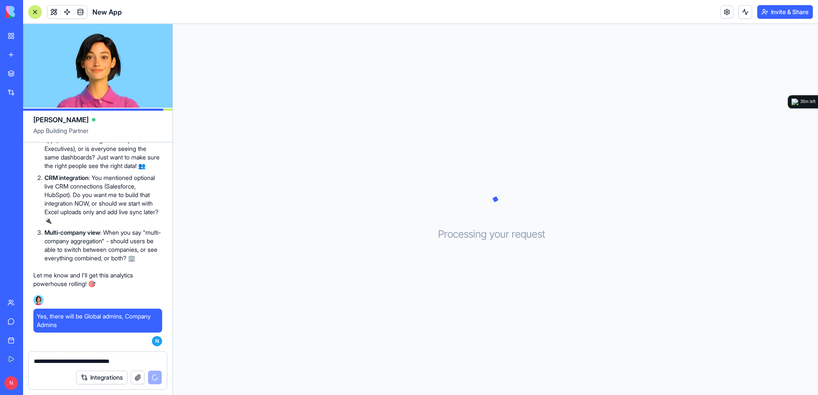
scroll to position [1319, 0]
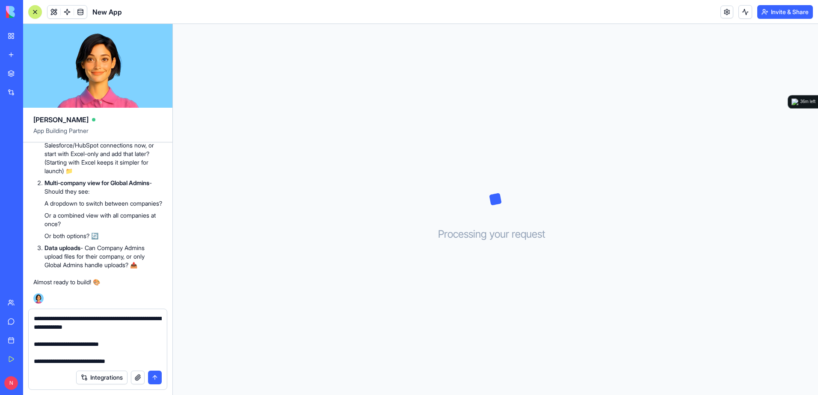
type textarea "**********"
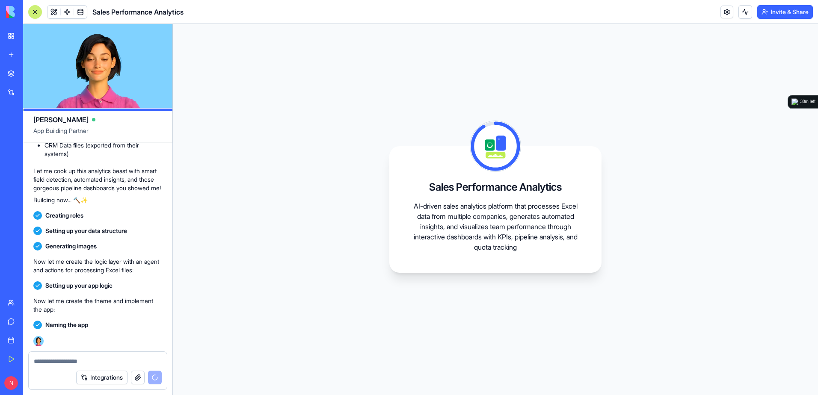
scroll to position [1876, 0]
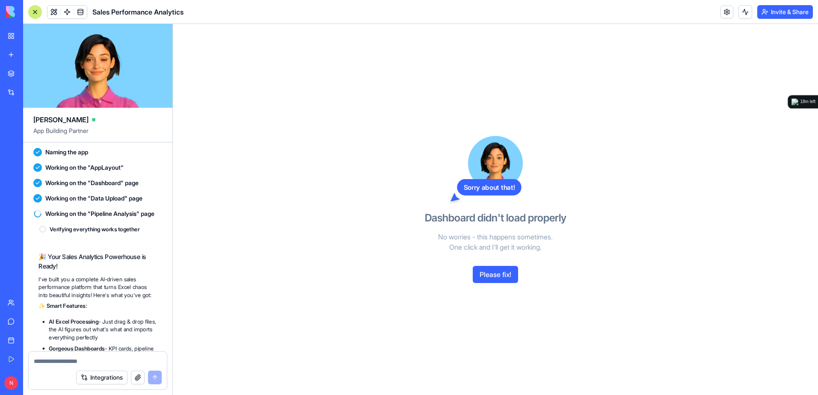
scroll to position [2189, 0]
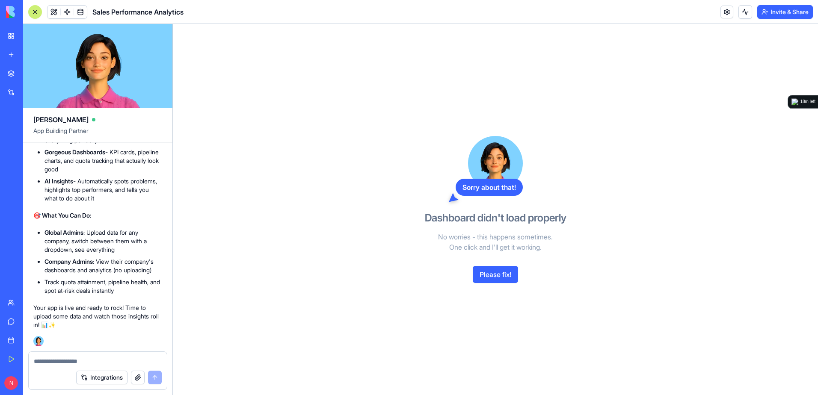
click at [492, 278] on button "Please fix!" at bounding box center [495, 274] width 45 height 17
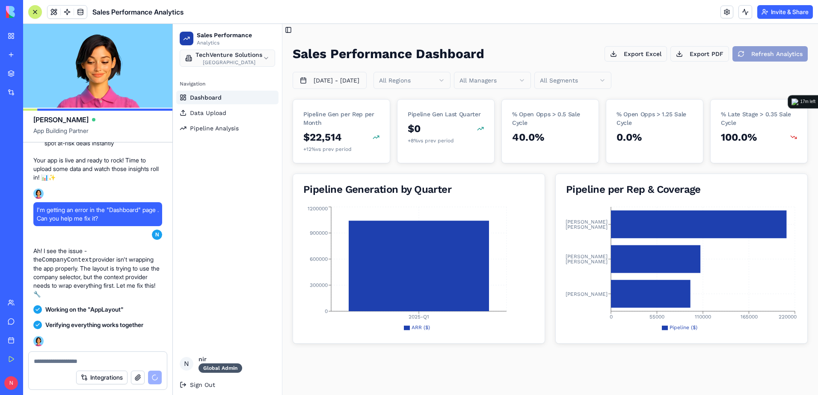
scroll to position [2423, 0]
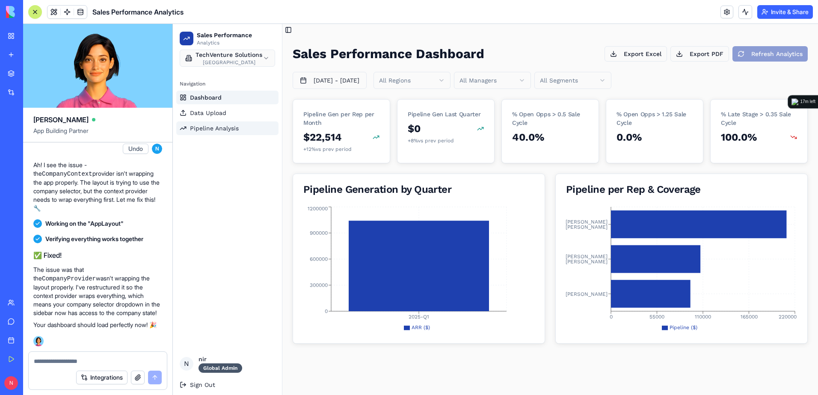
click at [205, 130] on span "Pipeline Analysis" at bounding box center [214, 128] width 49 height 9
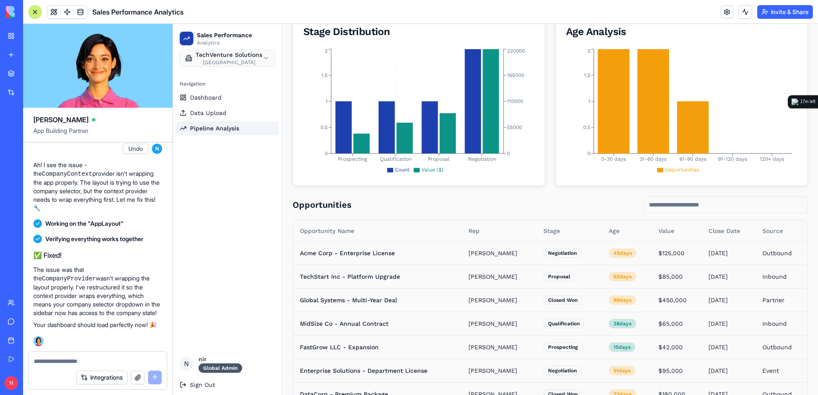
scroll to position [136, 0]
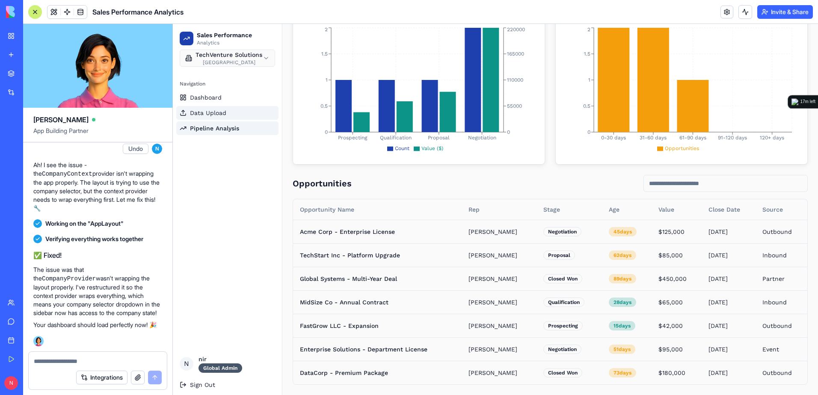
click at [207, 113] on span "Data Upload" at bounding box center [208, 113] width 36 height 9
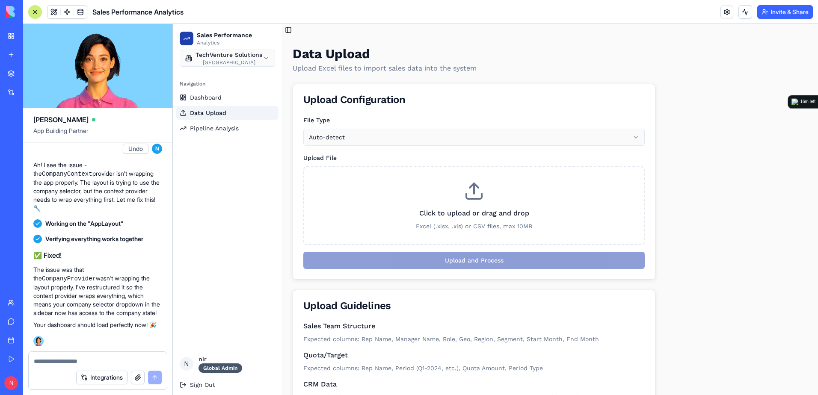
click at [33, 17] on button at bounding box center [35, 12] width 14 height 14
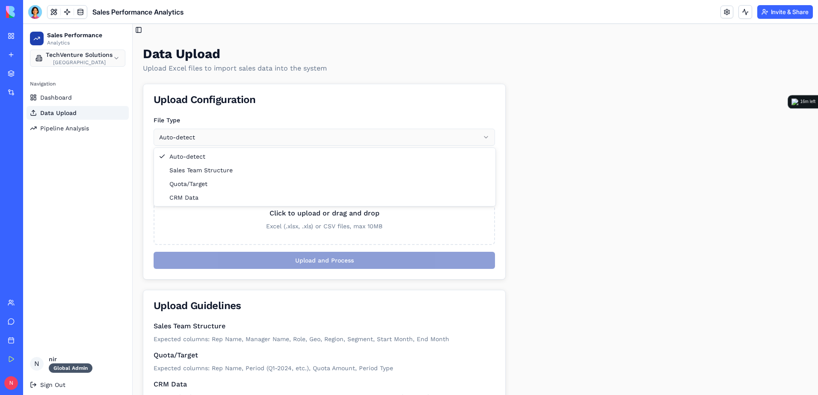
click at [252, 141] on html "Sales Performance Analytics TechVenture Solutions [GEOGRAPHIC_DATA] Navigation …" at bounding box center [420, 227] width 795 height 407
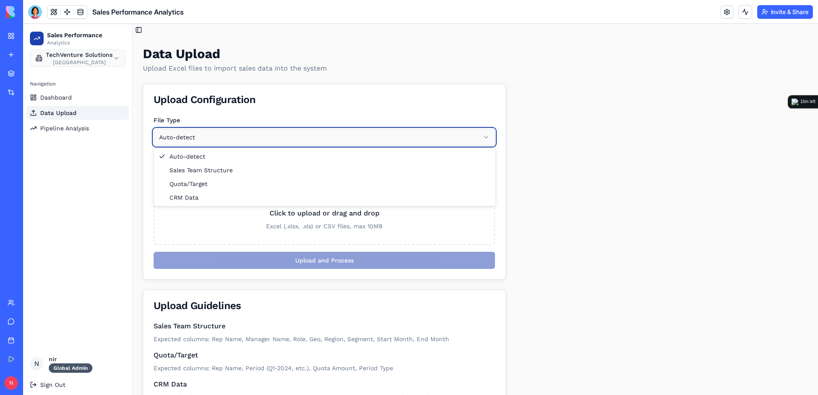
click at [252, 142] on html "Sales Performance Analytics TechVenture Solutions [GEOGRAPHIC_DATA] Navigation …" at bounding box center [420, 227] width 795 height 407
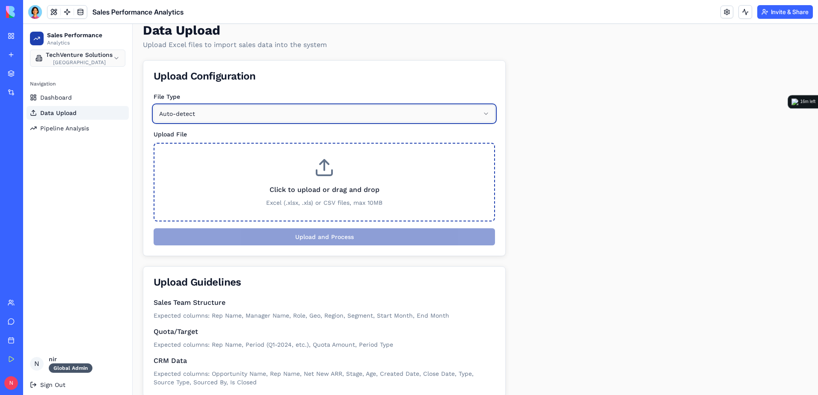
scroll to position [36, 0]
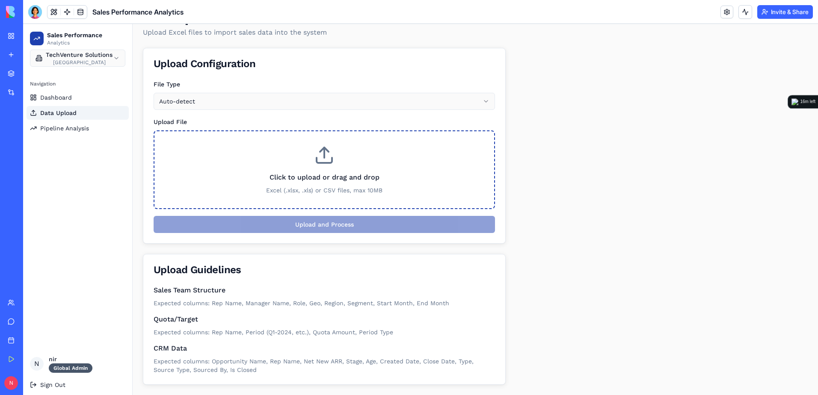
click at [301, 169] on label "Click to upload or drag and drop Excel (.xlsx, .xls) or CSV files, max 10MB" at bounding box center [324, 170] width 312 height 50
click at [23, 24] on input "Click to upload or drag and drop Excel (.xlsx, .xls) or CSV files, max 10MB" at bounding box center [23, 24] width 0 height 0
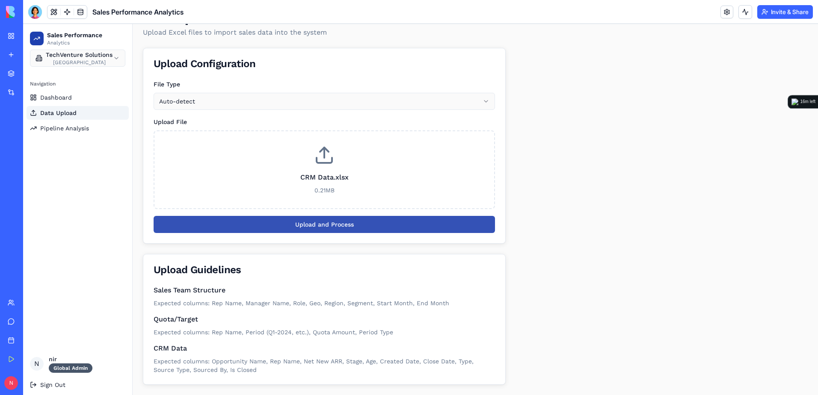
click at [403, 217] on button "Upload and Process" at bounding box center [325, 224] width 342 height 17
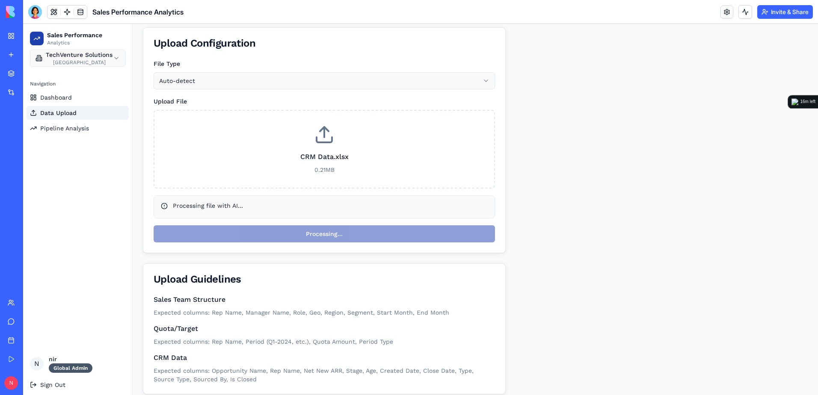
scroll to position [66, 0]
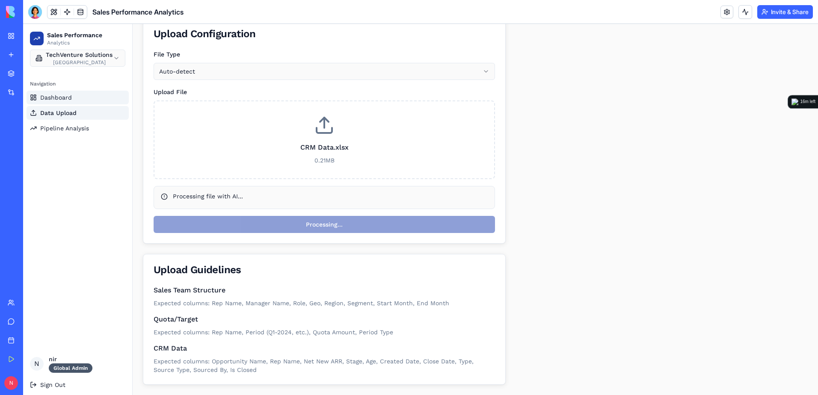
click at [44, 98] on span "Dashboard" at bounding box center [56, 97] width 32 height 9
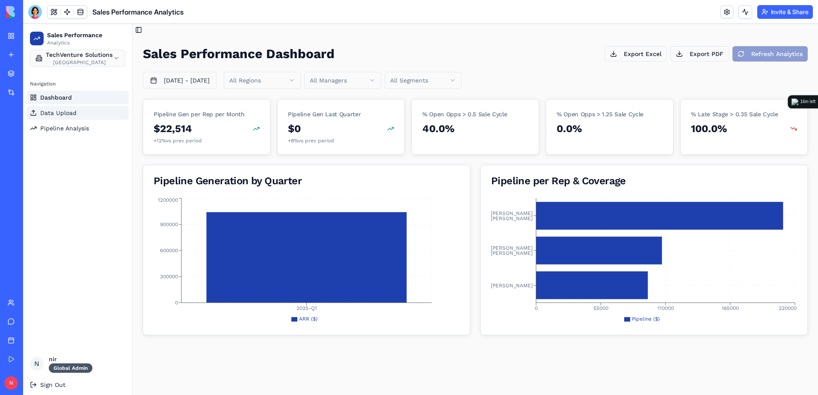
click at [59, 112] on span "Data Upload" at bounding box center [58, 113] width 36 height 9
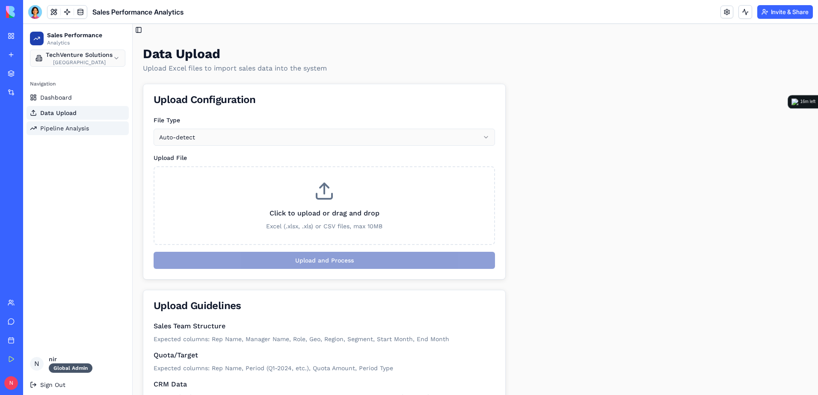
click at [62, 129] on span "Pipeline Analysis" at bounding box center [64, 128] width 49 height 9
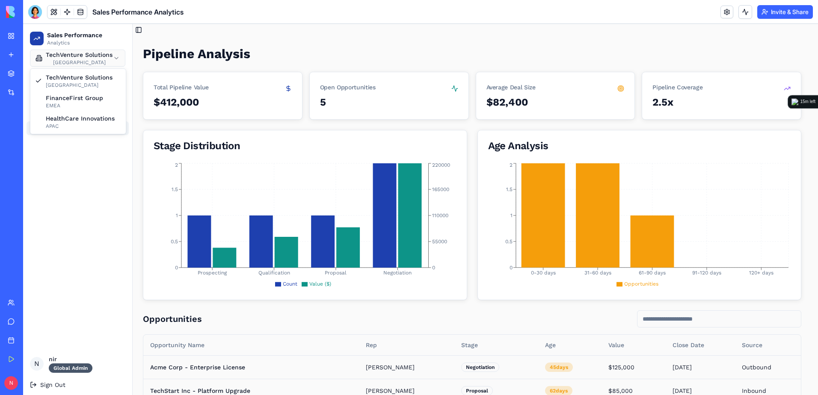
click at [70, 52] on html "Sales Performance Analytics TechVenture Solutions [GEOGRAPHIC_DATA] Navigation …" at bounding box center [420, 277] width 795 height 507
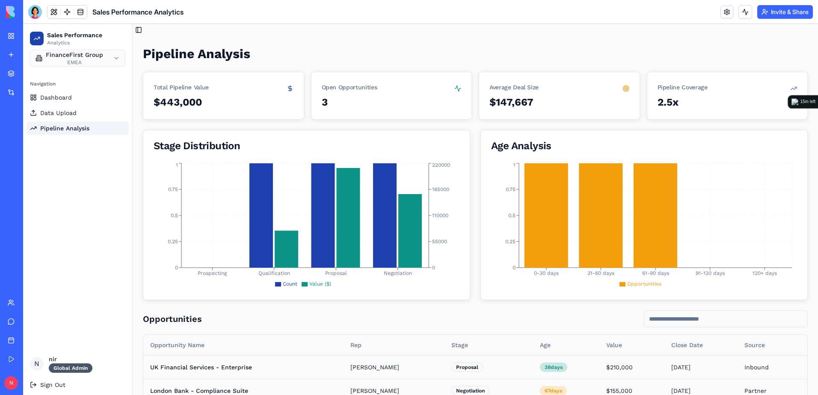
click at [87, 63] on html "Sales Performance Analytics FinanceFirst Group EMEA Navigation Dashboard Data U…" at bounding box center [420, 242] width 795 height 437
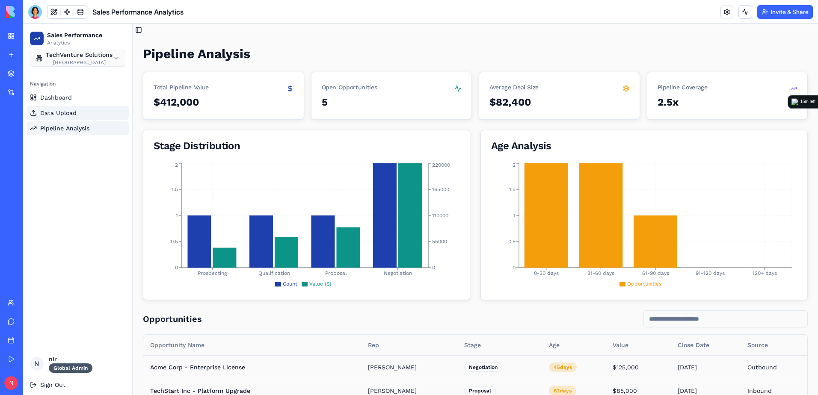
click at [80, 114] on link "Data Upload" at bounding box center [78, 113] width 102 height 14
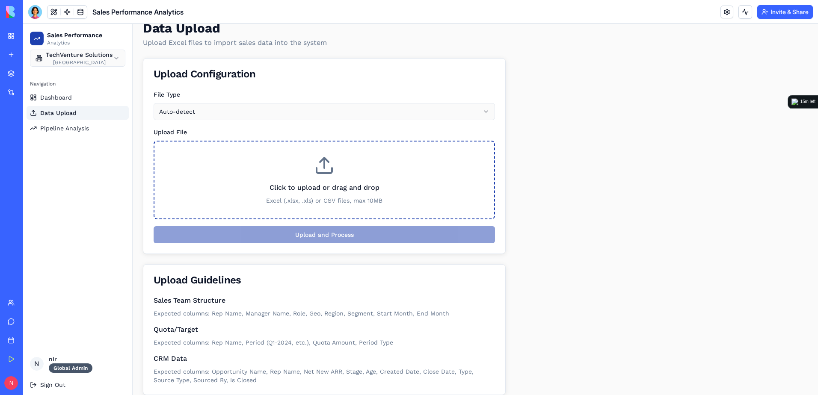
scroll to position [36, 0]
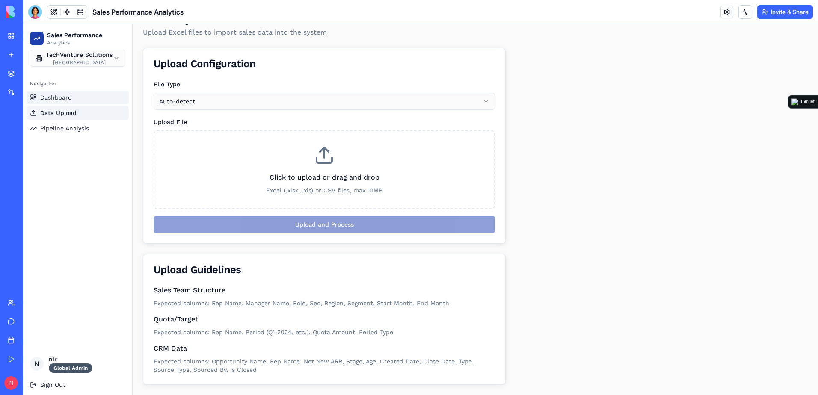
click at [42, 95] on span "Dashboard" at bounding box center [56, 97] width 32 height 9
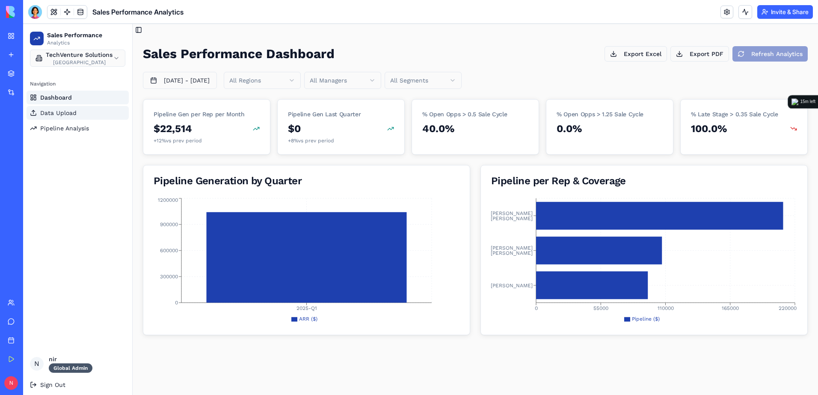
click at [49, 115] on span "Data Upload" at bounding box center [58, 113] width 36 height 9
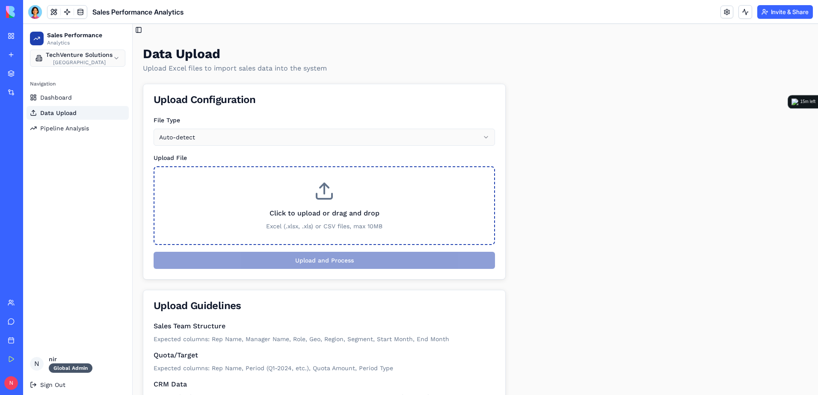
click at [427, 219] on div "Click to upload or drag and drop Excel (.xlsx, .xls) or CSV files, max 10MB" at bounding box center [324, 219] width 312 height 22
click at [23, 24] on input "Click to upload or drag and drop Excel (.xlsx, .xls) or CSV files, max 10MB" at bounding box center [23, 24] width 0 height 0
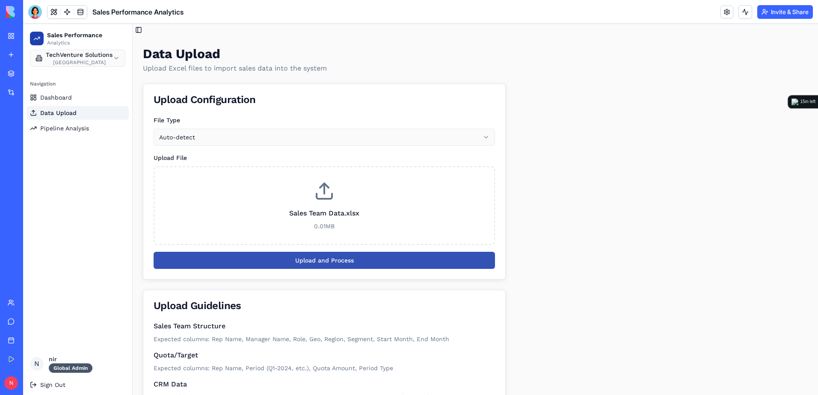
click at [461, 257] on button "Upload and Process" at bounding box center [325, 260] width 342 height 17
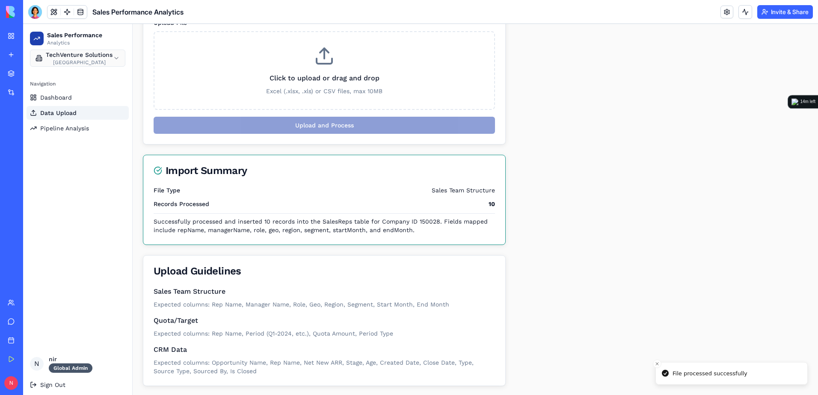
scroll to position [137, 0]
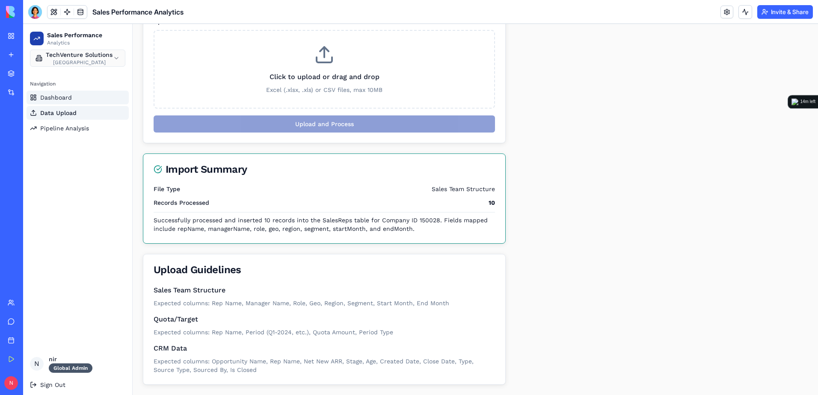
click at [62, 98] on span "Dashboard" at bounding box center [56, 97] width 32 height 9
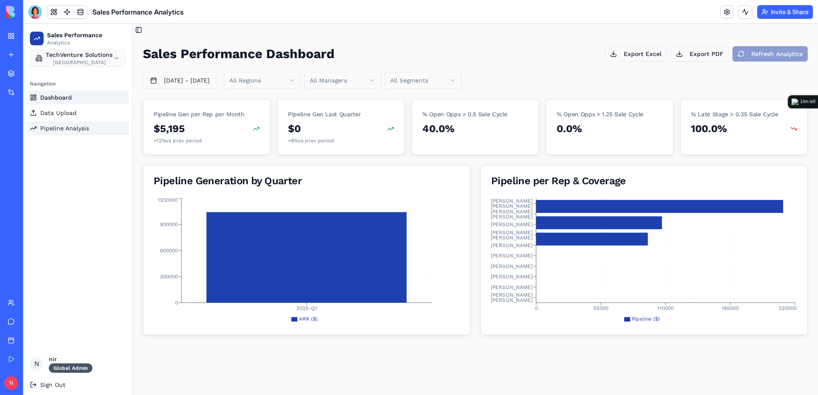
click at [59, 125] on span "Pipeline Analysis" at bounding box center [64, 128] width 49 height 9
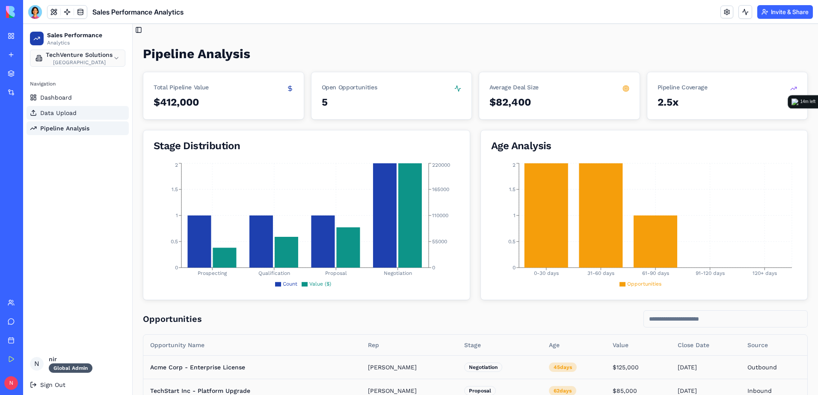
click at [53, 109] on span "Data Upload" at bounding box center [58, 113] width 36 height 9
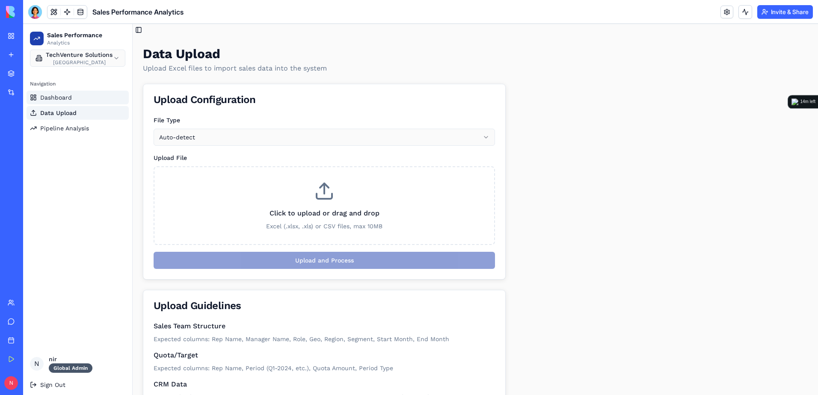
click at [58, 91] on link "Dashboard" at bounding box center [78, 98] width 102 height 14
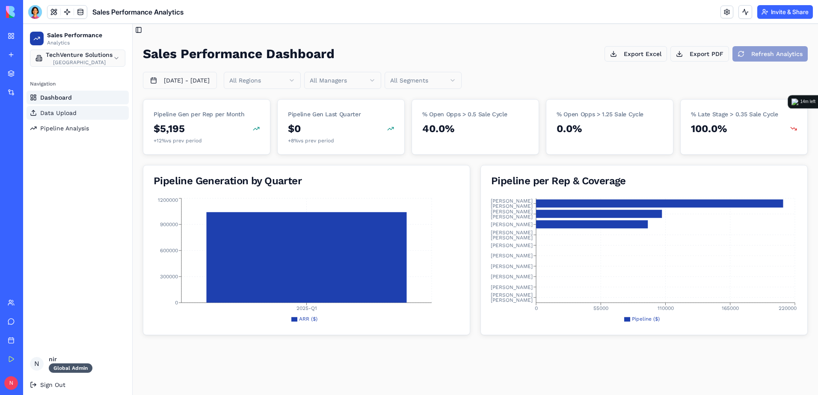
click at [59, 107] on link "Data Upload" at bounding box center [78, 113] width 102 height 14
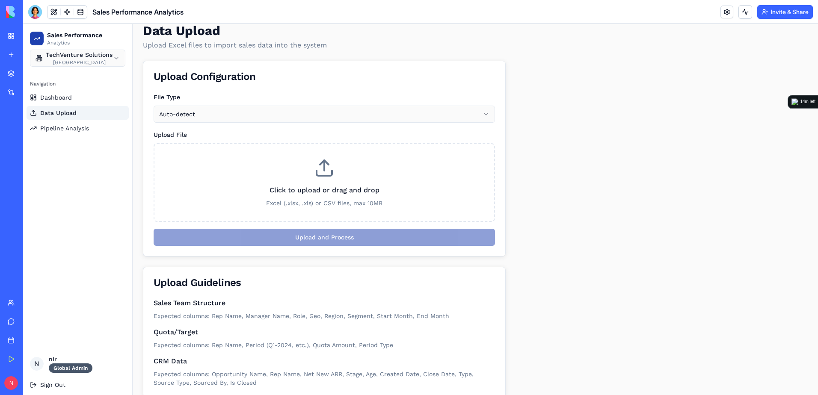
scroll to position [36, 0]
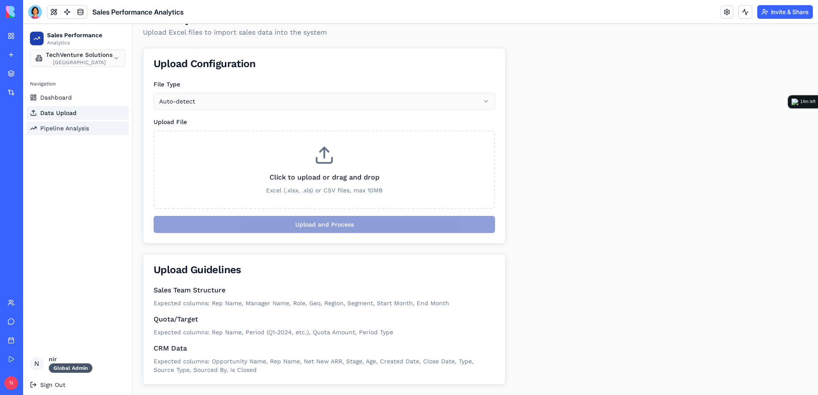
click at [57, 128] on span "Pipeline Analysis" at bounding box center [64, 128] width 49 height 9
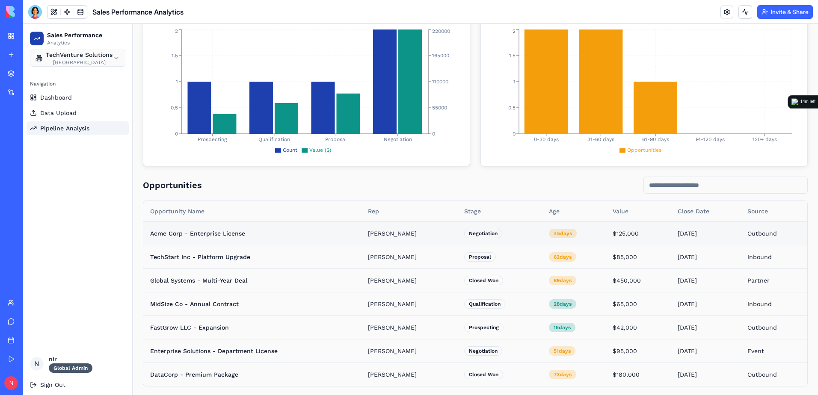
scroll to position [136, 0]
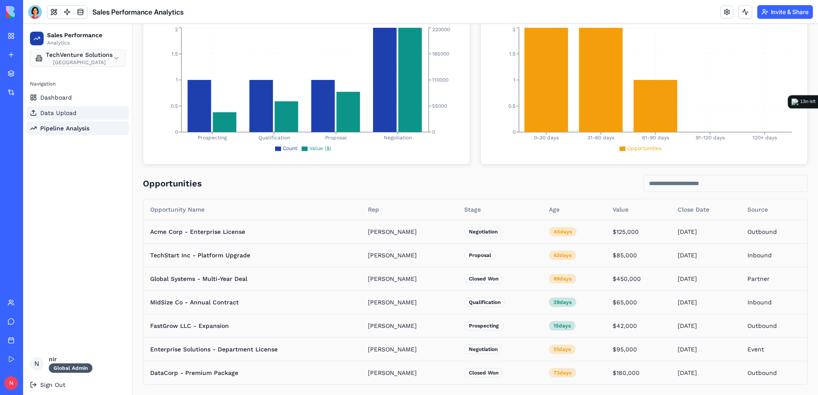
click at [56, 114] on span "Data Upload" at bounding box center [58, 113] width 36 height 9
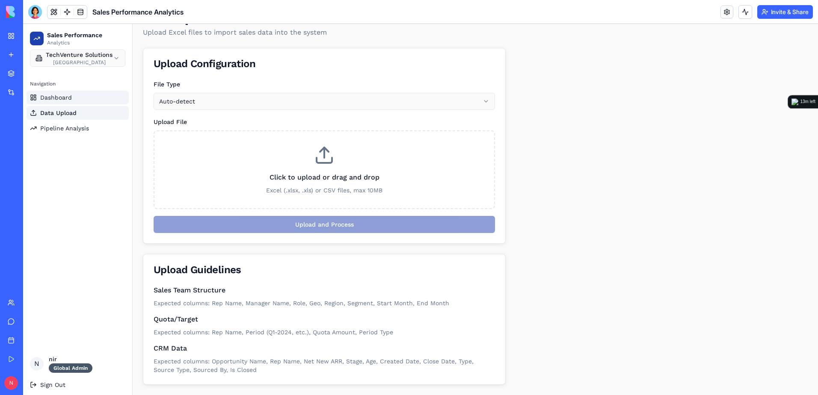
click at [59, 103] on link "Dashboard" at bounding box center [78, 98] width 102 height 14
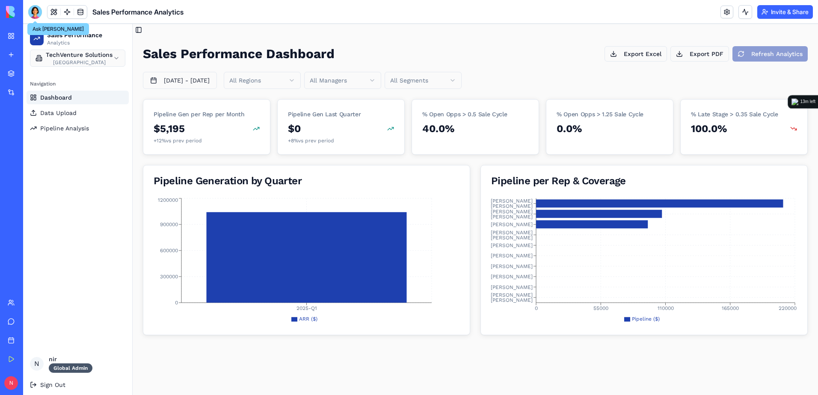
click at [31, 11] on div at bounding box center [35, 12] width 14 height 14
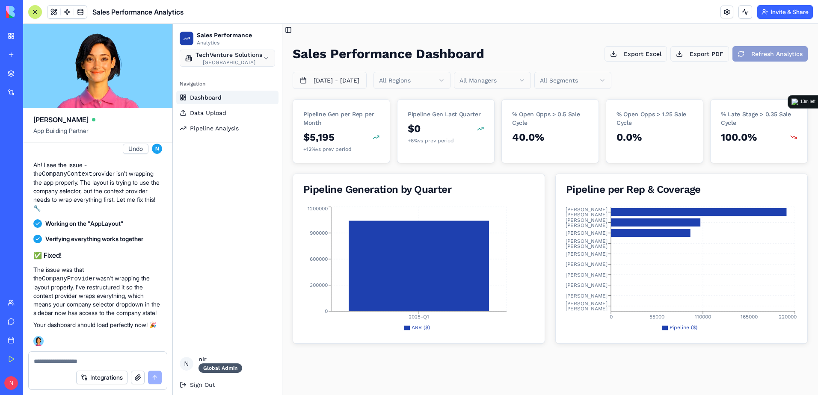
click at [116, 357] on textarea at bounding box center [98, 361] width 128 height 9
type textarea "*"
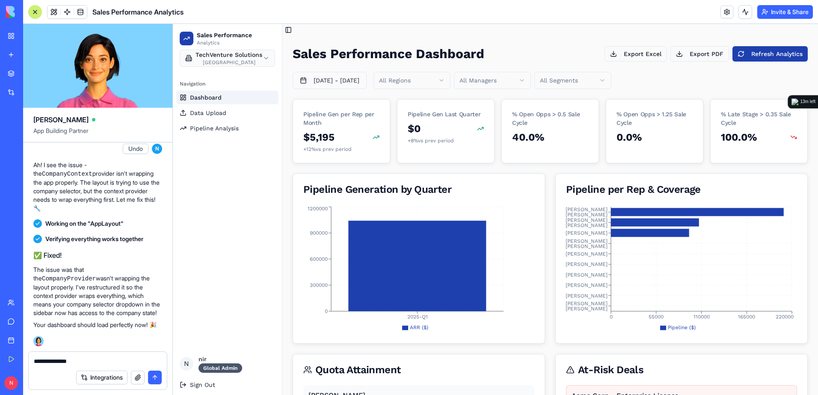
click at [100, 360] on textarea "**********" at bounding box center [98, 361] width 128 height 9
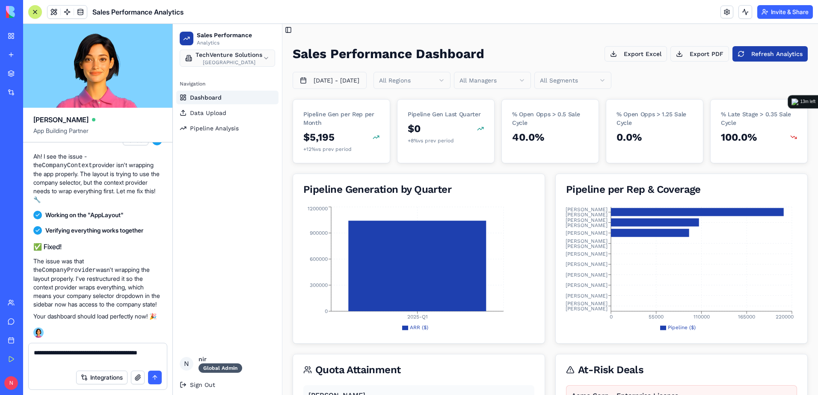
type textarea "**********"
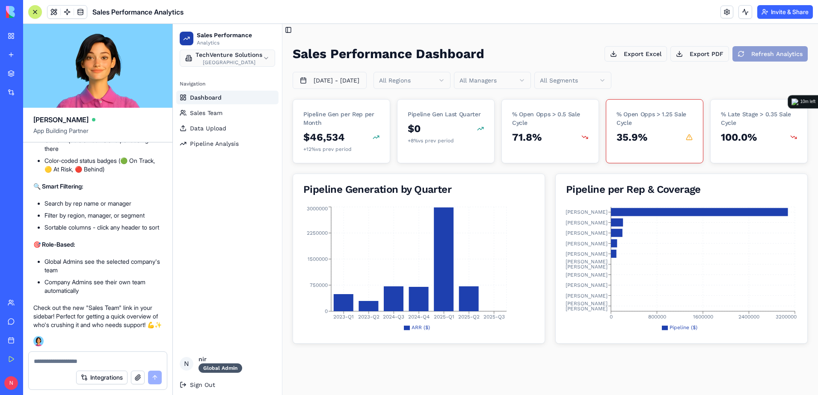
scroll to position [2859, 0]
click at [213, 110] on span "Sales Team" at bounding box center [206, 113] width 33 height 9
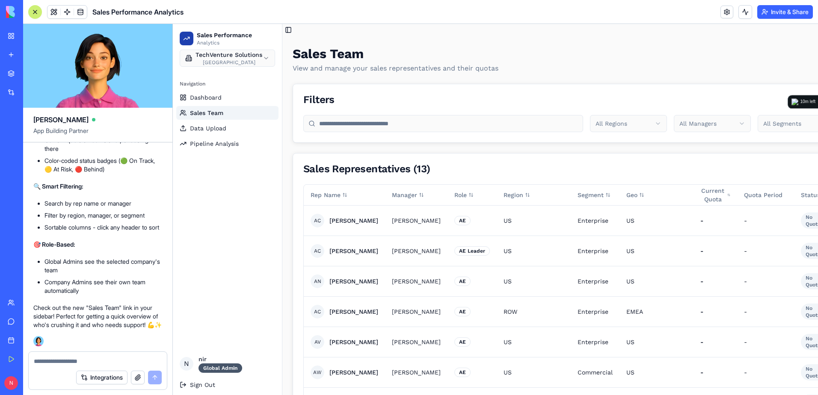
click at [38, 14] on div at bounding box center [35, 12] width 7 height 7
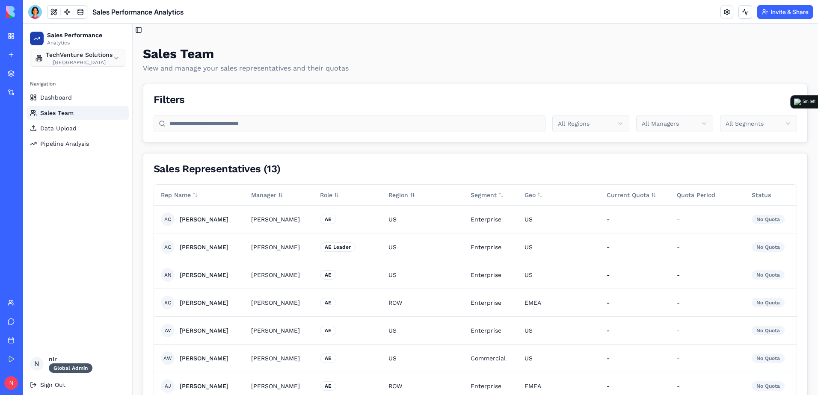
click at [28, 5] on button at bounding box center [35, 12] width 14 height 14
